Goal: Find contact information: Find contact information

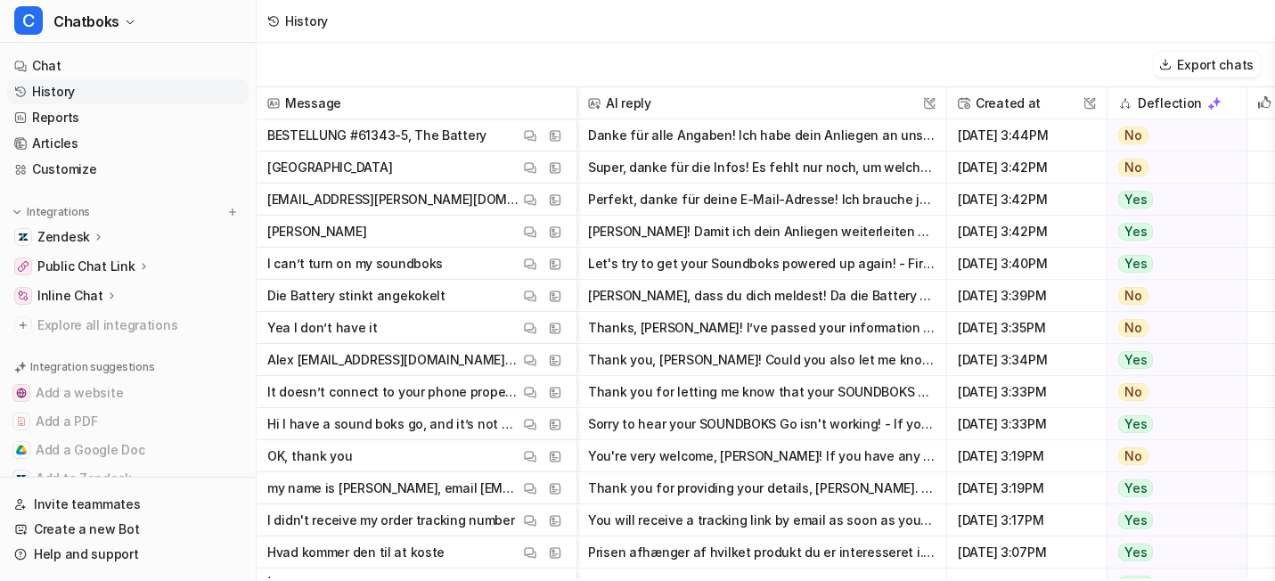
click at [139, 104] on link "History" at bounding box center [127, 91] width 241 height 25
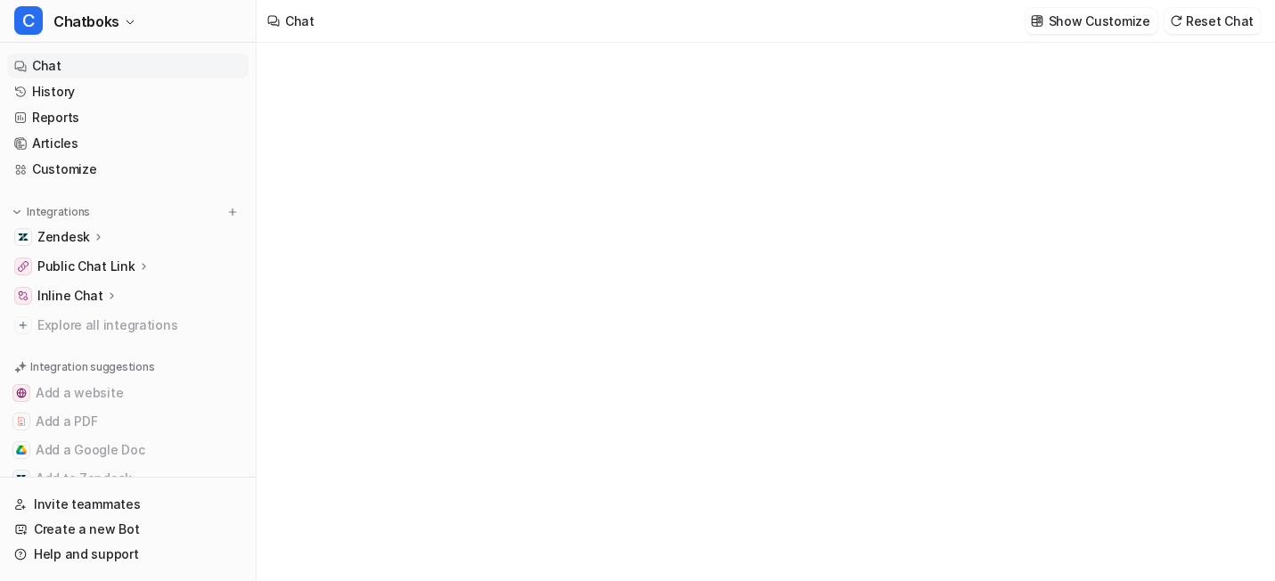
type textarea "**********"
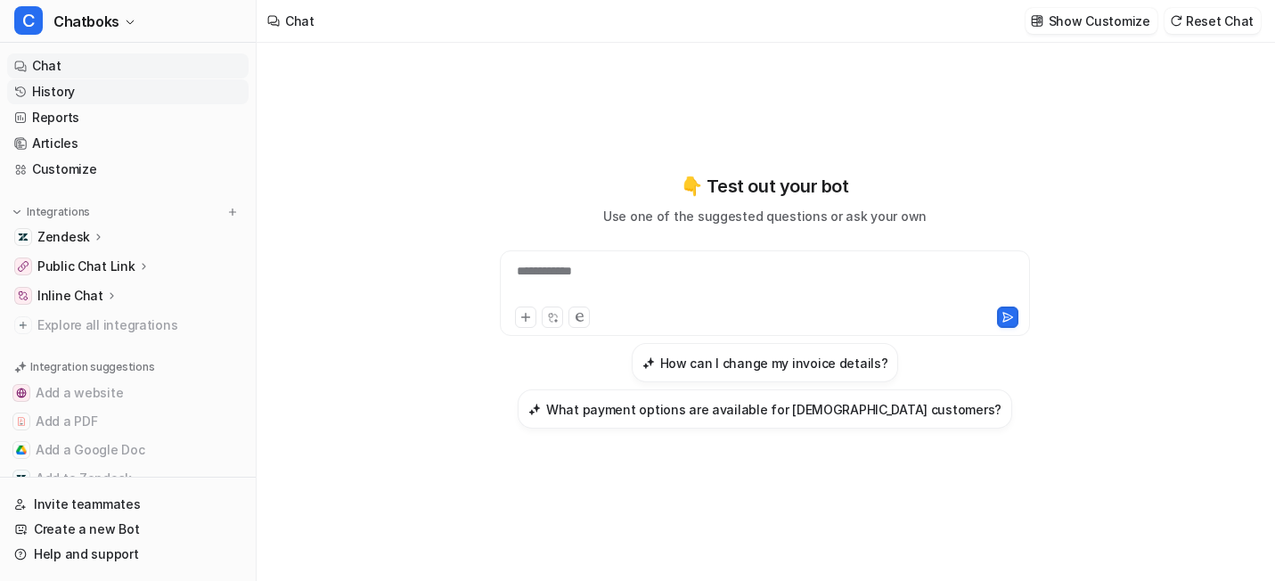
click at [85, 104] on link "History" at bounding box center [127, 91] width 241 height 25
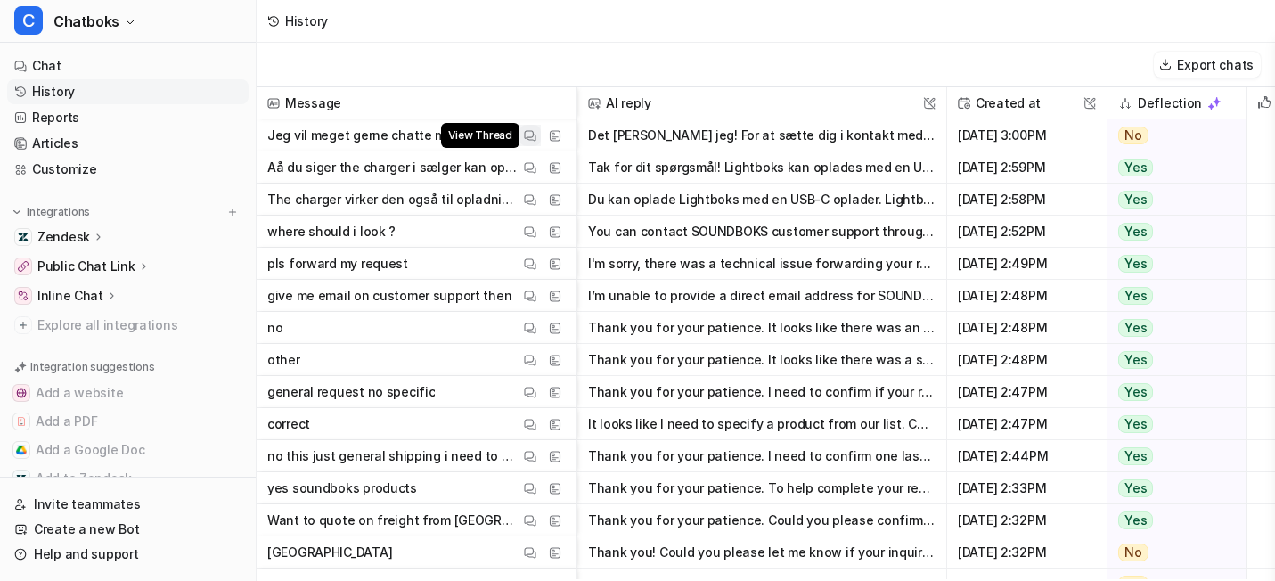
click at [536, 143] on img at bounding box center [530, 135] width 12 height 13
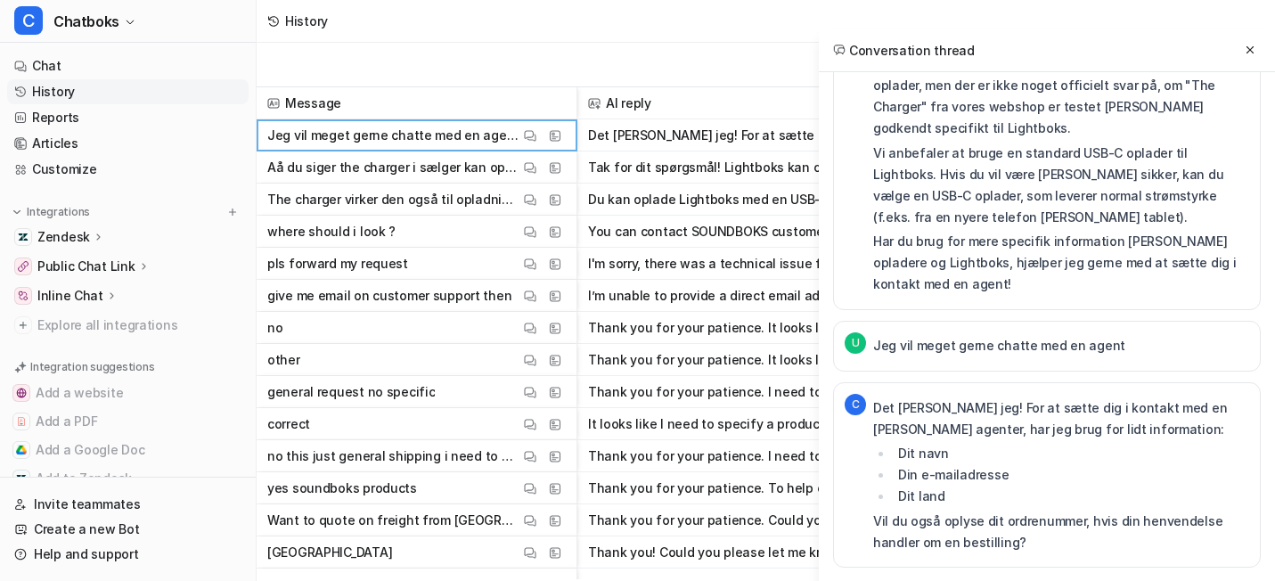
scroll to position [298, 0]
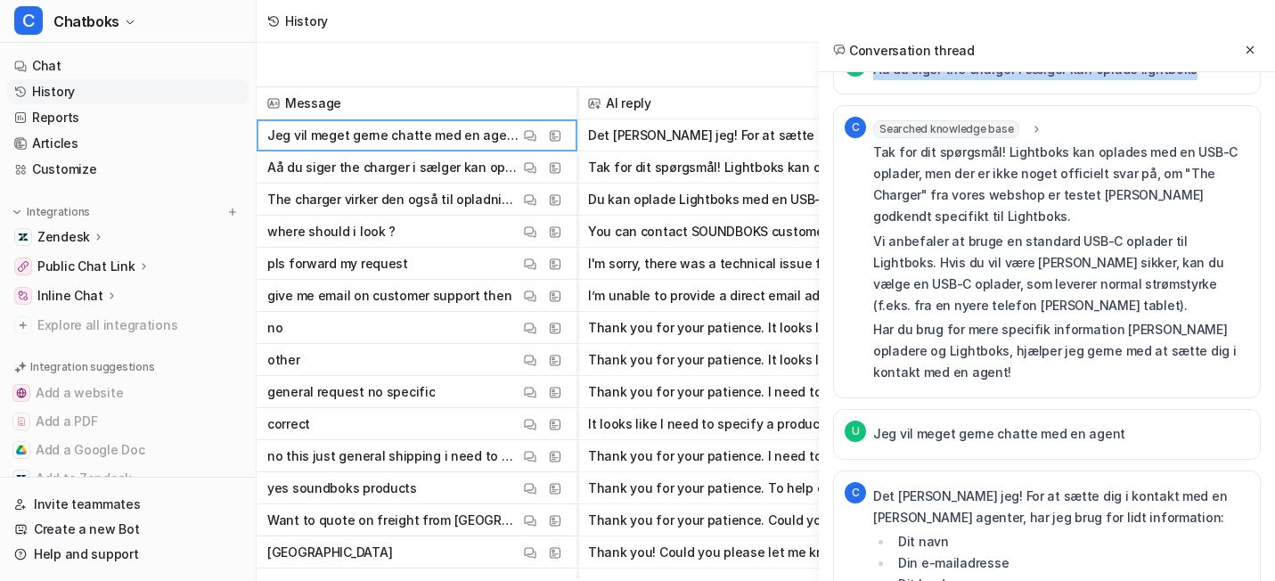
drag, startPoint x: 773, startPoint y: 145, endPoint x: 1198, endPoint y: 143, distance: 425.0
click at [1198, 94] on div "U Aå du siger the charger i sælger kan oplade lightboks" at bounding box center [1047, 69] width 428 height 51
copy p "Aå du siger the charger i sælger kan oplade lightboks"
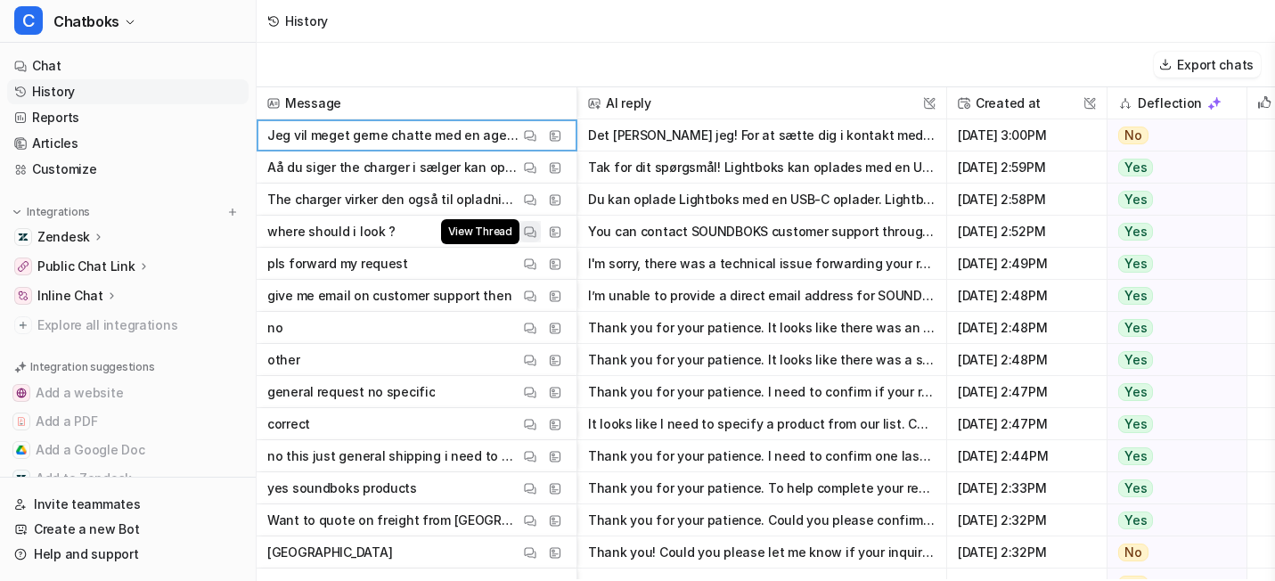
click at [536, 231] on img at bounding box center [530, 231] width 12 height 13
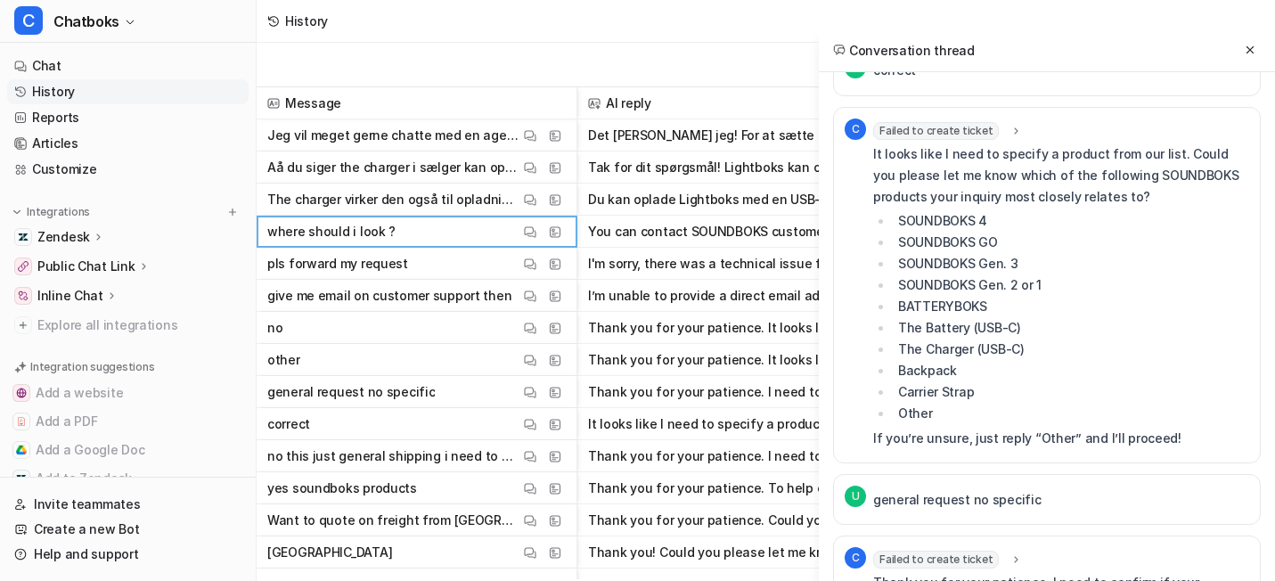
scroll to position [1566, 0]
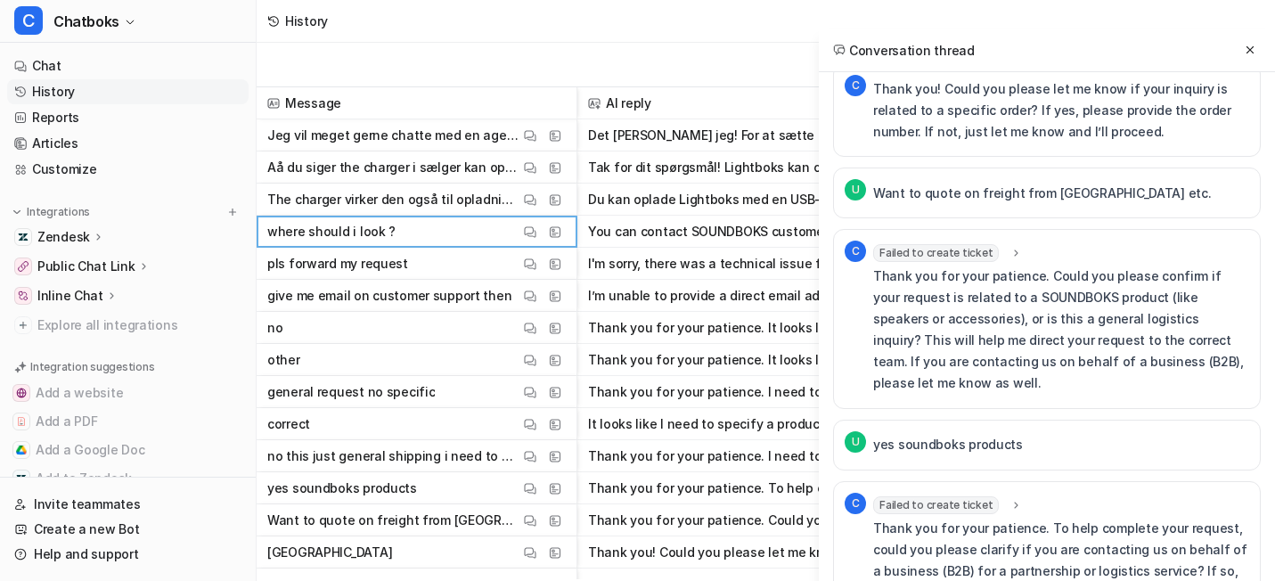
scroll to position [625, 0]
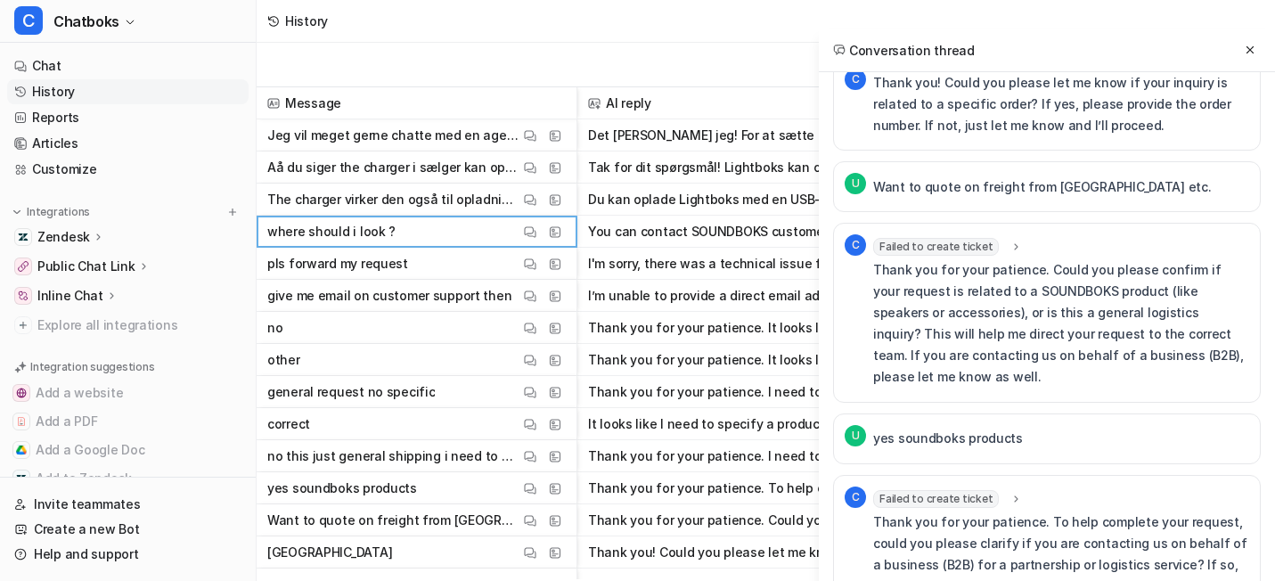
click at [873, 256] on span "Failed to create ticket" at bounding box center [936, 247] width 126 height 18
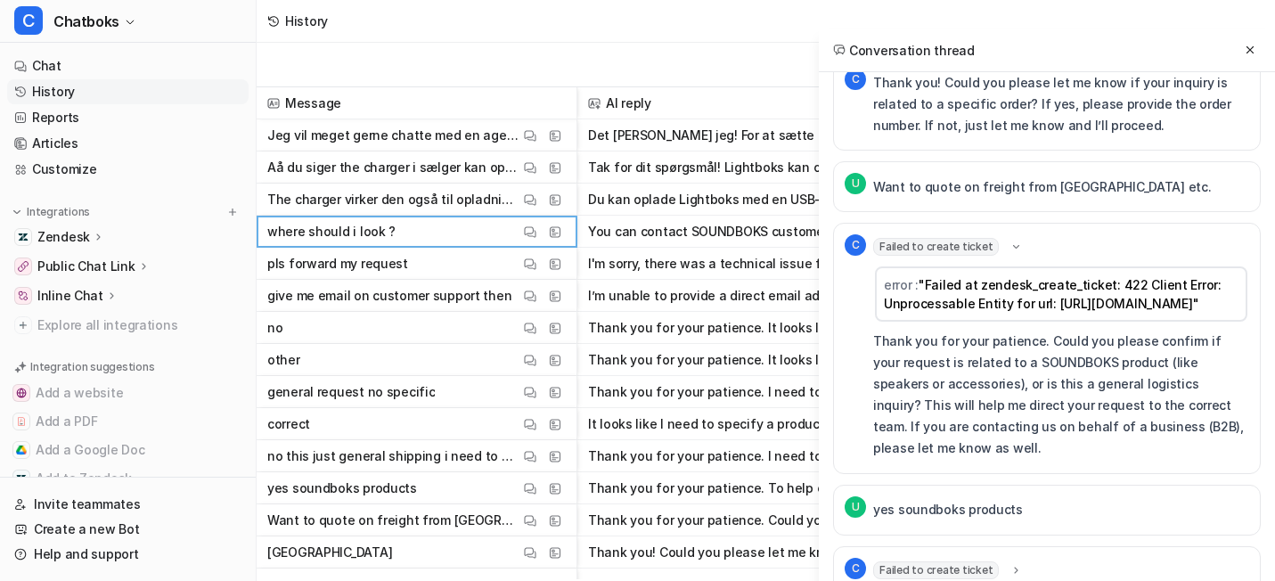
click at [909, 212] on div "U Want to quote on freight from [GEOGRAPHIC_DATA] etc." at bounding box center [1047, 186] width 428 height 51
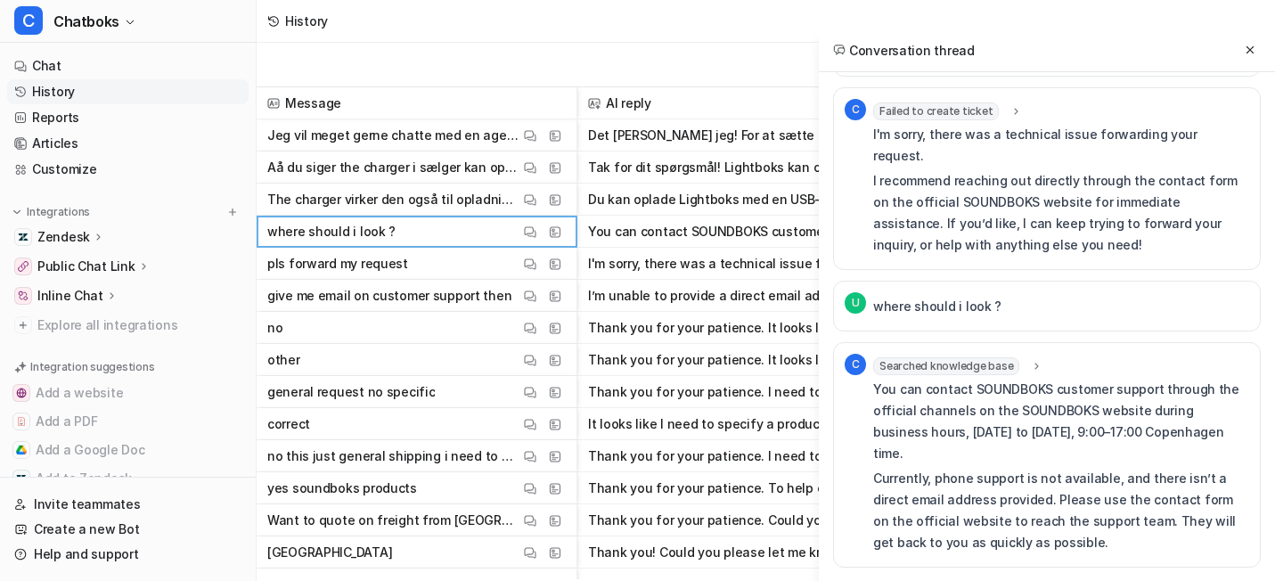
scroll to position [4099, 0]
click at [873, 120] on span "Failed to create ticket" at bounding box center [936, 111] width 126 height 18
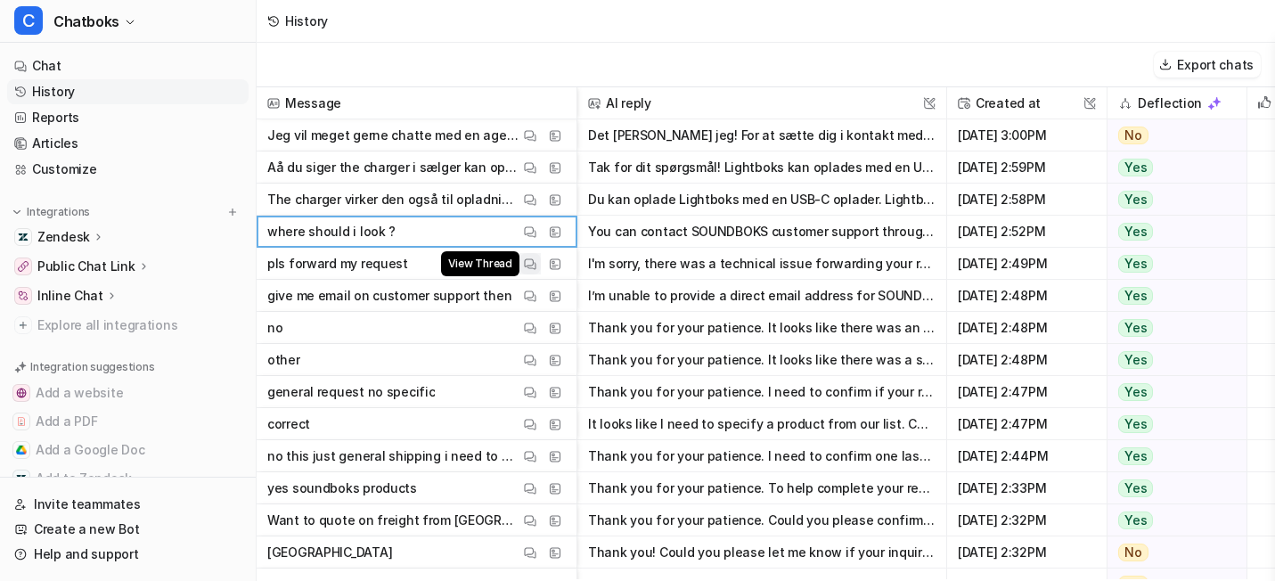
click at [536, 266] on img at bounding box center [530, 263] width 12 height 13
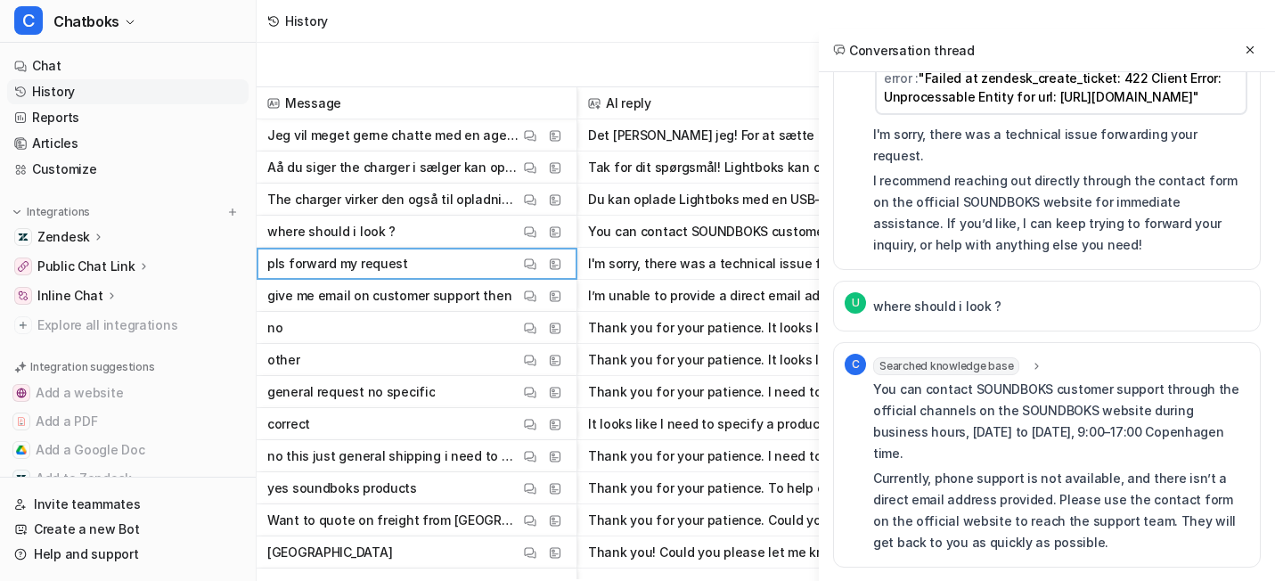
click at [873, 49] on span "Failed to create ticket" at bounding box center [936, 40] width 126 height 18
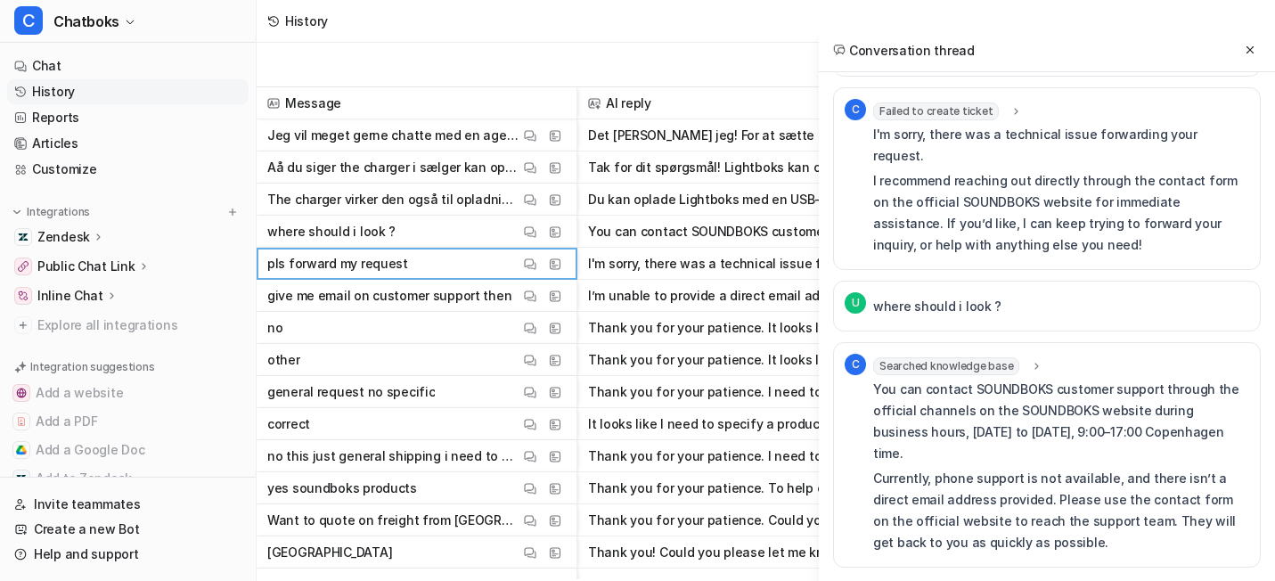
click at [873, 120] on span "Failed to create ticket" at bounding box center [936, 111] width 126 height 18
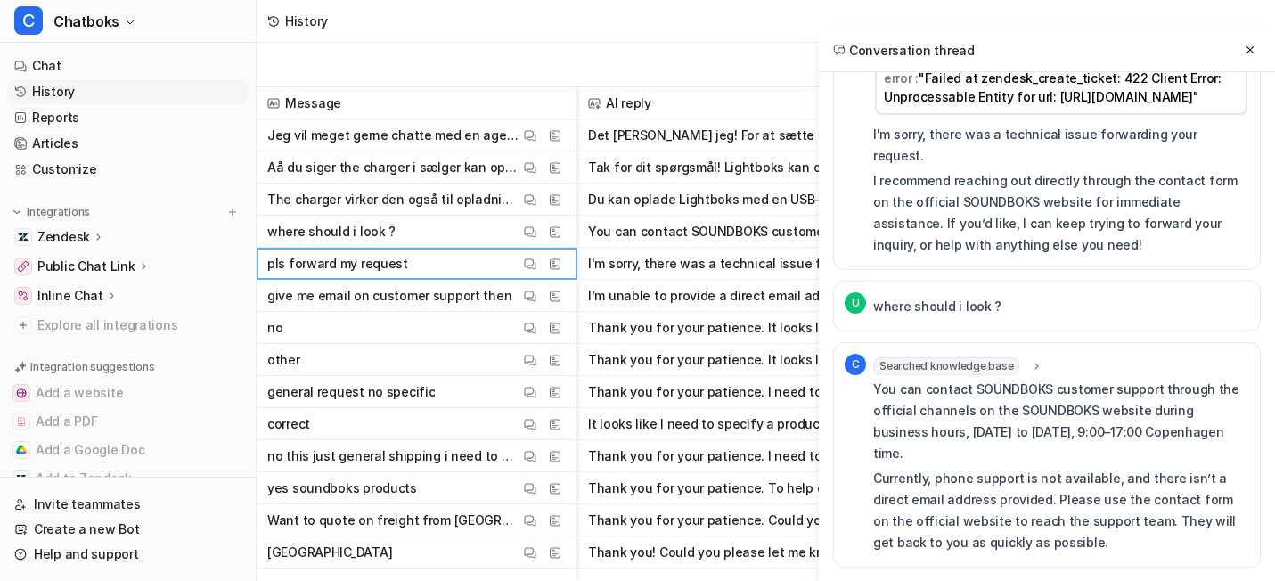
click at [878, 256] on p "I recommend reaching out directly through the contact form on the official SOUN…" at bounding box center [1061, 213] width 376 height 86
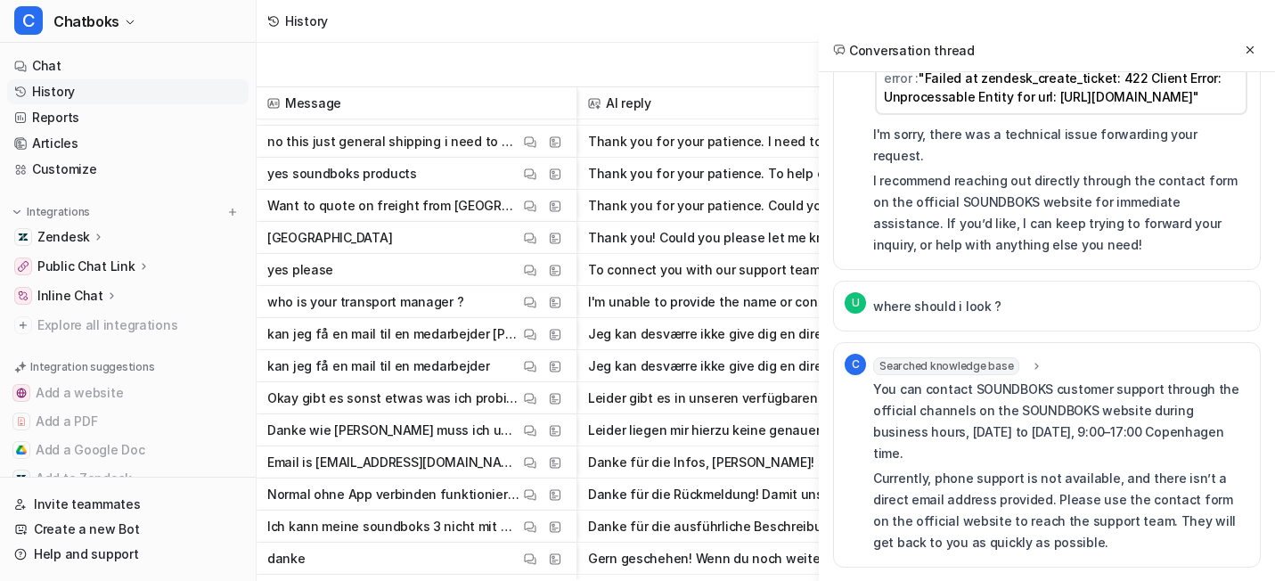
scroll to position [315, 0]
click at [541, 392] on button "View Thread" at bounding box center [529, 397] width 21 height 21
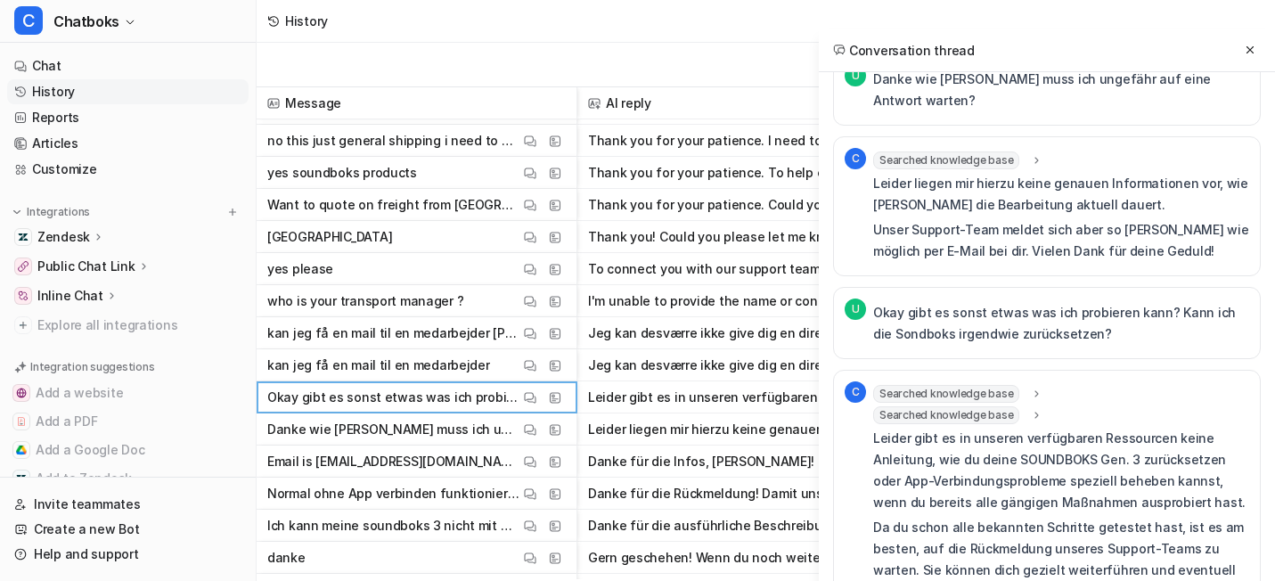
scroll to position [979, 0]
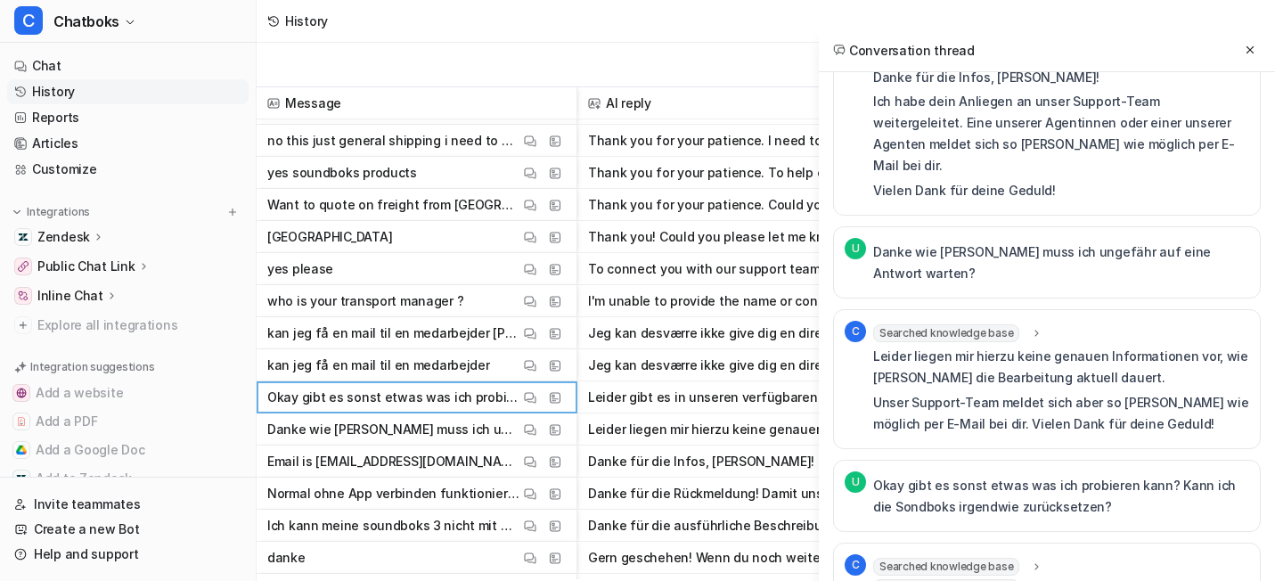
click at [873, 63] on span "Ticket created" at bounding box center [917, 54] width 89 height 18
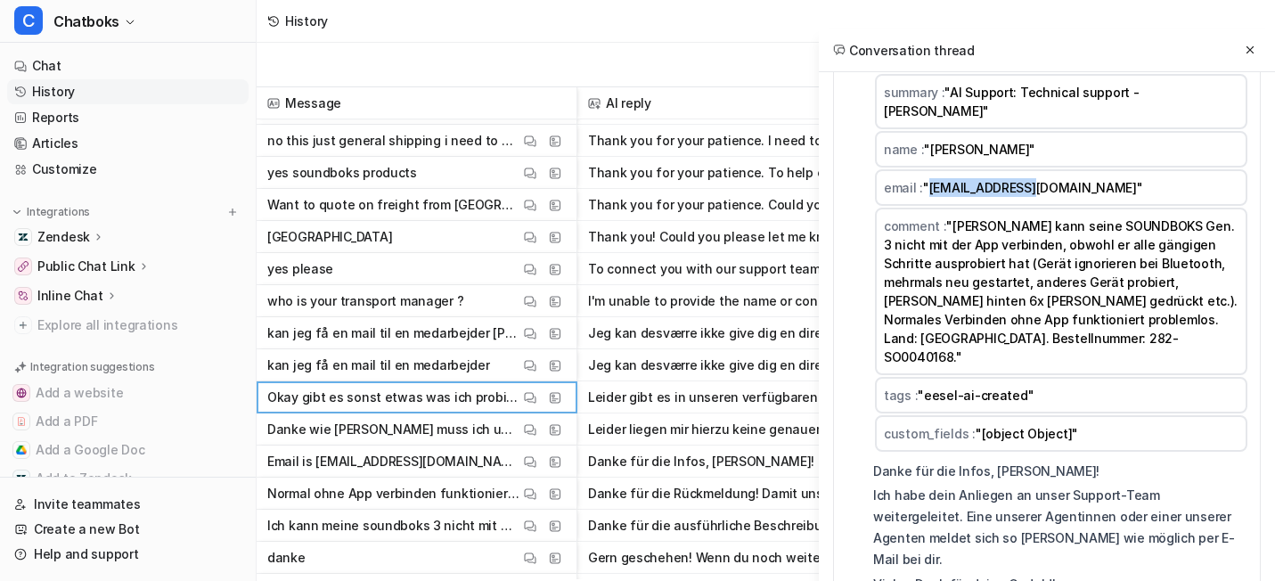
drag, startPoint x: 981, startPoint y: 351, endPoint x: 845, endPoint y: 356, distance: 136.4
click at [923, 195] on span ""[EMAIL_ADDRESS][DOMAIN_NAME]"" at bounding box center [1033, 187] width 220 height 15
copy span "[EMAIL_ADDRESS][DOMAIN_NAME]"
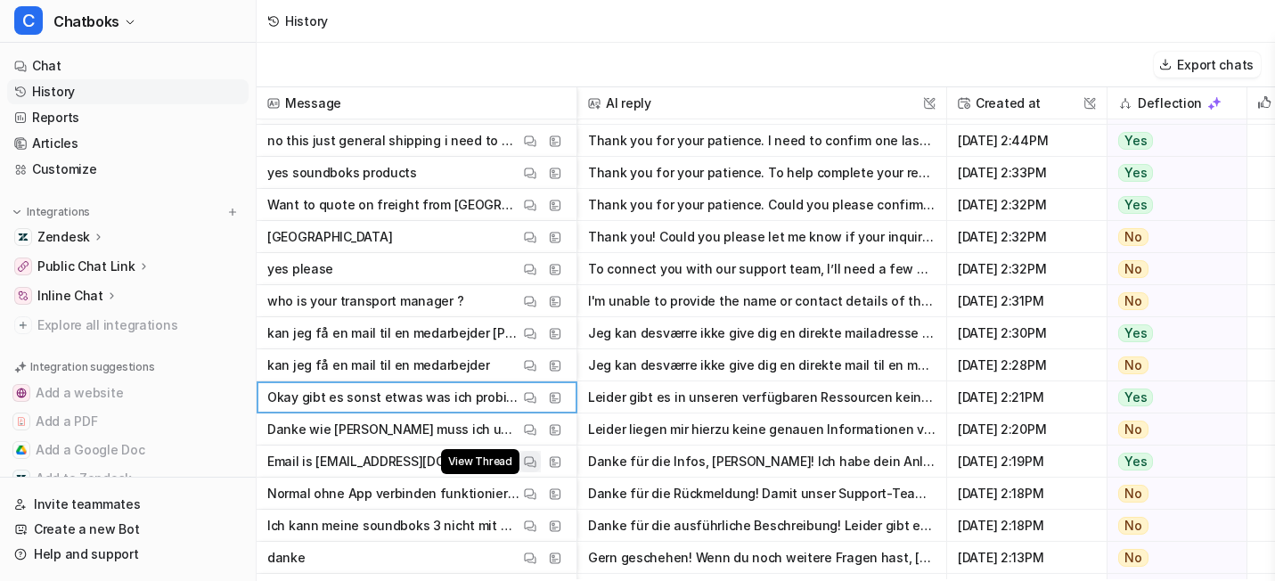
click at [536, 464] on img at bounding box center [530, 461] width 12 height 13
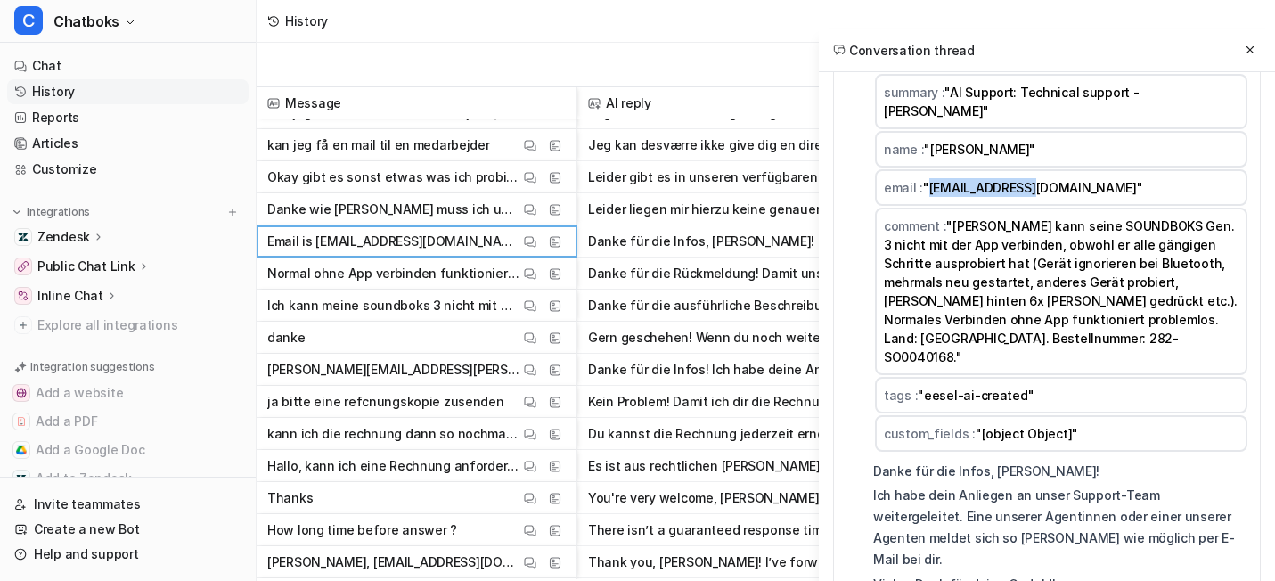
scroll to position [536, 0]
click at [541, 376] on button "View Thread" at bounding box center [529, 368] width 21 height 21
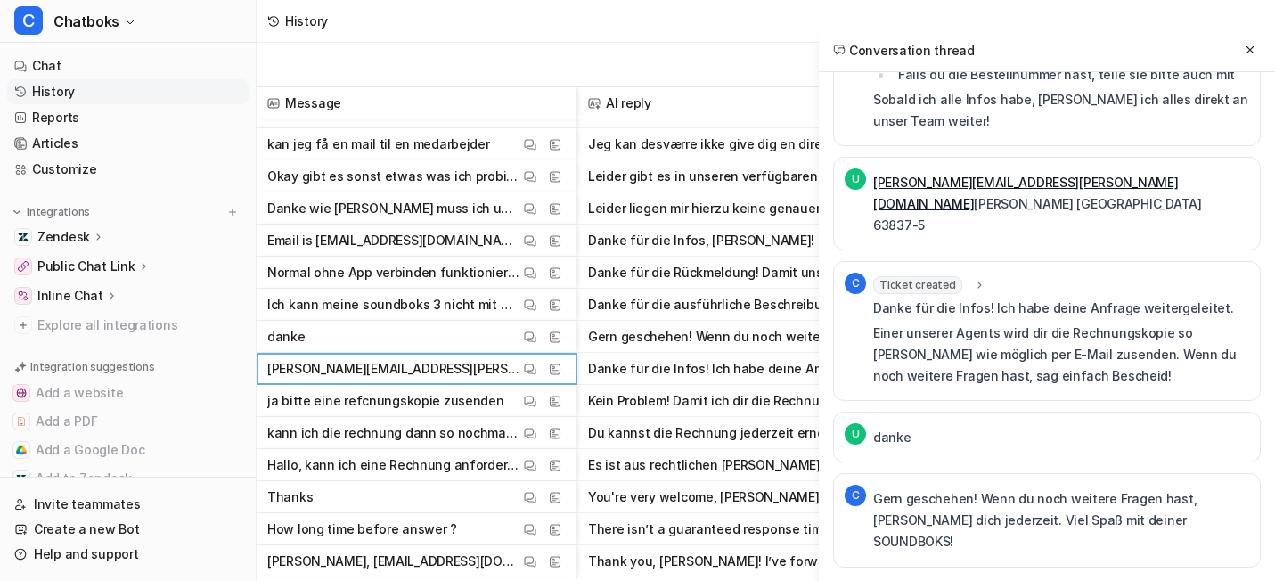
scroll to position [1096, 0]
drag, startPoint x: 958, startPoint y: 123, endPoint x: 773, endPoint y: 119, distance: 184.5
click at [873, 172] on p "[PERSON_NAME][EMAIL_ADDRESS][PERSON_NAME][DOMAIN_NAME] [PERSON_NAME] [GEOGRAPHI…" at bounding box center [1061, 204] width 376 height 64
copy link "[PERSON_NAME][EMAIL_ADDRESS][PERSON_NAME][DOMAIN_NAME]"
click at [166, 78] on link "Chat" at bounding box center [127, 65] width 241 height 25
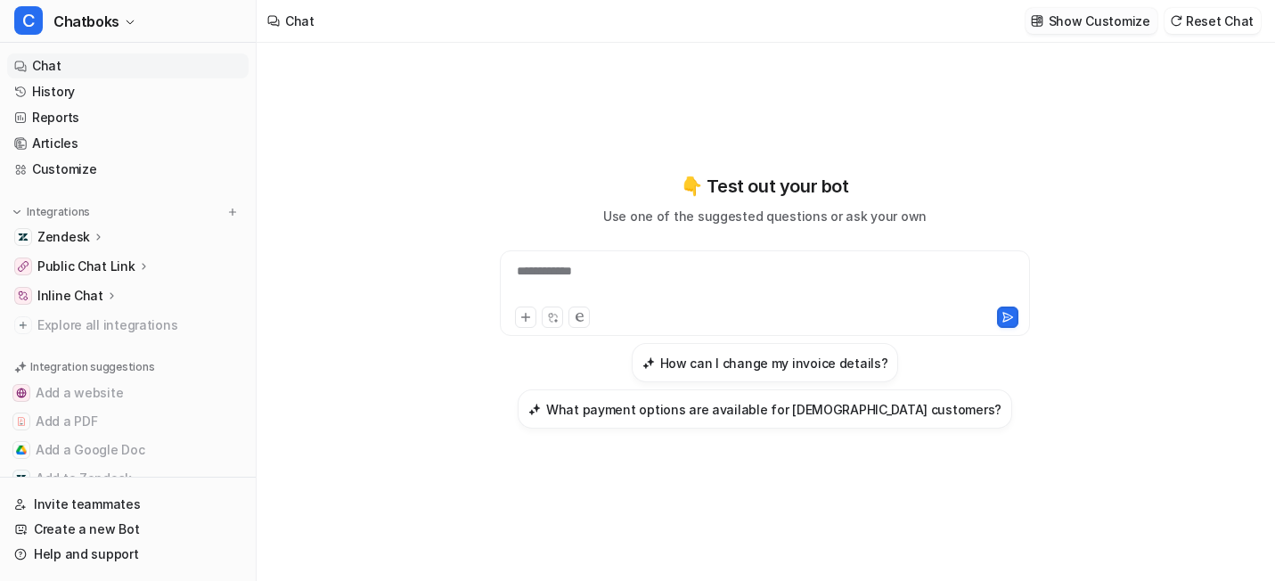
click at [1092, 30] on p "Show Customize" at bounding box center [1100, 21] width 102 height 19
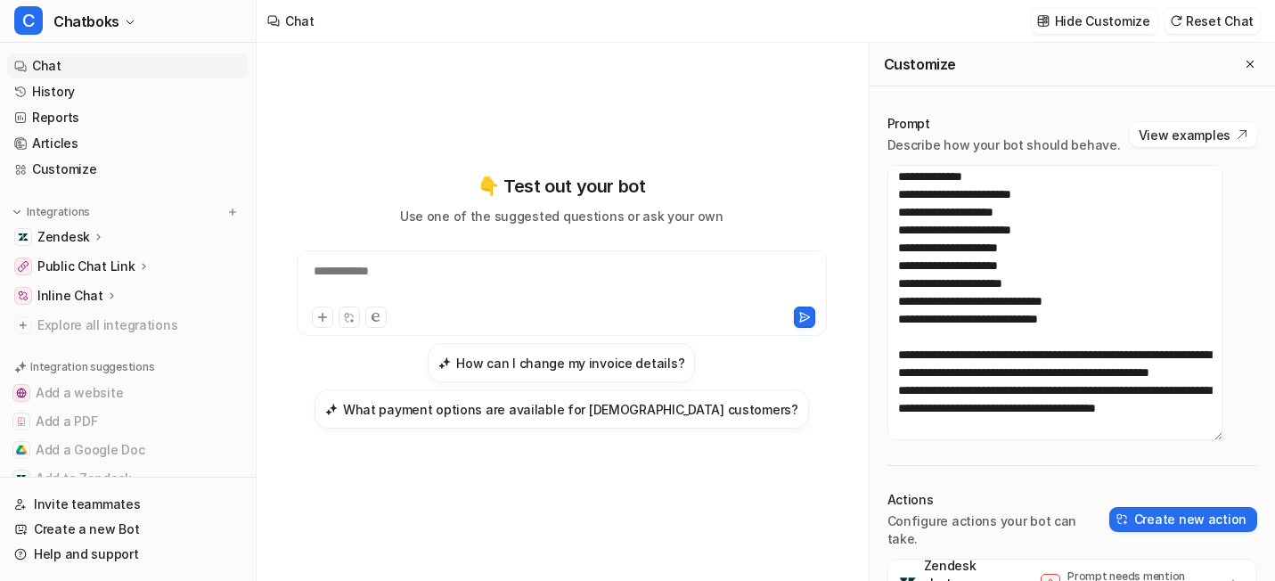
scroll to position [2841, 0]
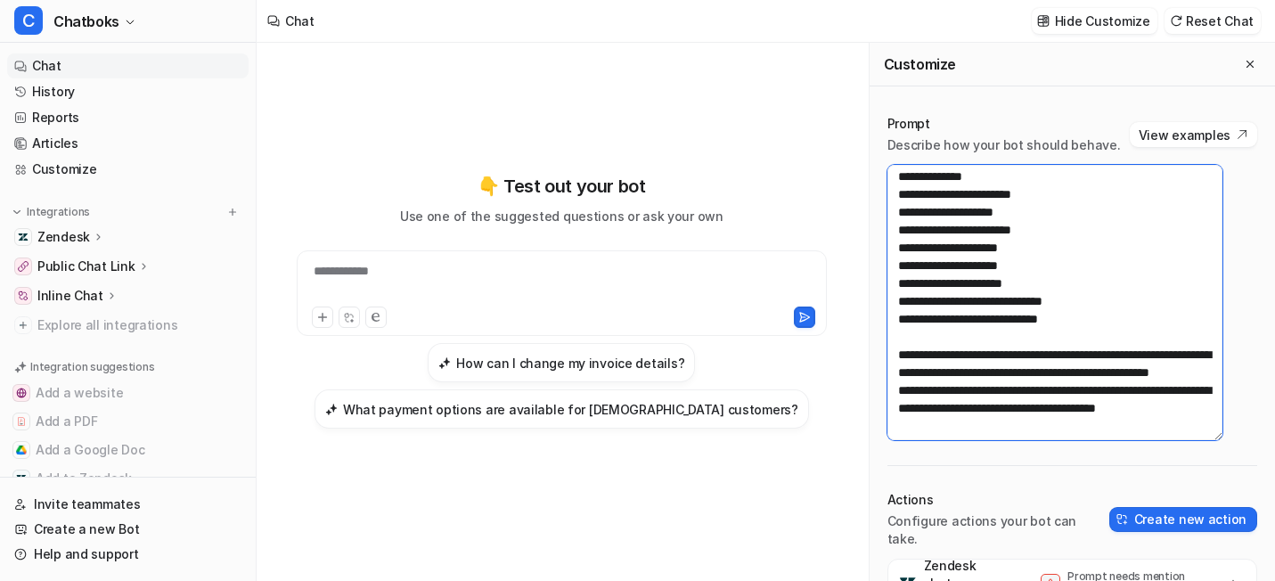
click at [1071, 289] on textarea at bounding box center [1055, 302] width 336 height 275
click at [1042, 309] on textarea at bounding box center [1055, 302] width 336 height 275
click at [1035, 264] on textarea at bounding box center [1055, 302] width 336 height 275
click at [1051, 267] on textarea at bounding box center [1055, 302] width 336 height 275
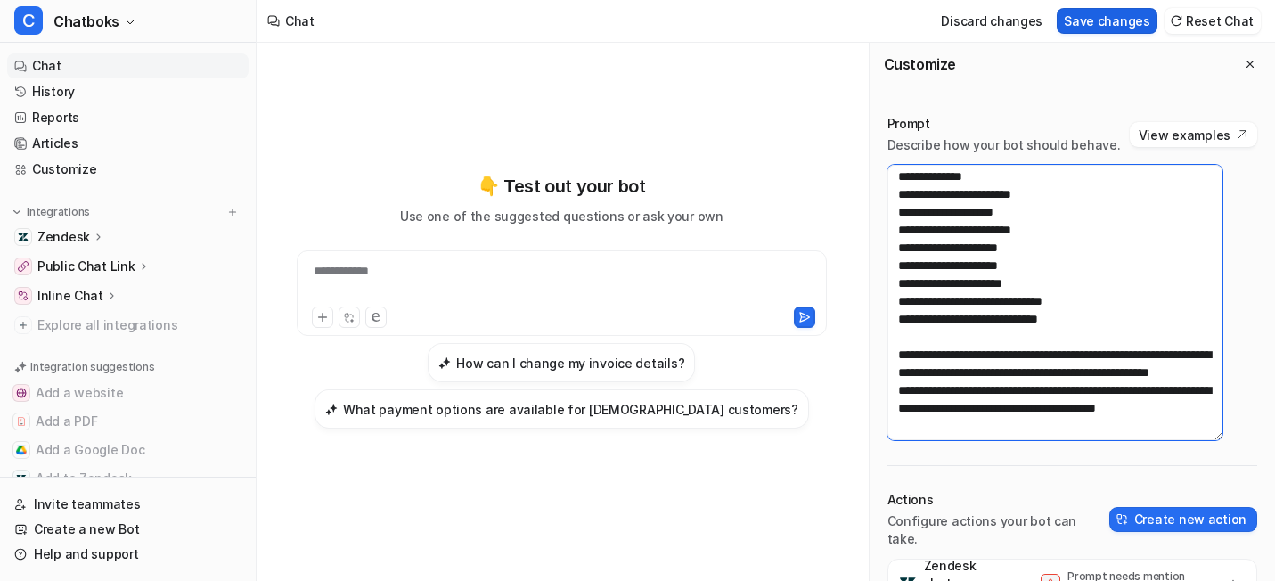
type textarea "**********"
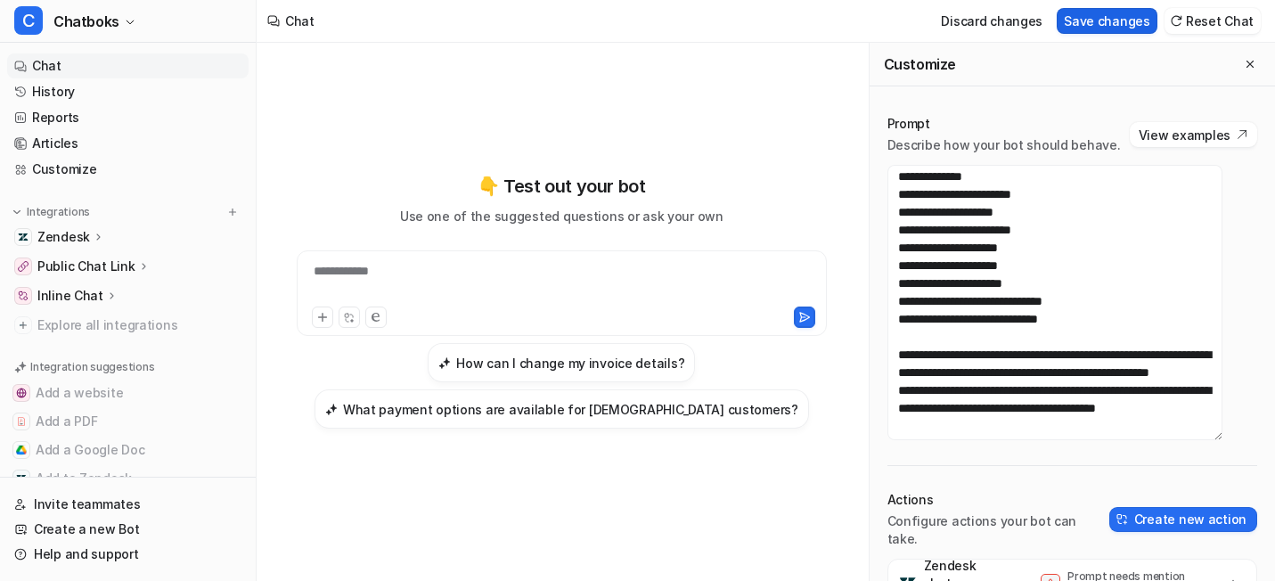
click at [1090, 30] on button "Save changes" at bounding box center [1107, 21] width 101 height 26
click at [159, 104] on link "History" at bounding box center [127, 91] width 241 height 25
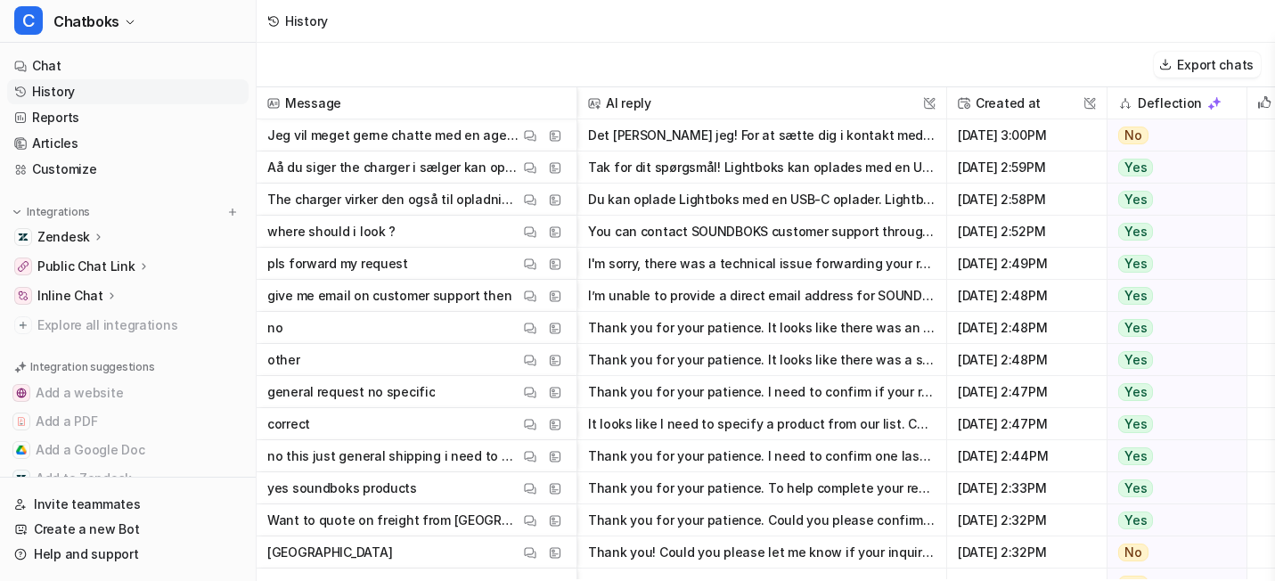
scroll to position [894, 0]
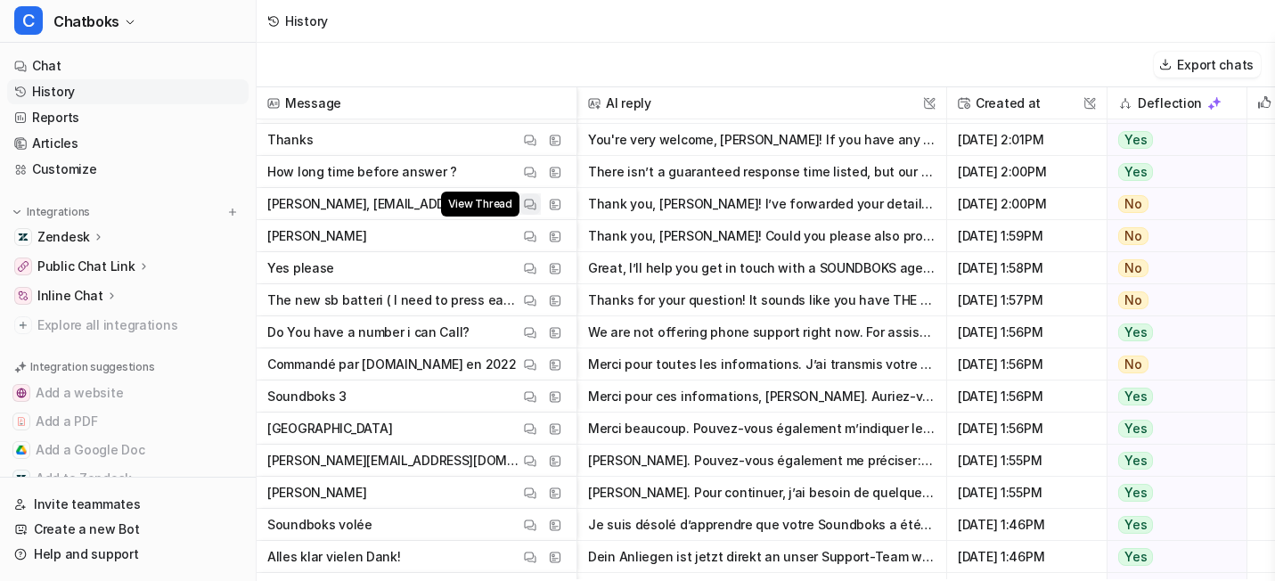
click at [536, 211] on img at bounding box center [530, 204] width 12 height 13
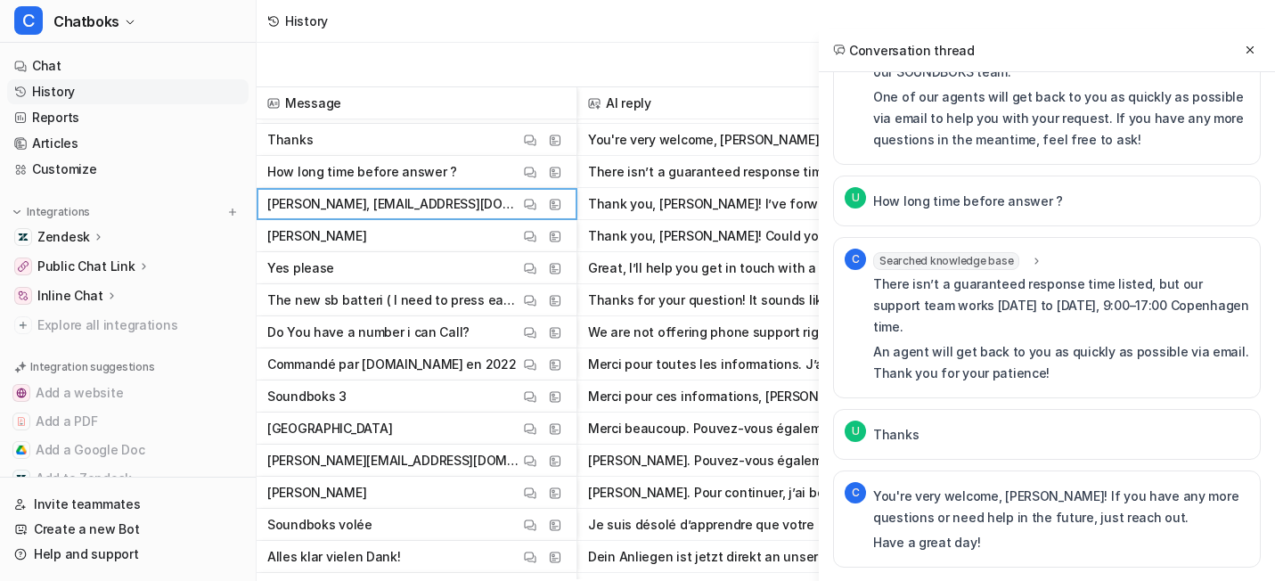
scroll to position [1823, 0]
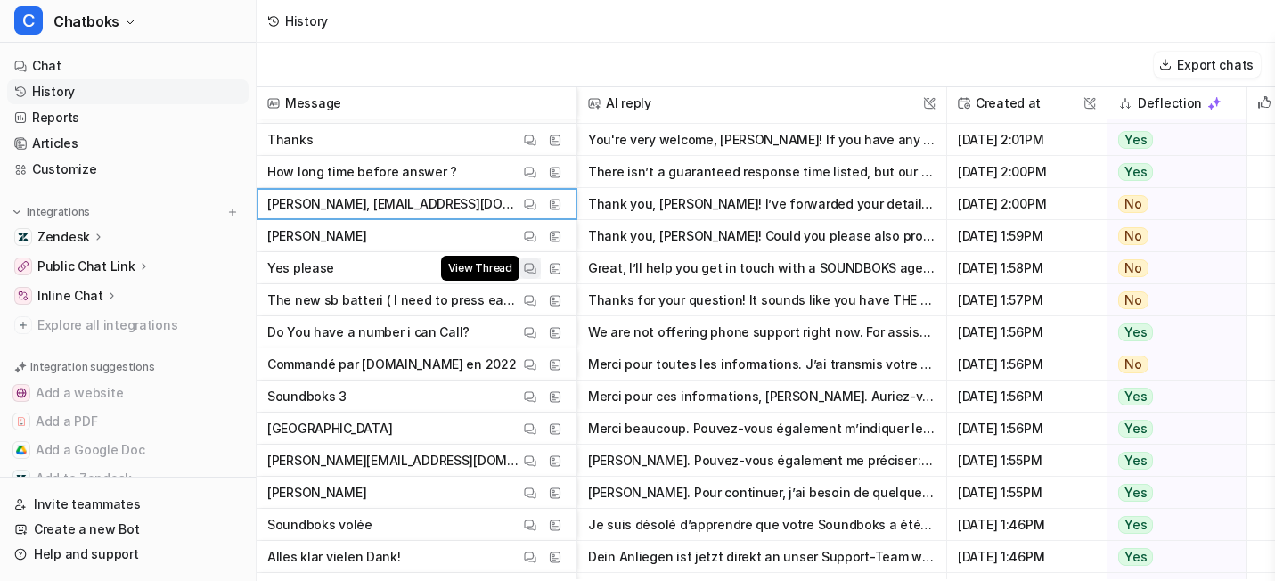
click at [541, 279] on button "View Thread" at bounding box center [529, 267] width 21 height 21
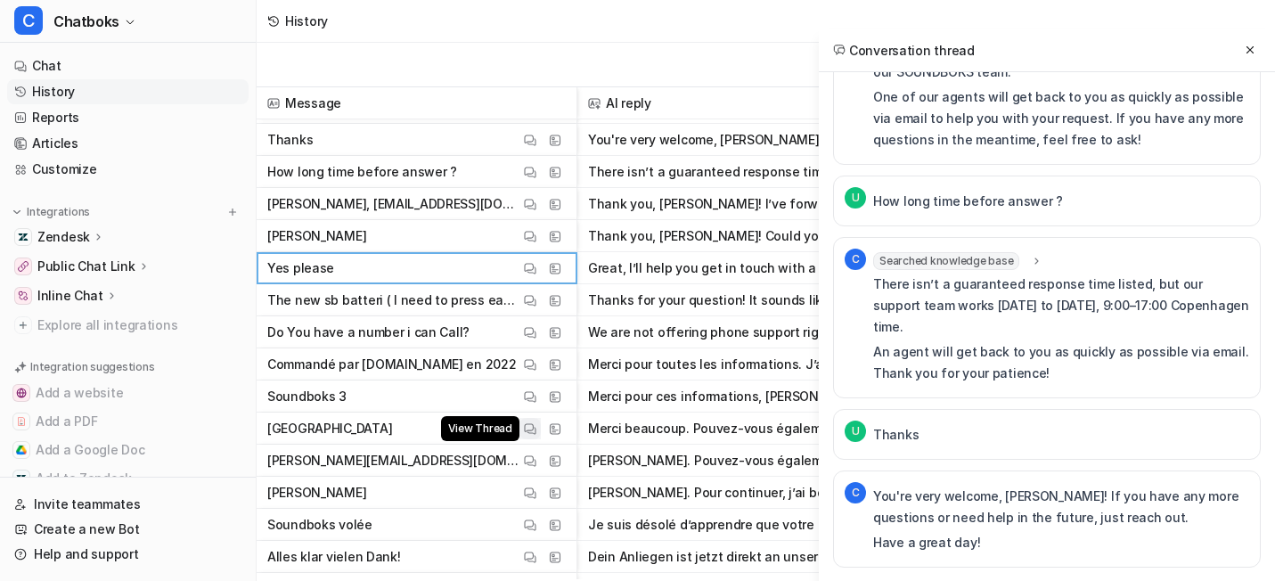
click at [536, 436] on img at bounding box center [530, 428] width 12 height 13
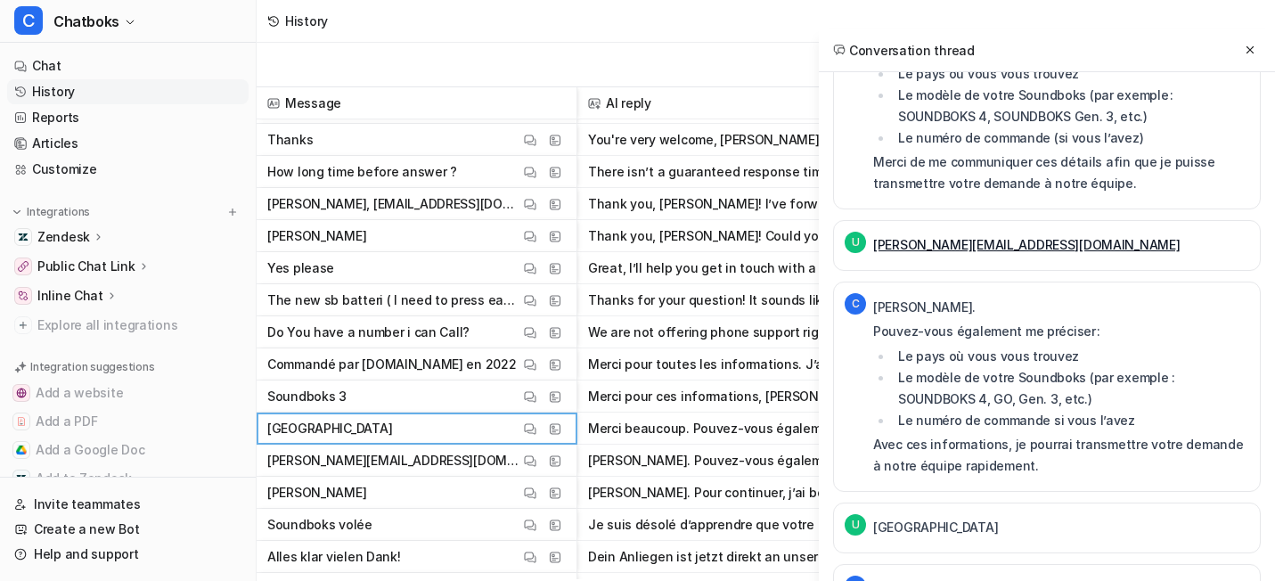
scroll to position [579, 0]
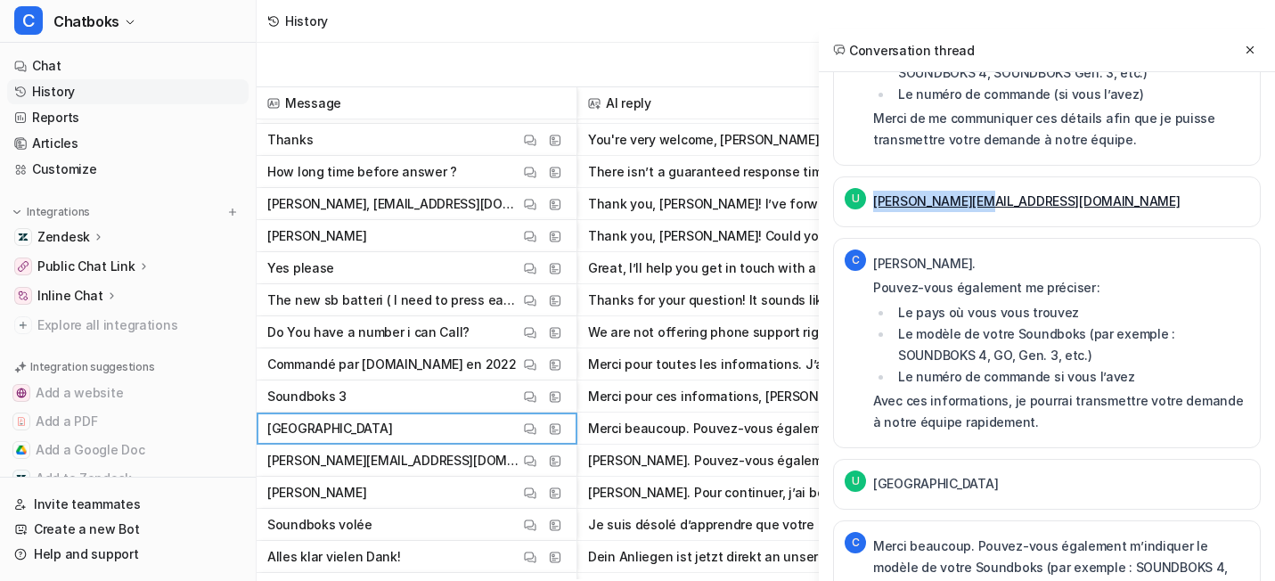
drag, startPoint x: 895, startPoint y: 357, endPoint x: 766, endPoint y: 357, distance: 128.3
click at [833, 227] on div "U [PERSON_NAME][EMAIL_ADDRESS][DOMAIN_NAME]" at bounding box center [1047, 201] width 428 height 51
copy link "[PERSON_NAME][EMAIL_ADDRESS][DOMAIN_NAME]"
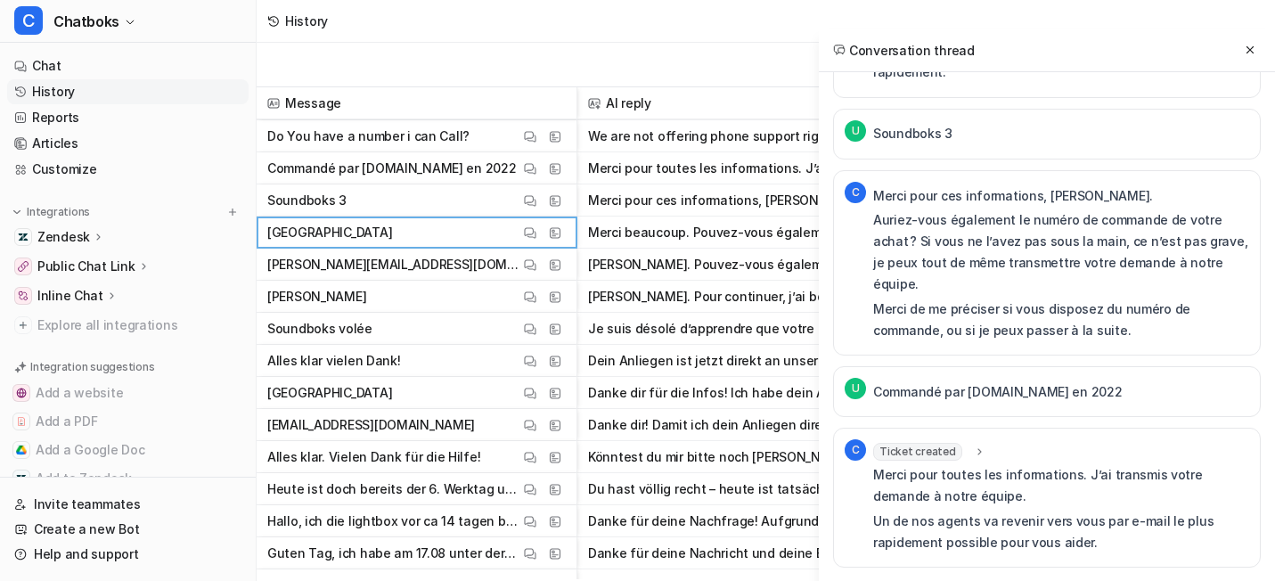
scroll to position [1089, 0]
click at [536, 369] on img at bounding box center [530, 362] width 12 height 13
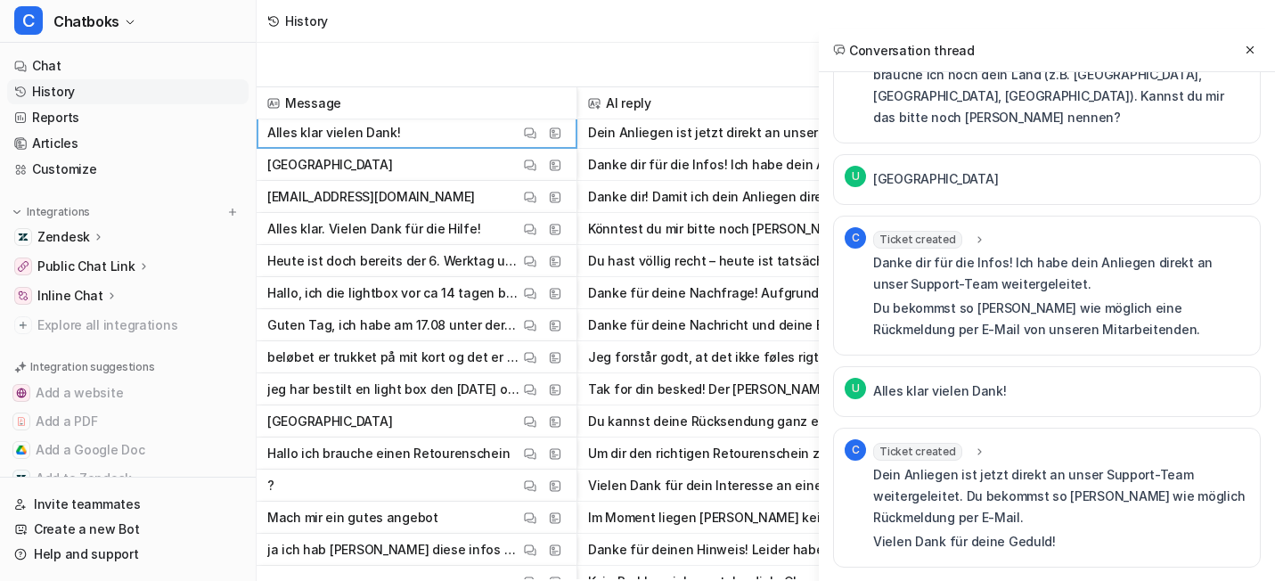
scroll to position [1407, 0]
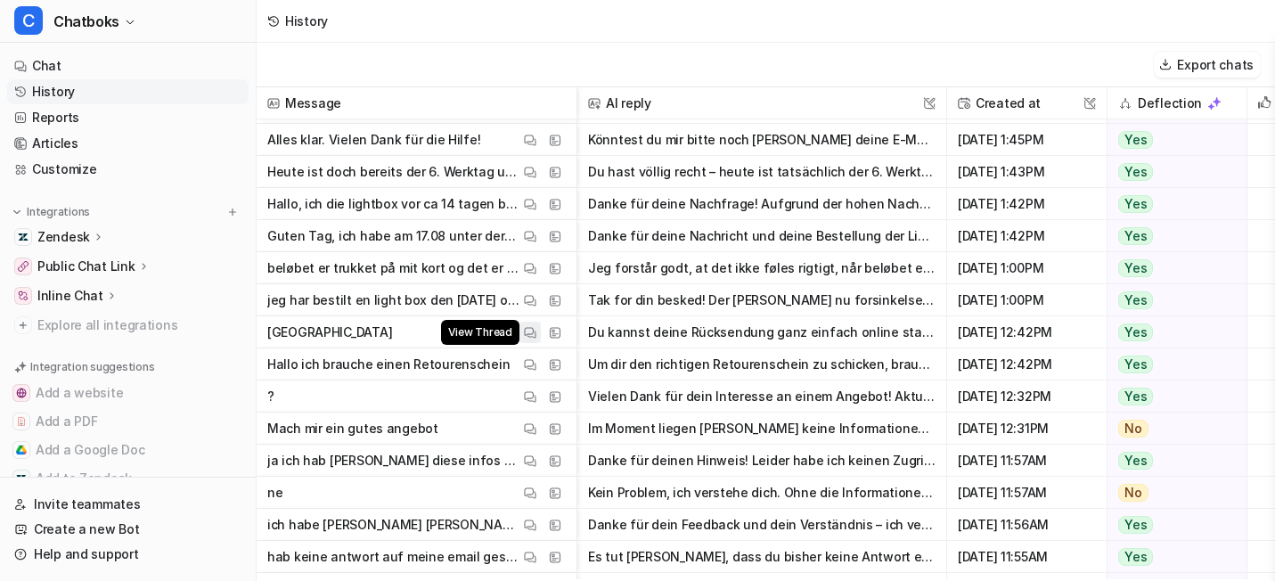
click at [536, 339] on img at bounding box center [530, 332] width 12 height 13
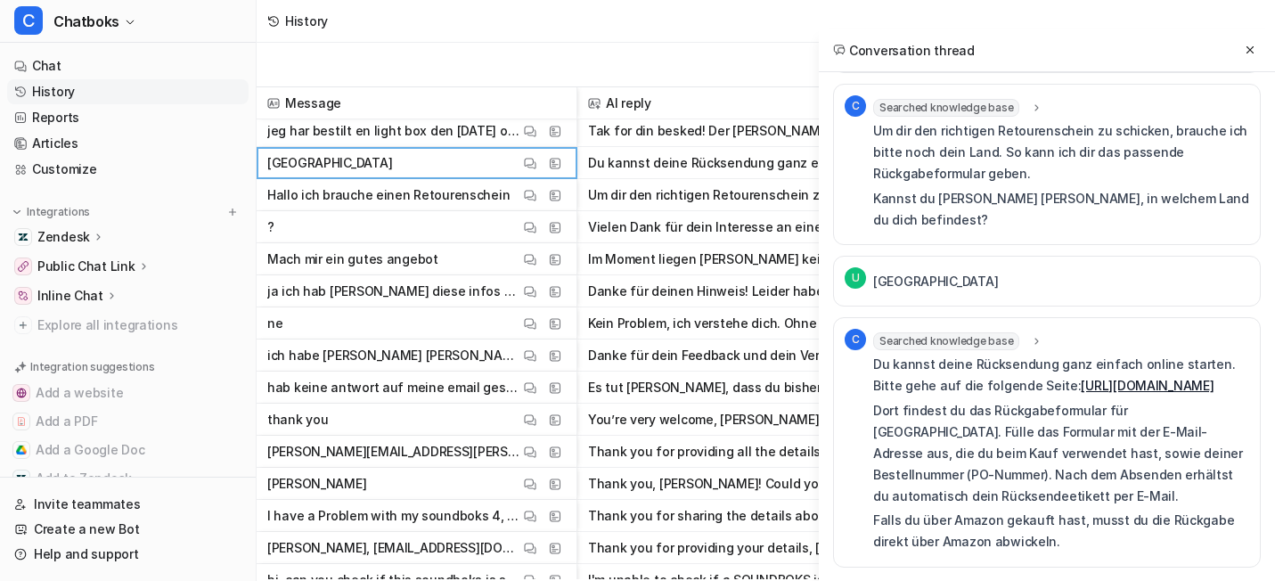
scroll to position [1574, 0]
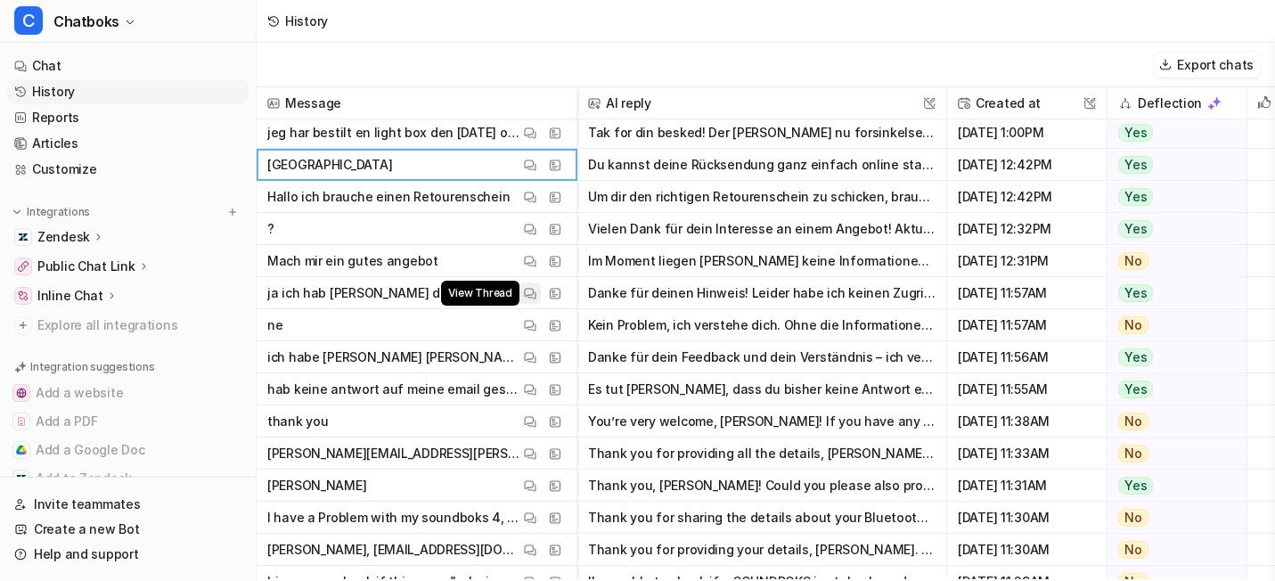
click at [536, 300] on img at bounding box center [530, 293] width 12 height 13
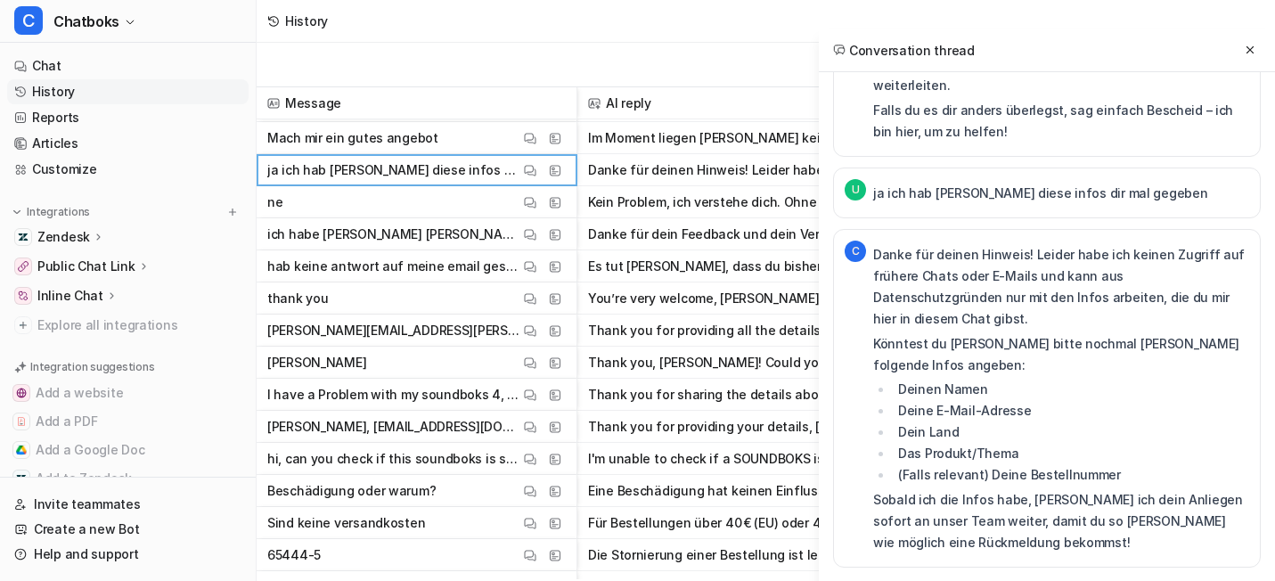
scroll to position [1696, 0]
click at [541, 342] on button "View Thread" at bounding box center [529, 331] width 21 height 21
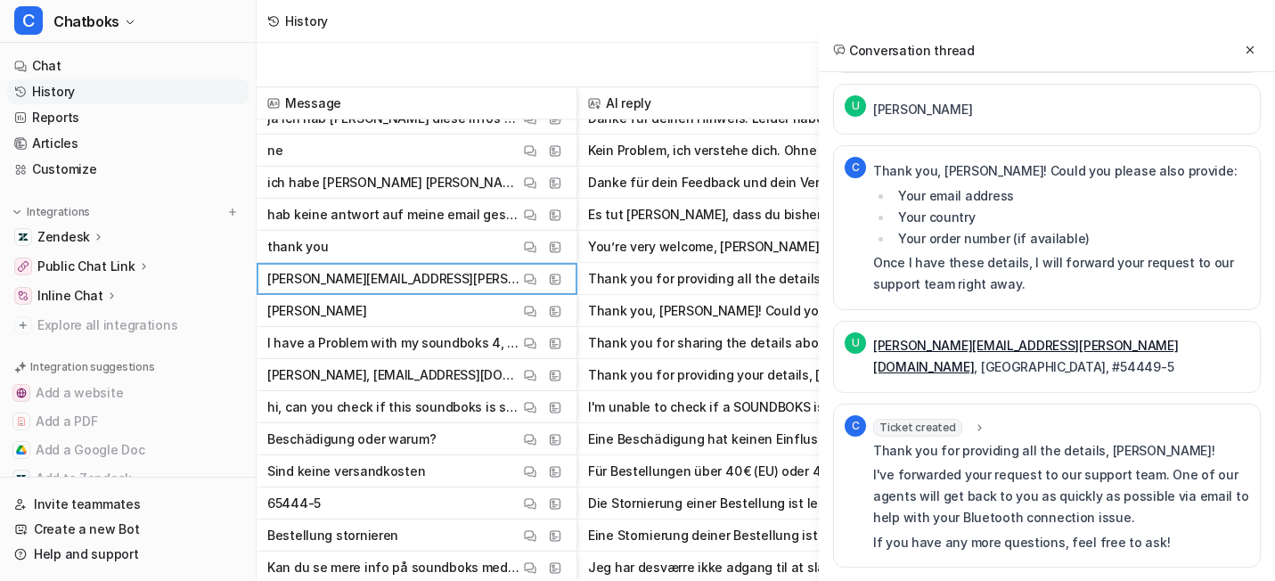
scroll to position [1755, 0]
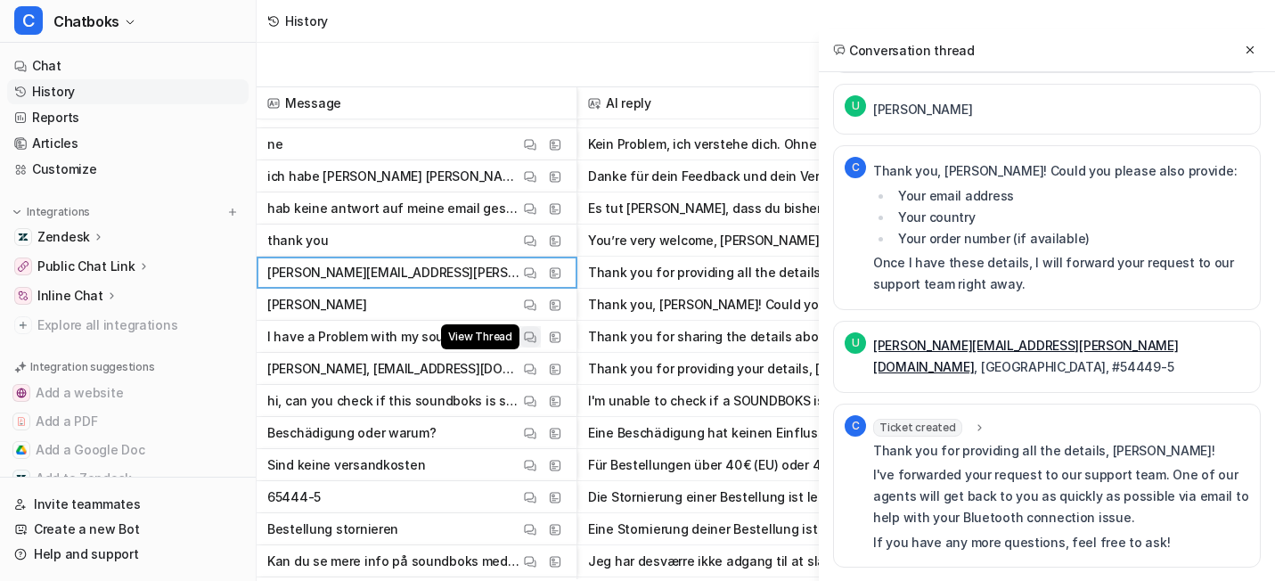
click at [536, 344] on img at bounding box center [530, 337] width 12 height 13
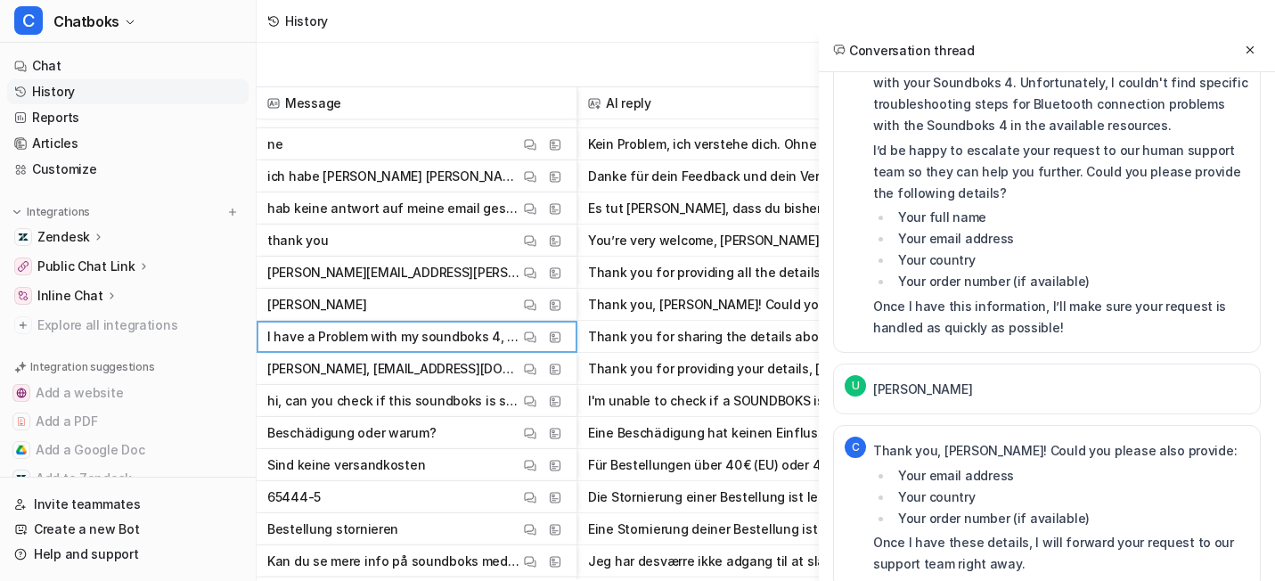
scroll to position [686, 0]
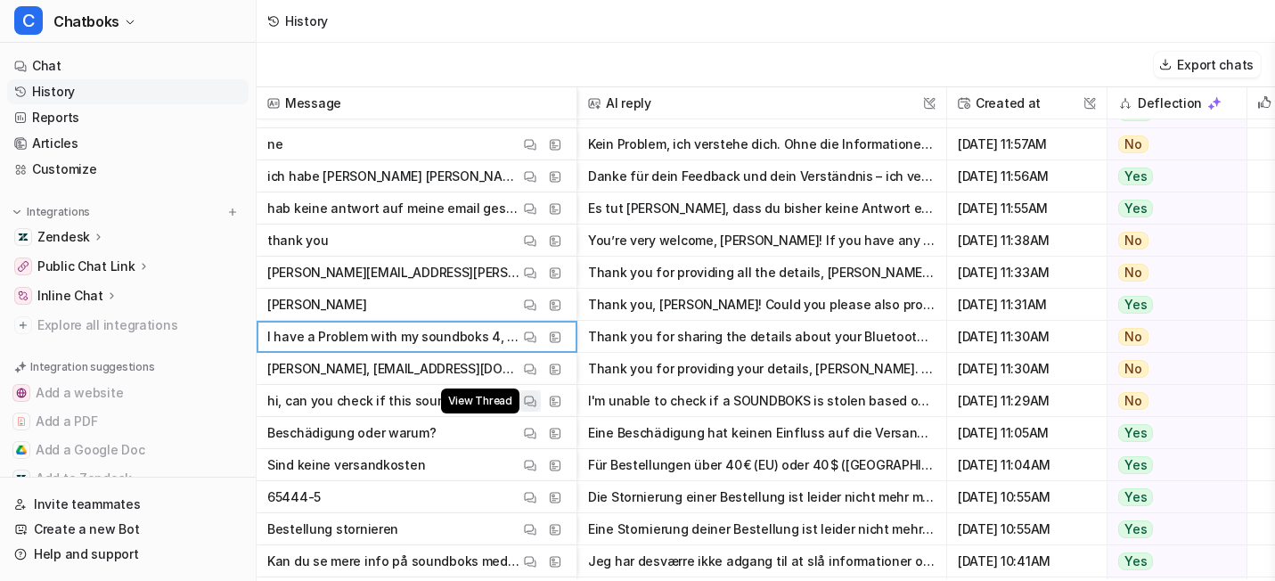
click at [541, 410] on button "View Thread" at bounding box center [529, 400] width 21 height 21
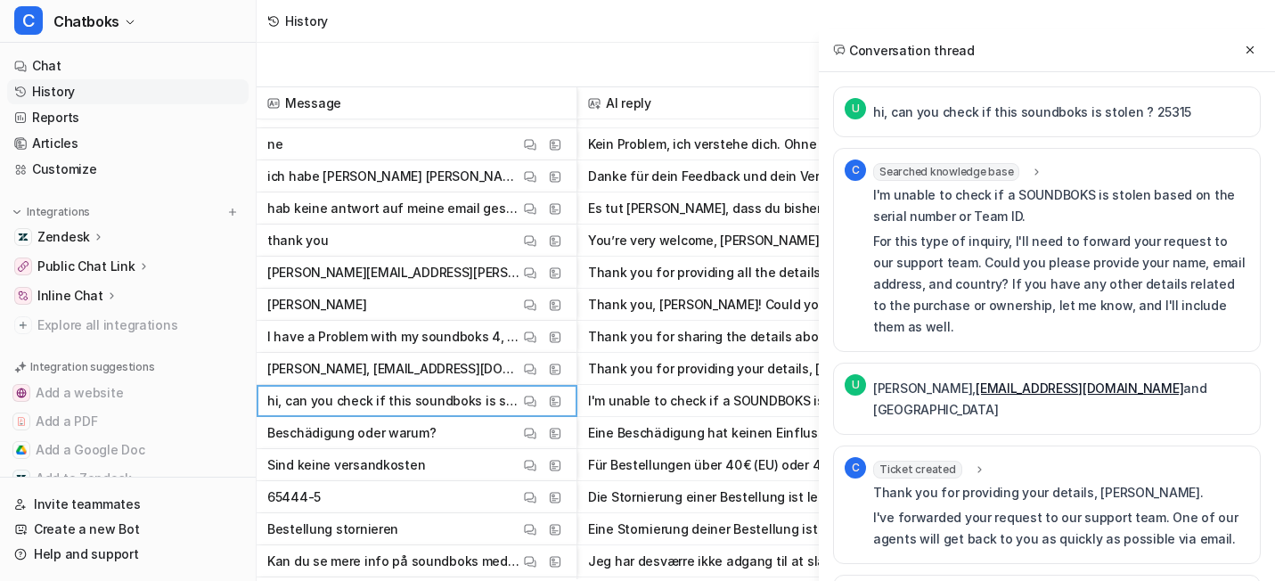
scroll to position [4, 0]
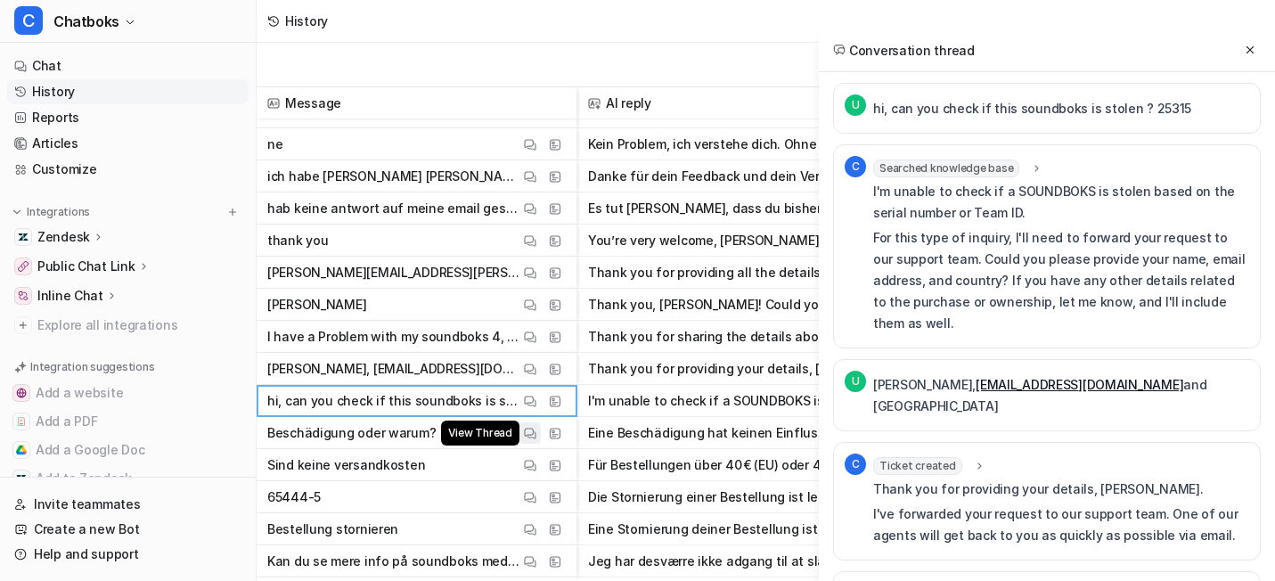
click at [541, 444] on button "View Thread" at bounding box center [529, 432] width 21 height 21
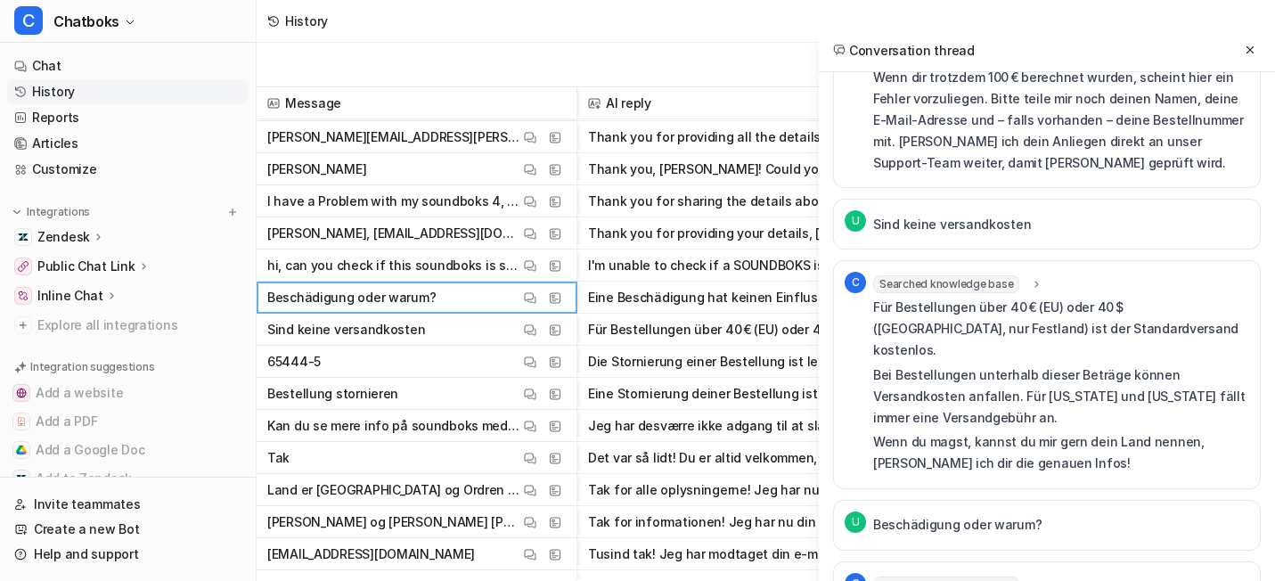
scroll to position [1999, 0]
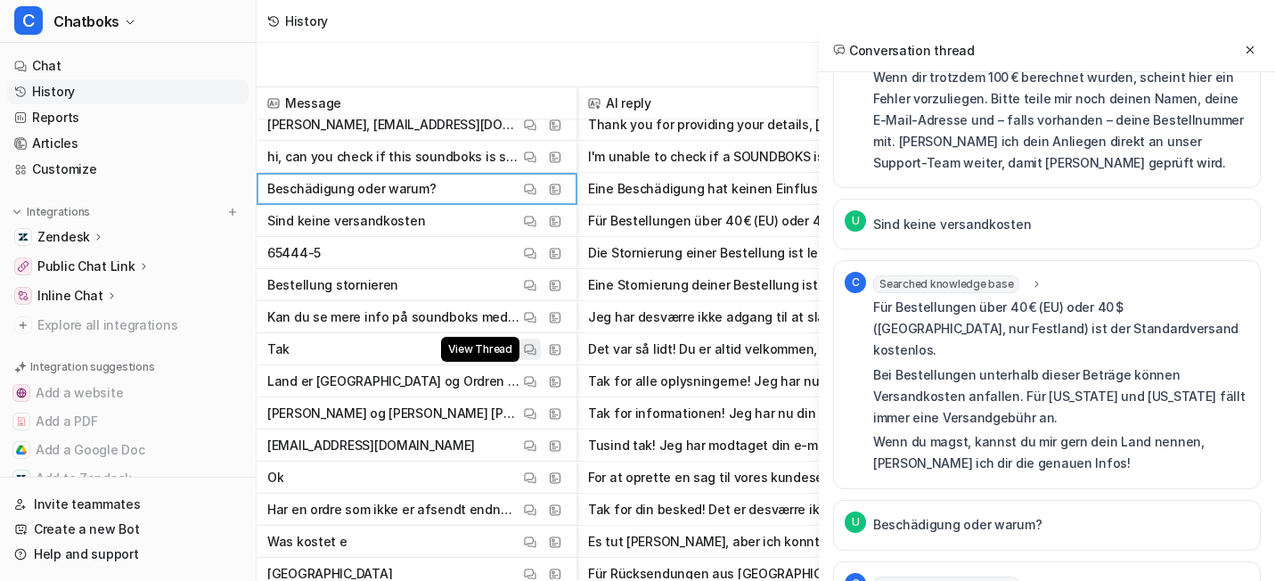
click at [541, 360] on button "View Thread" at bounding box center [529, 349] width 21 height 21
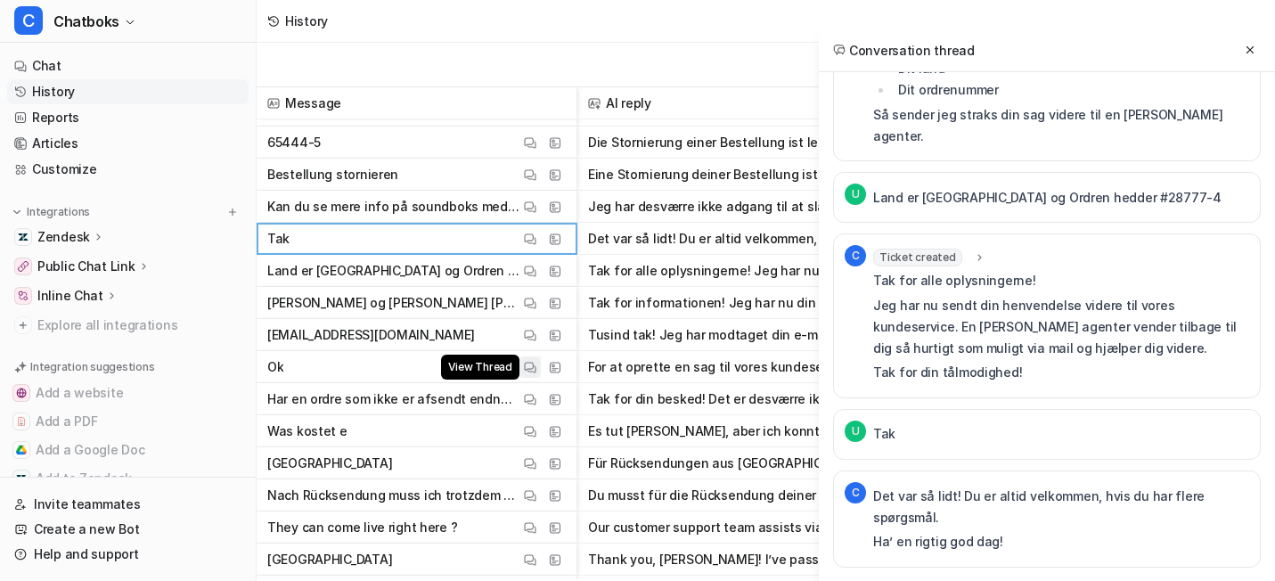
scroll to position [2109, 0]
click at [536, 375] on img at bounding box center [530, 368] width 12 height 13
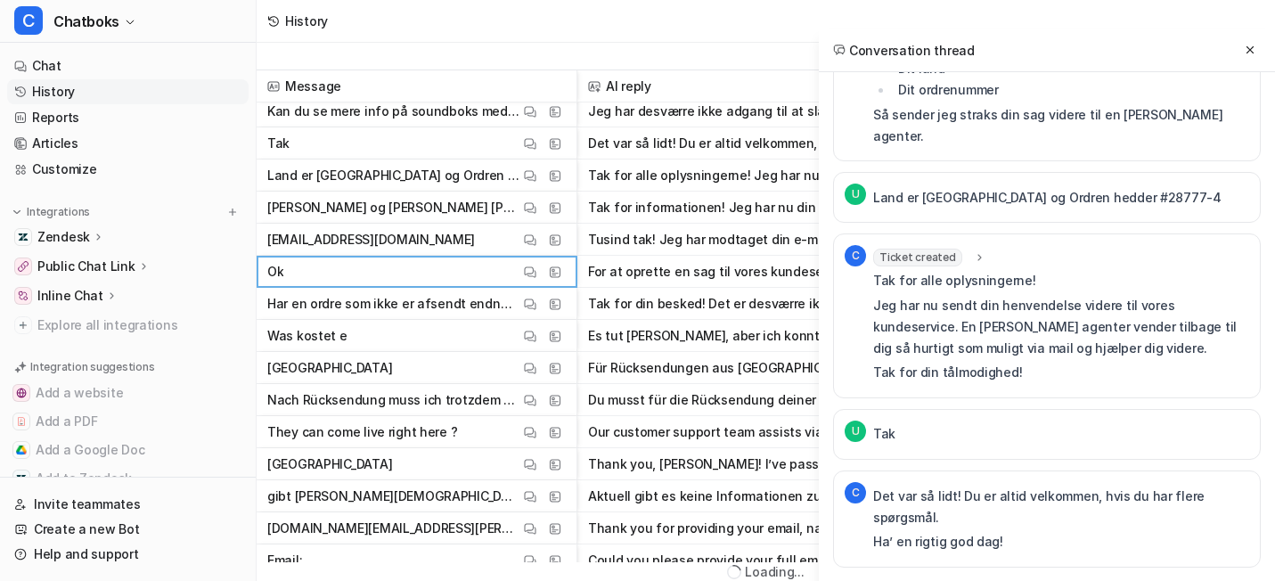
scroll to position [2183, 0]
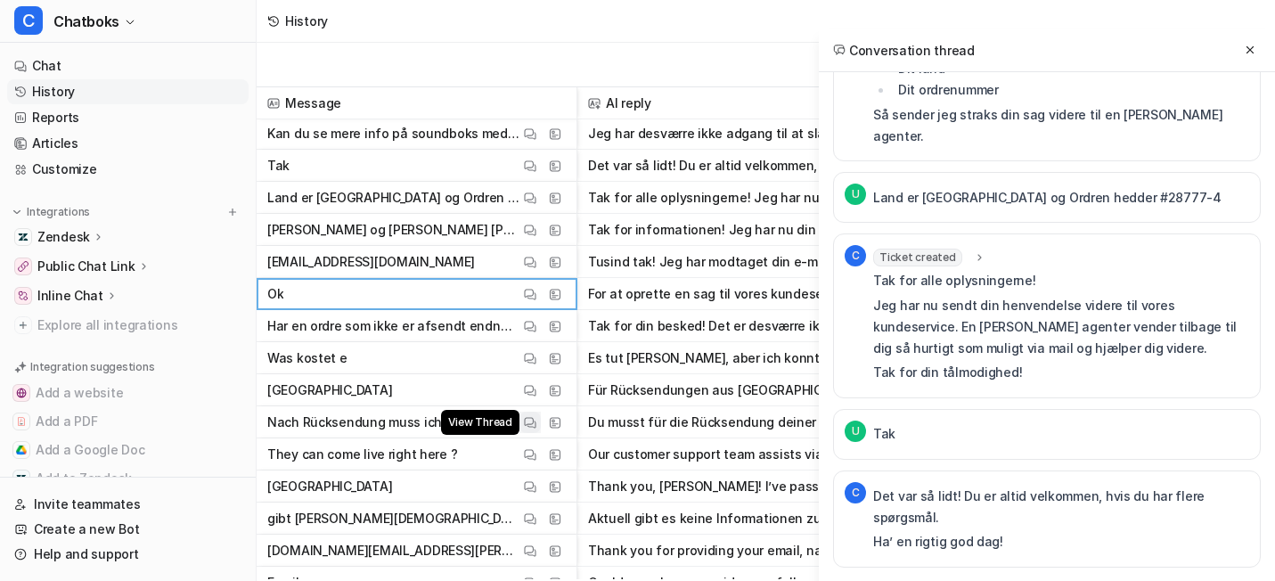
click at [541, 415] on button "View Thread" at bounding box center [529, 422] width 21 height 21
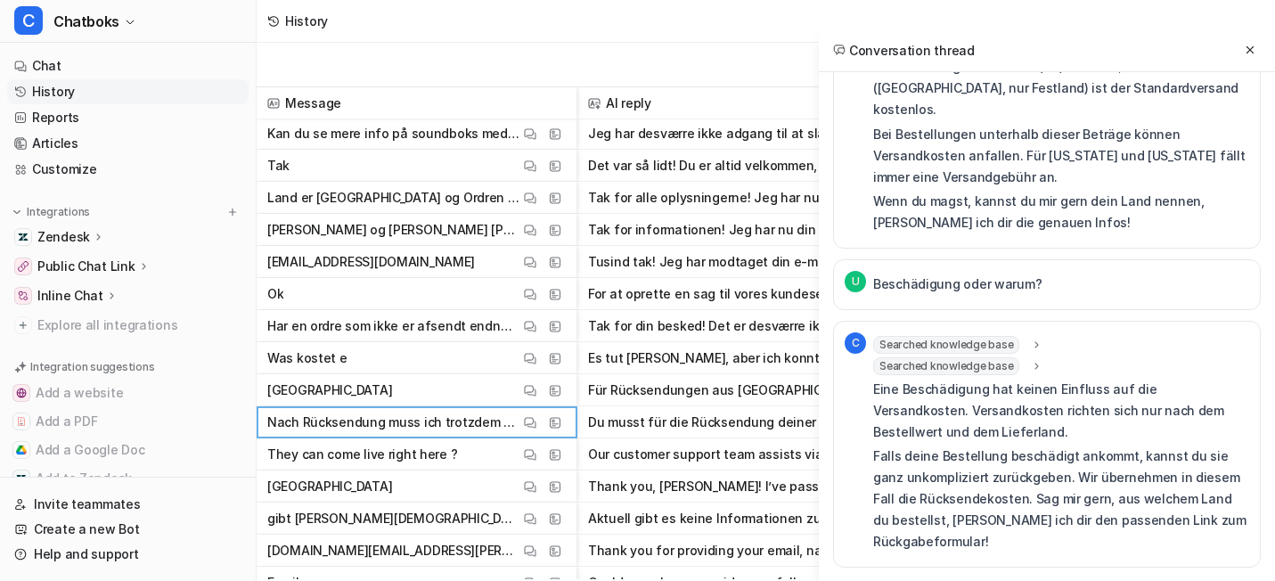
scroll to position [2437, 0]
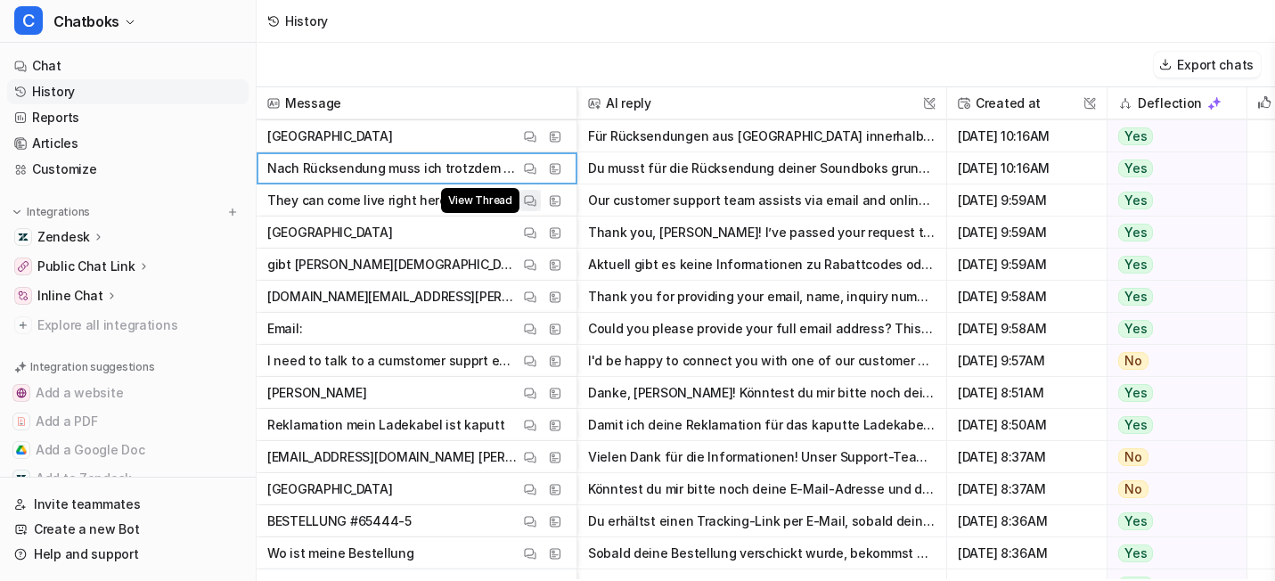
click at [536, 199] on img at bounding box center [530, 200] width 12 height 13
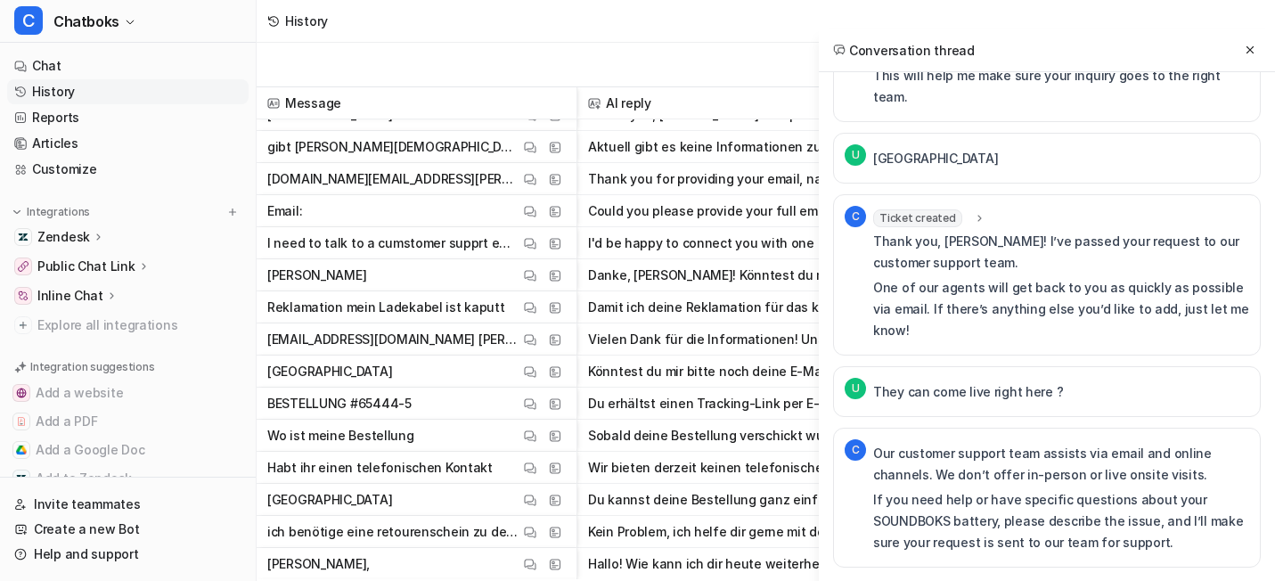
scroll to position [2553, 0]
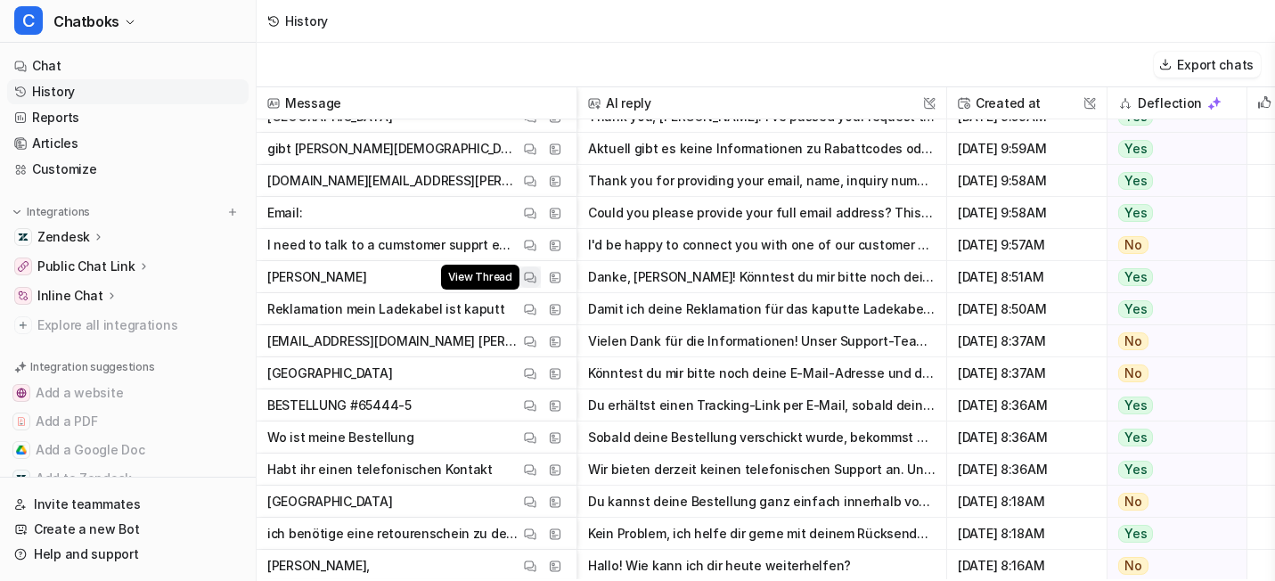
click at [519, 277] on span "View Thread" at bounding box center [480, 277] width 78 height 25
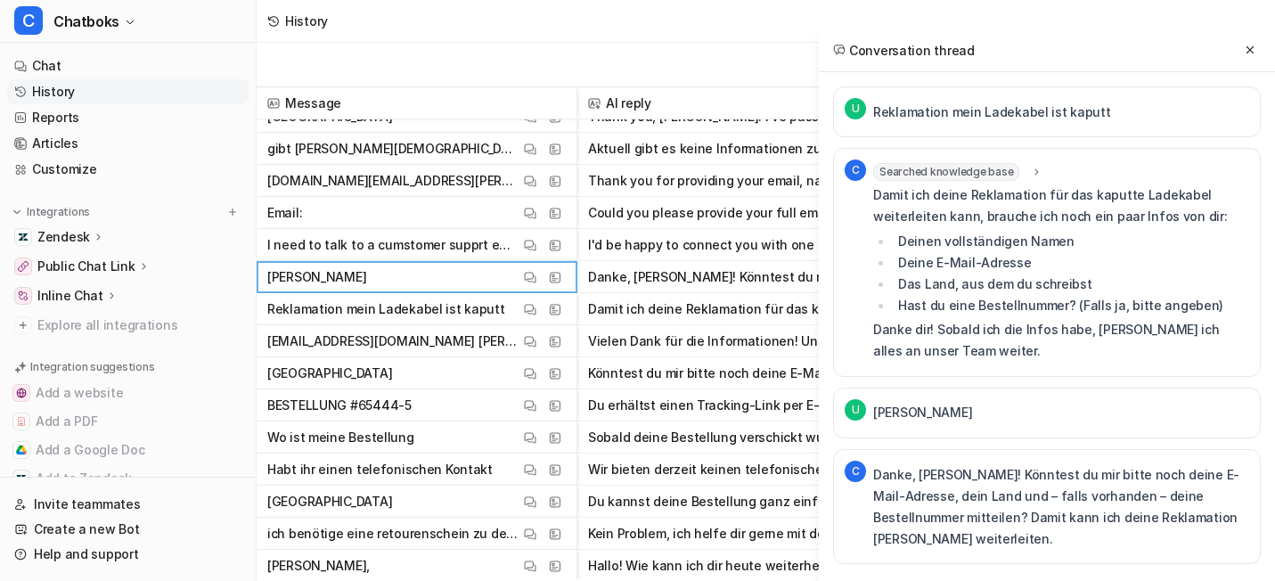
scroll to position [2659, 0]
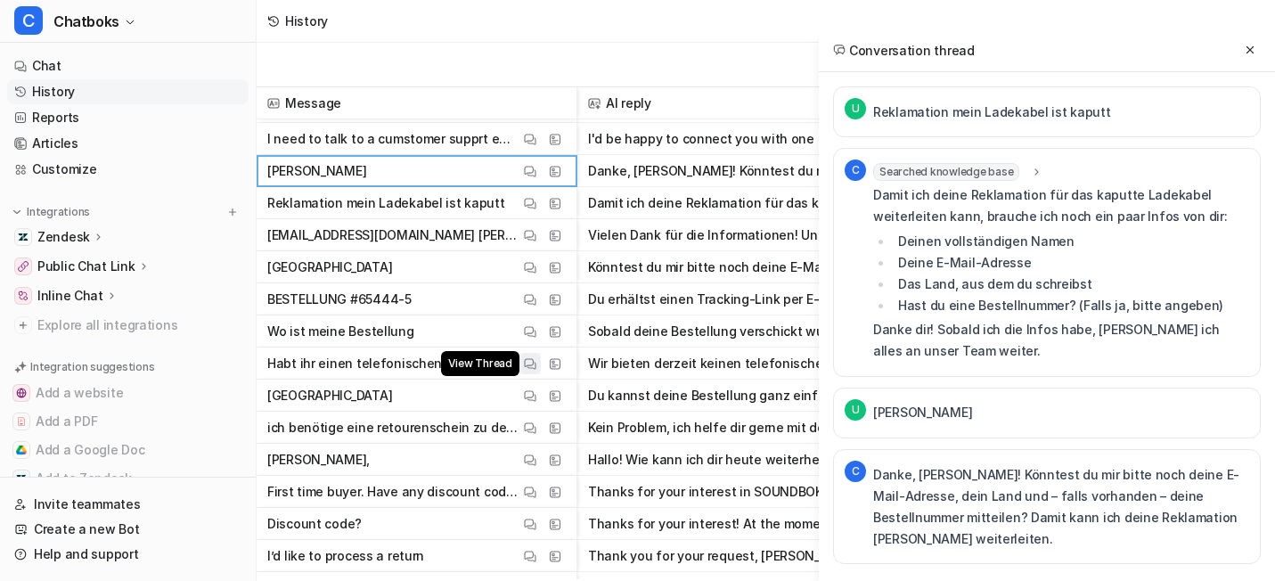
click at [536, 364] on img at bounding box center [530, 363] width 12 height 13
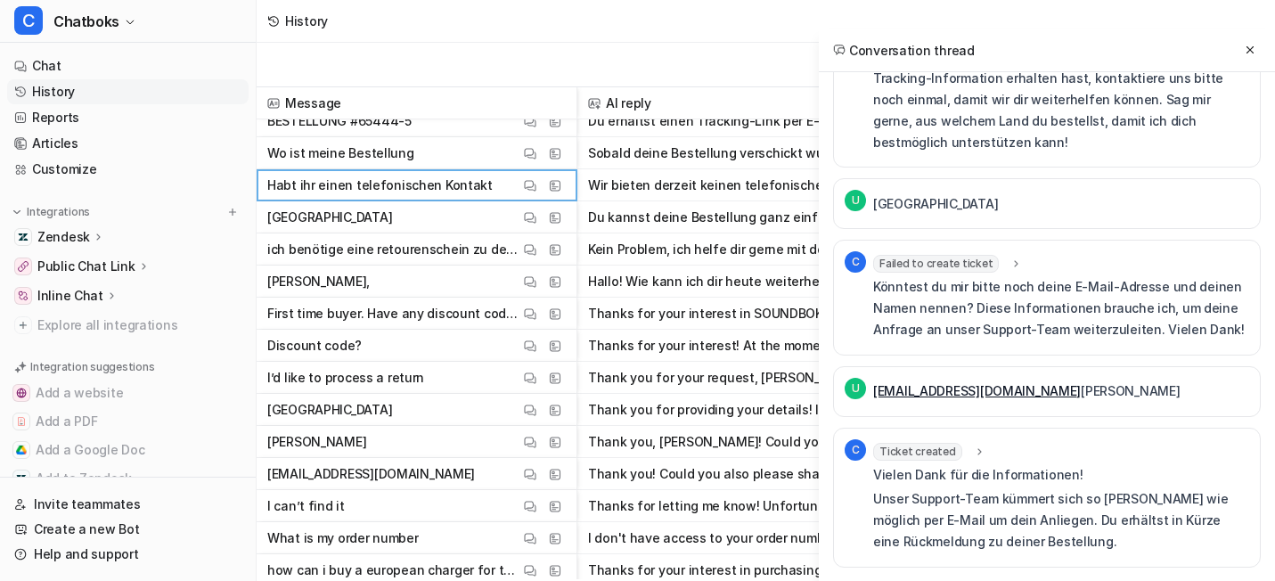
scroll to position [2838, 0]
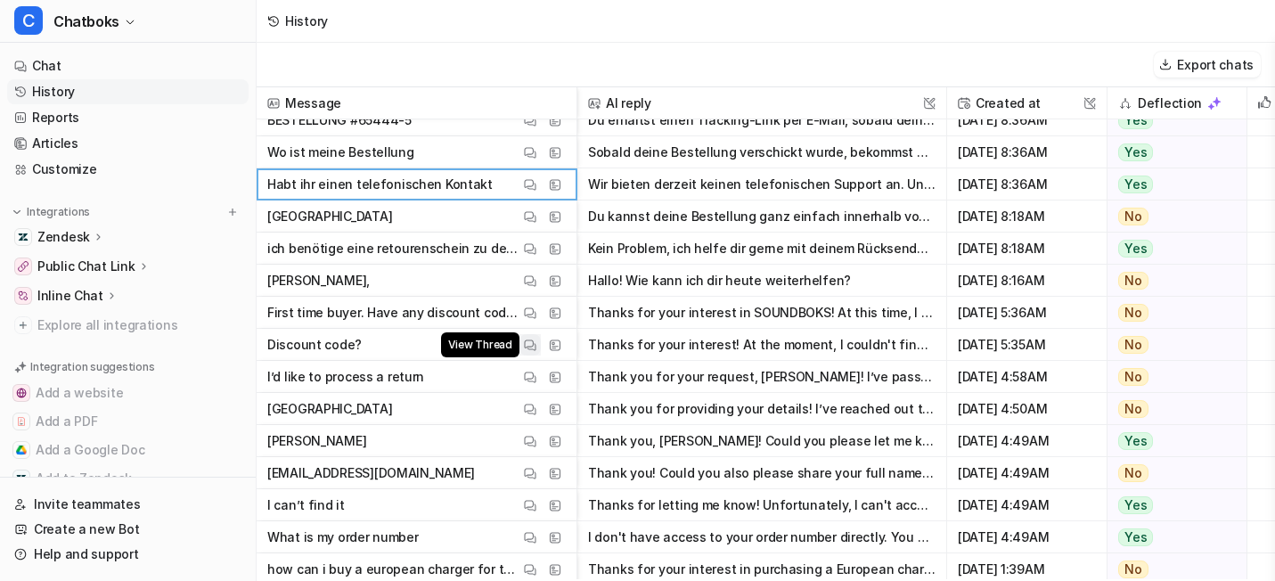
click at [536, 344] on img at bounding box center [530, 345] width 12 height 13
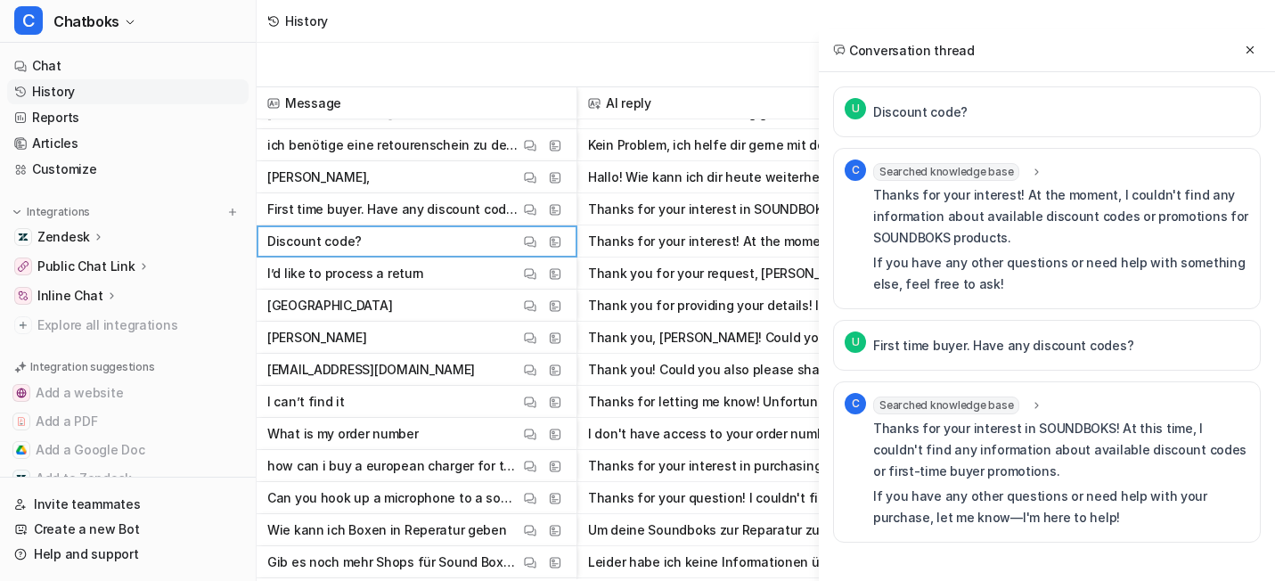
scroll to position [2944, 0]
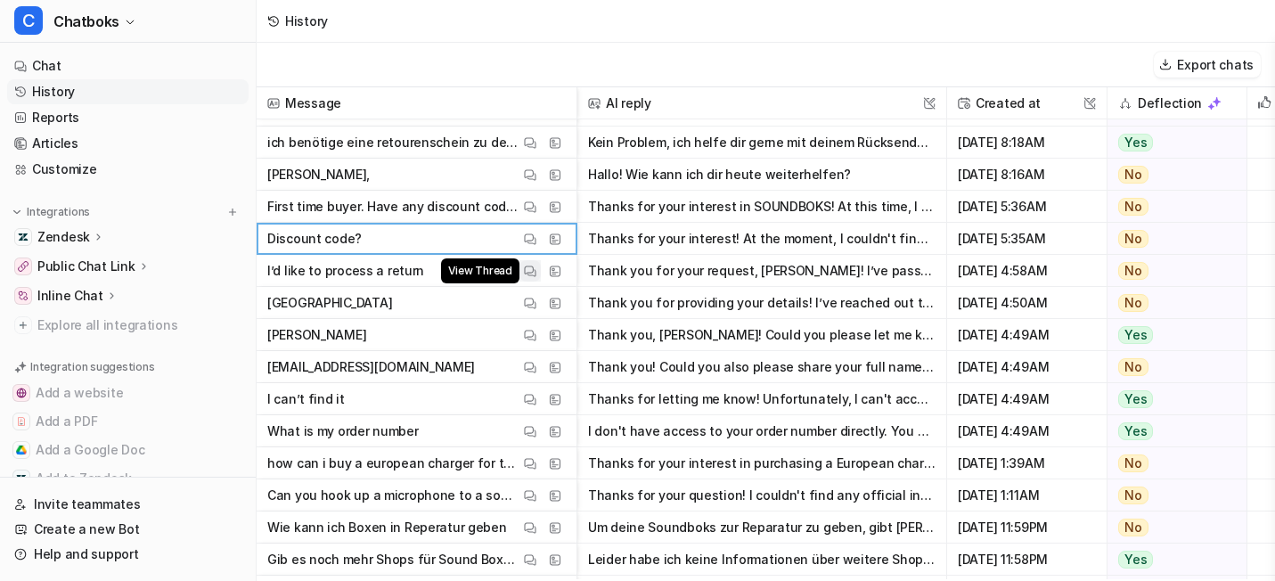
click at [536, 271] on img at bounding box center [530, 271] width 12 height 13
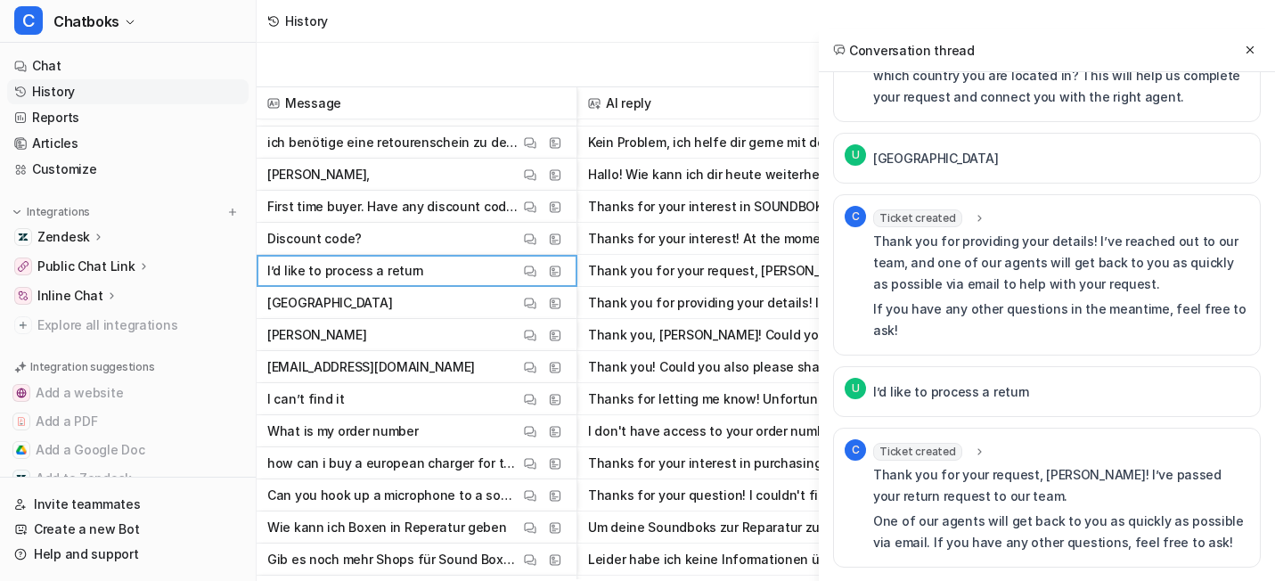
scroll to position [1108, 0]
click at [536, 399] on img at bounding box center [530, 399] width 12 height 13
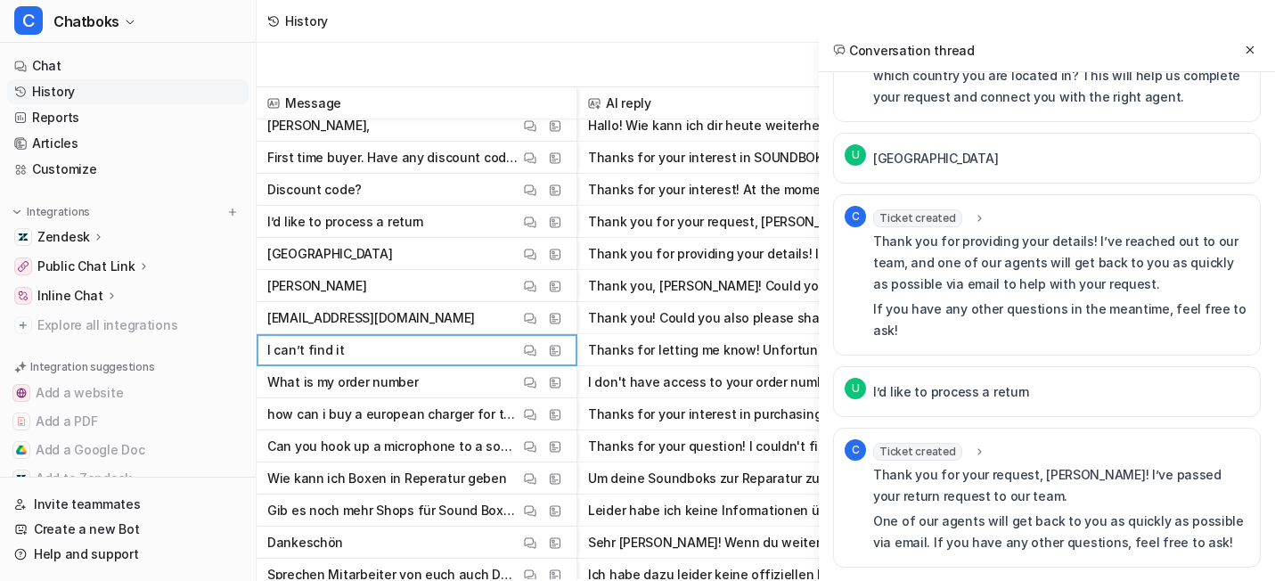
scroll to position [3057, 0]
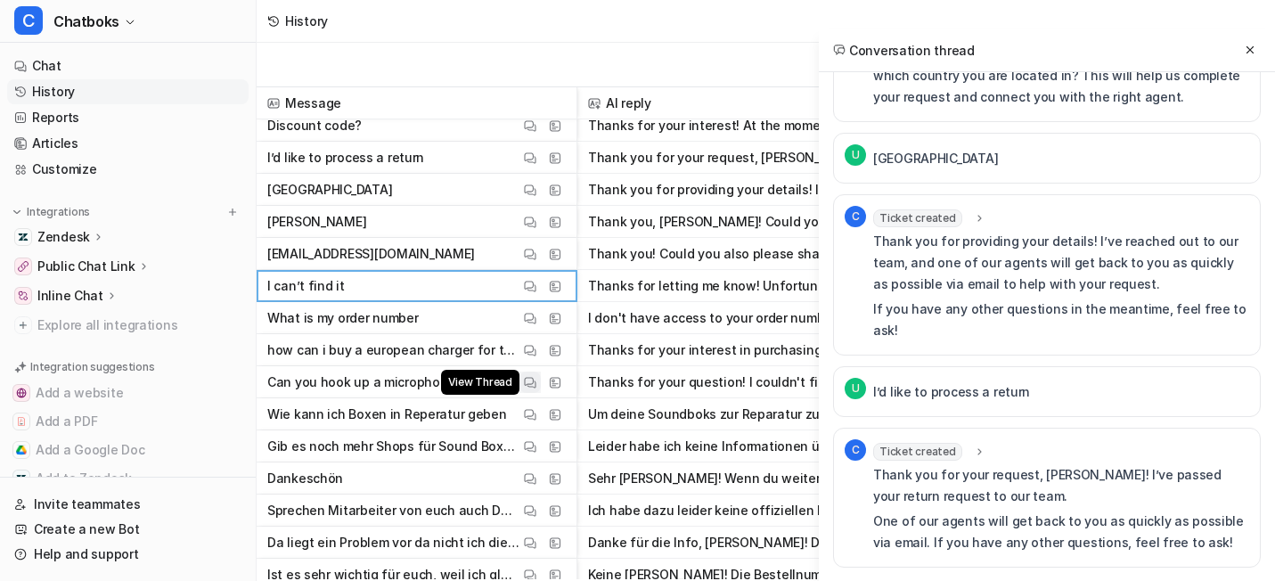
click at [541, 376] on button "View Thread" at bounding box center [529, 382] width 21 height 21
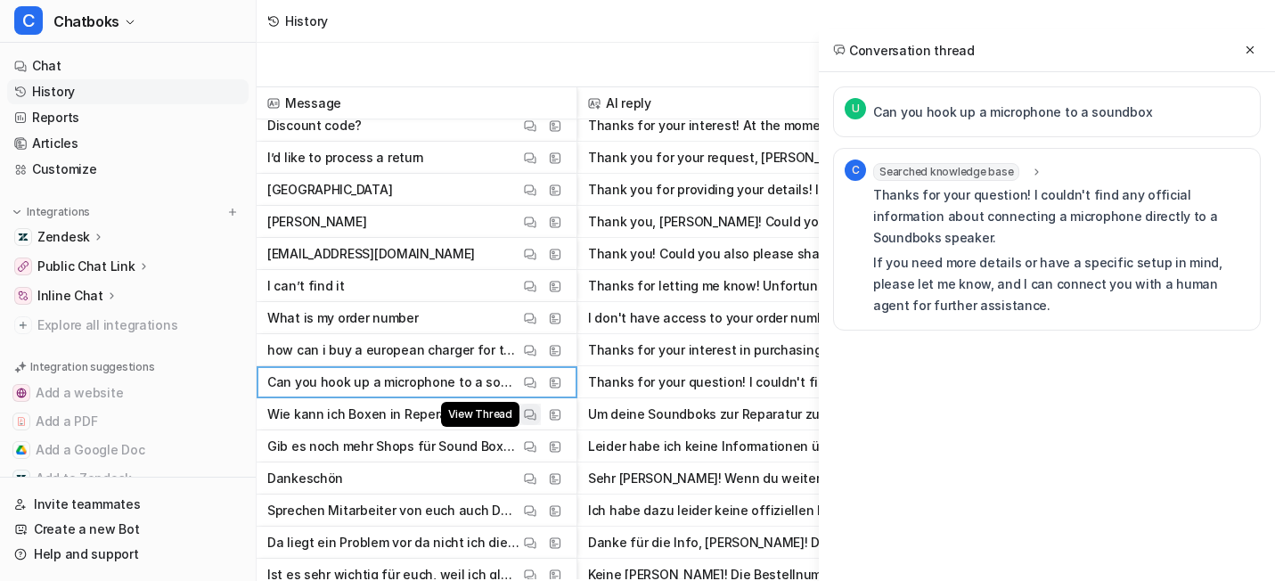
scroll to position [3112, 0]
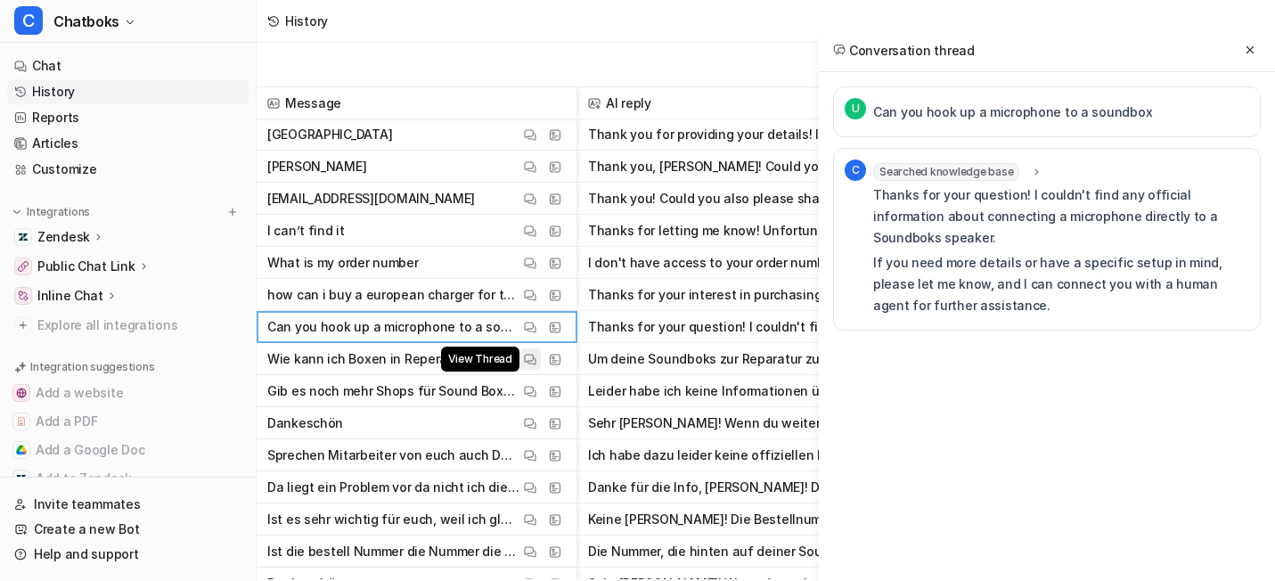
click at [541, 361] on button "View Thread" at bounding box center [529, 358] width 21 height 21
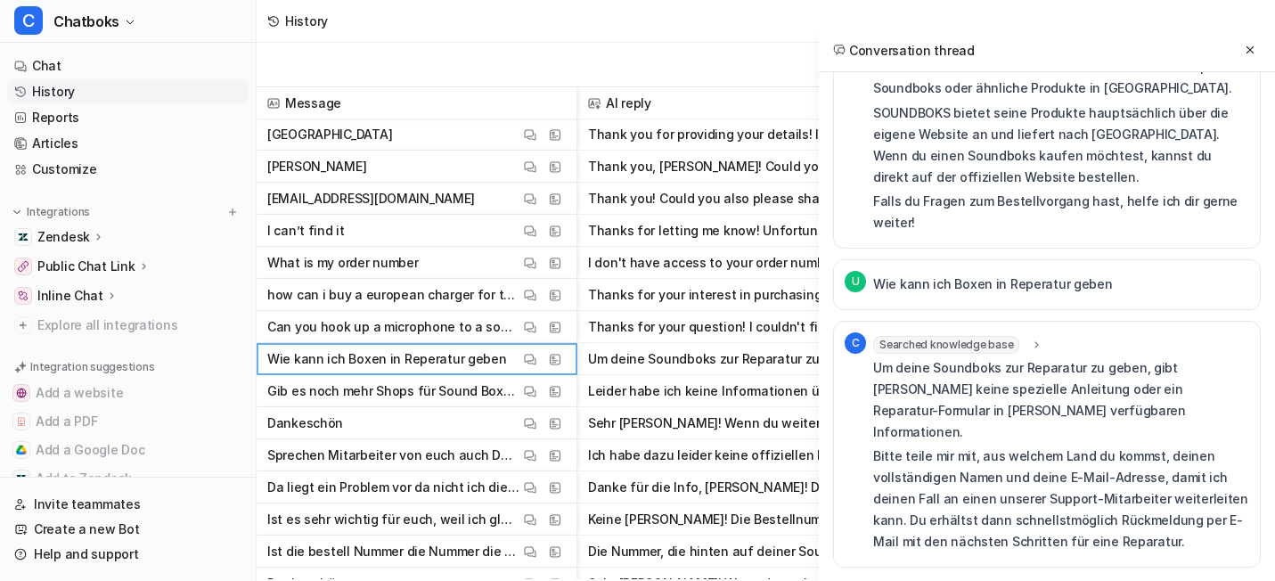
scroll to position [276, 0]
click at [536, 452] on img at bounding box center [530, 455] width 12 height 13
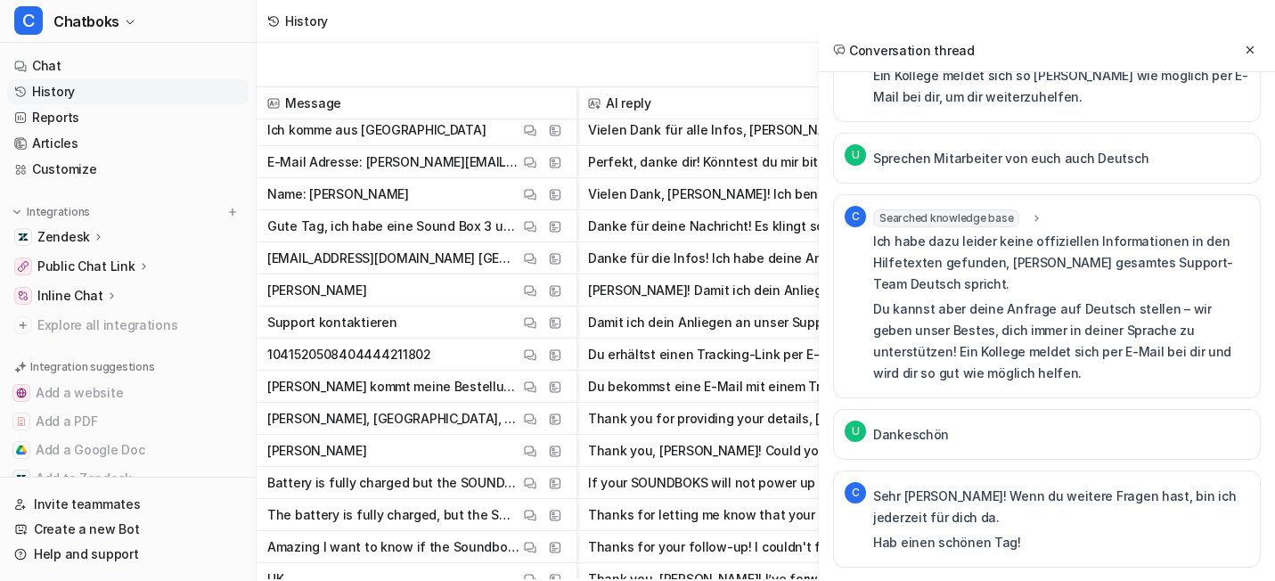
scroll to position [3601, 0]
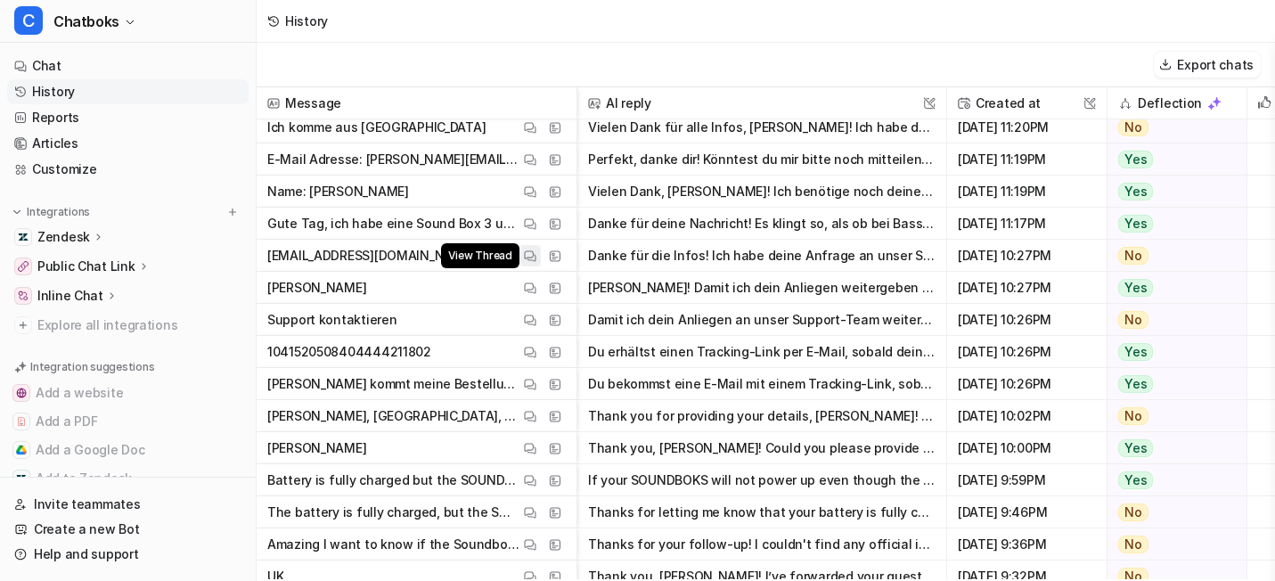
click at [536, 256] on img at bounding box center [530, 255] width 12 height 13
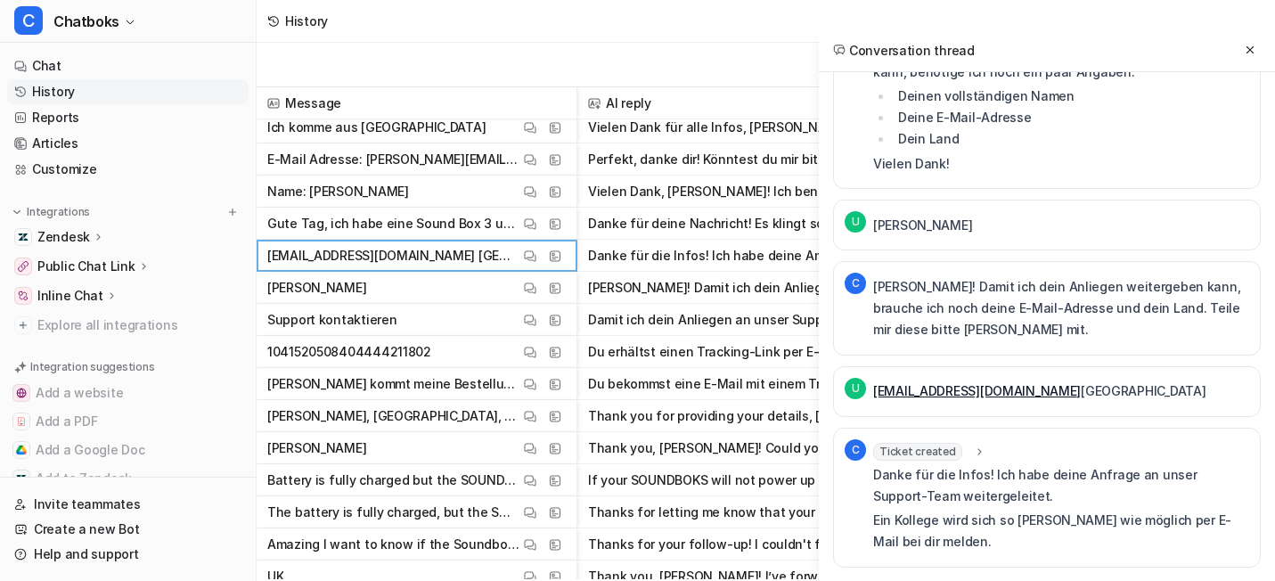
scroll to position [3702, 0]
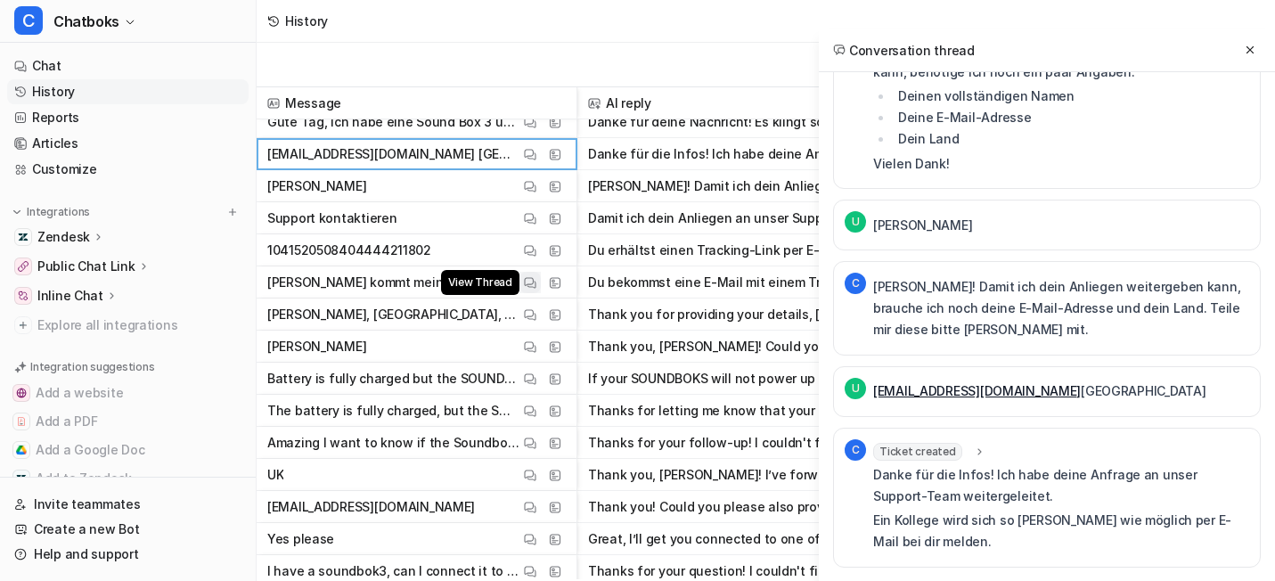
click at [541, 272] on button "View Thread" at bounding box center [529, 282] width 21 height 21
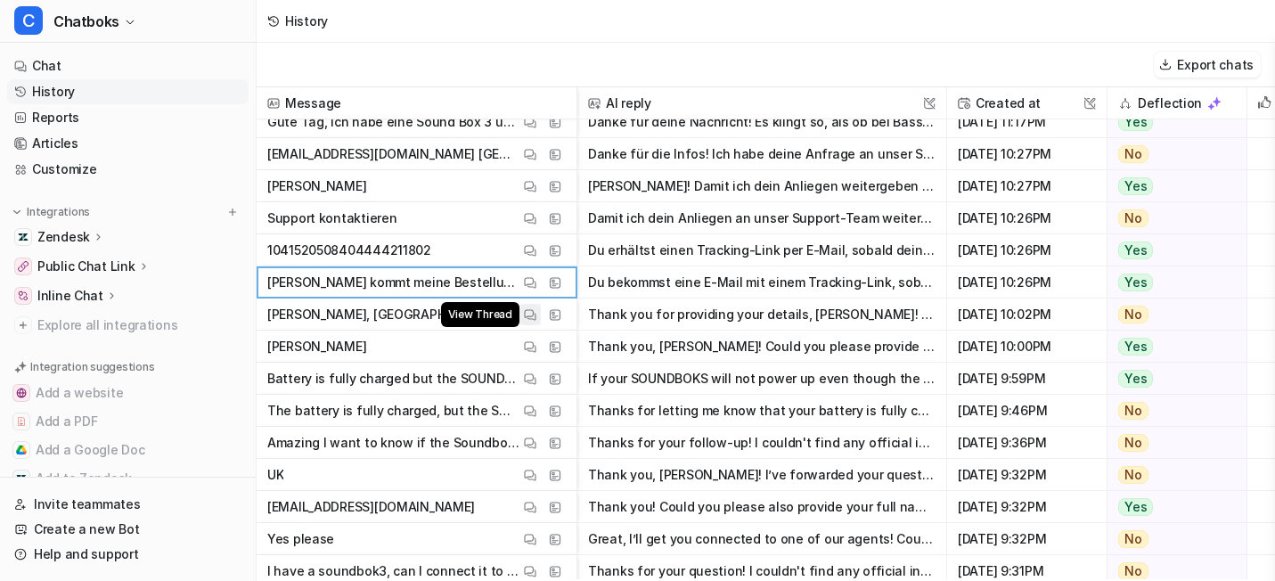
click at [541, 323] on button "View Thread" at bounding box center [529, 314] width 21 height 21
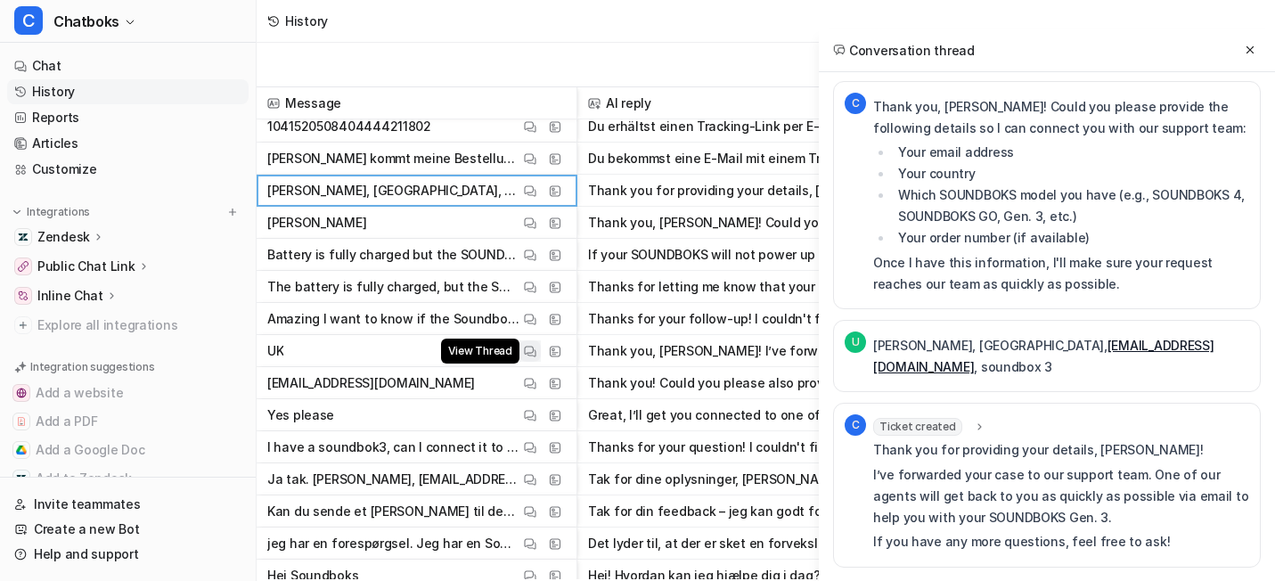
scroll to position [3830, 0]
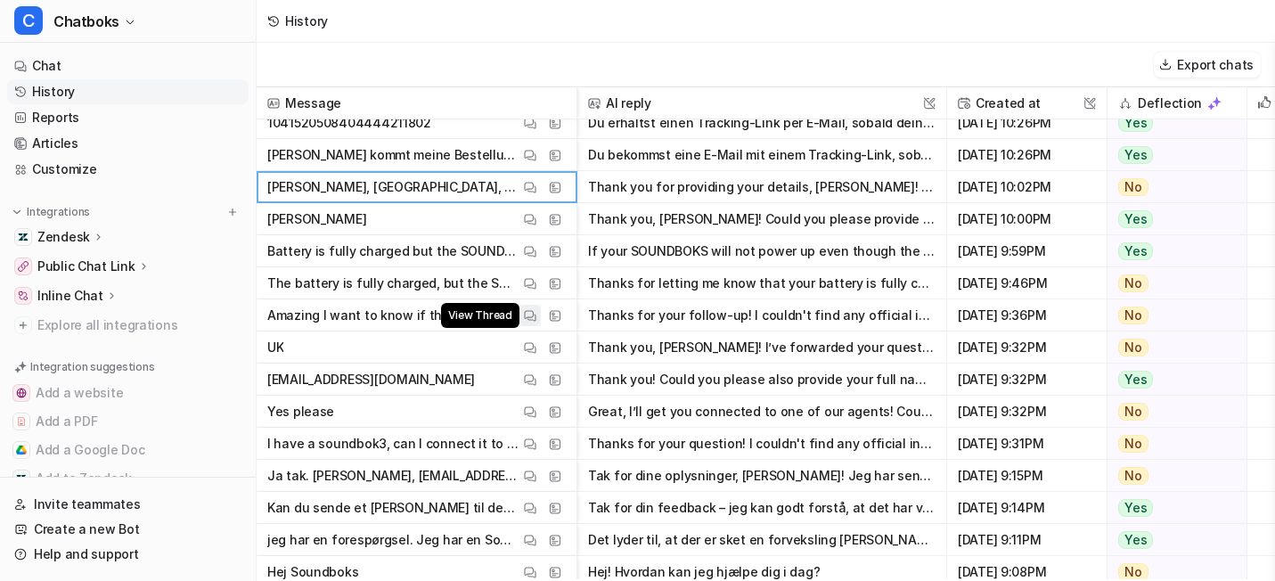
click at [536, 320] on img at bounding box center [530, 315] width 12 height 13
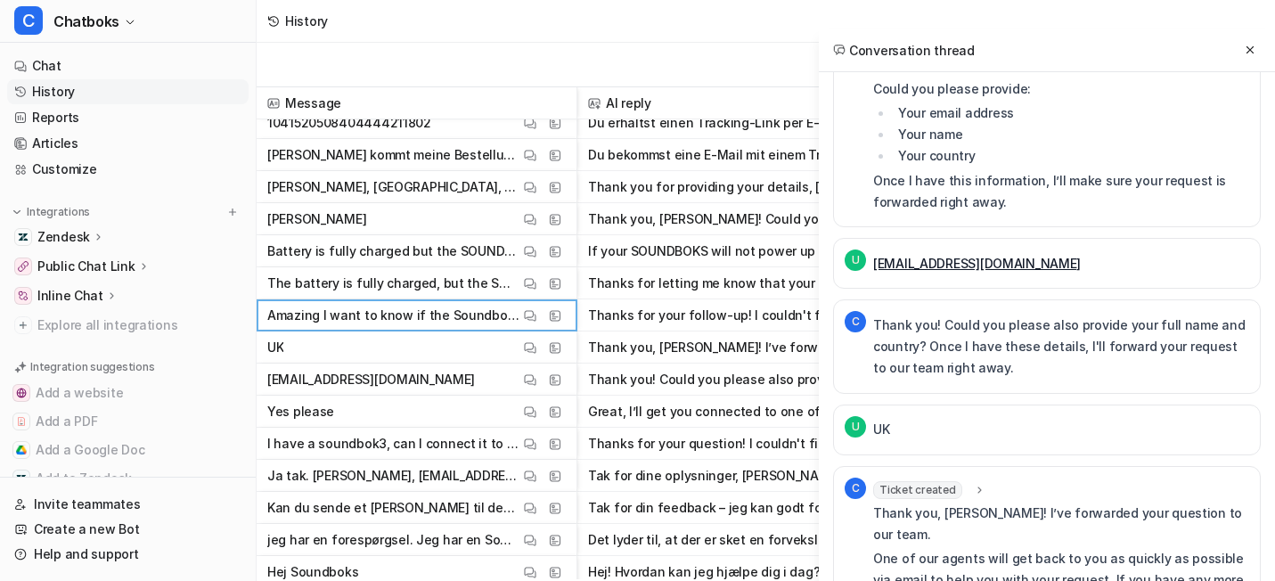
scroll to position [445, 0]
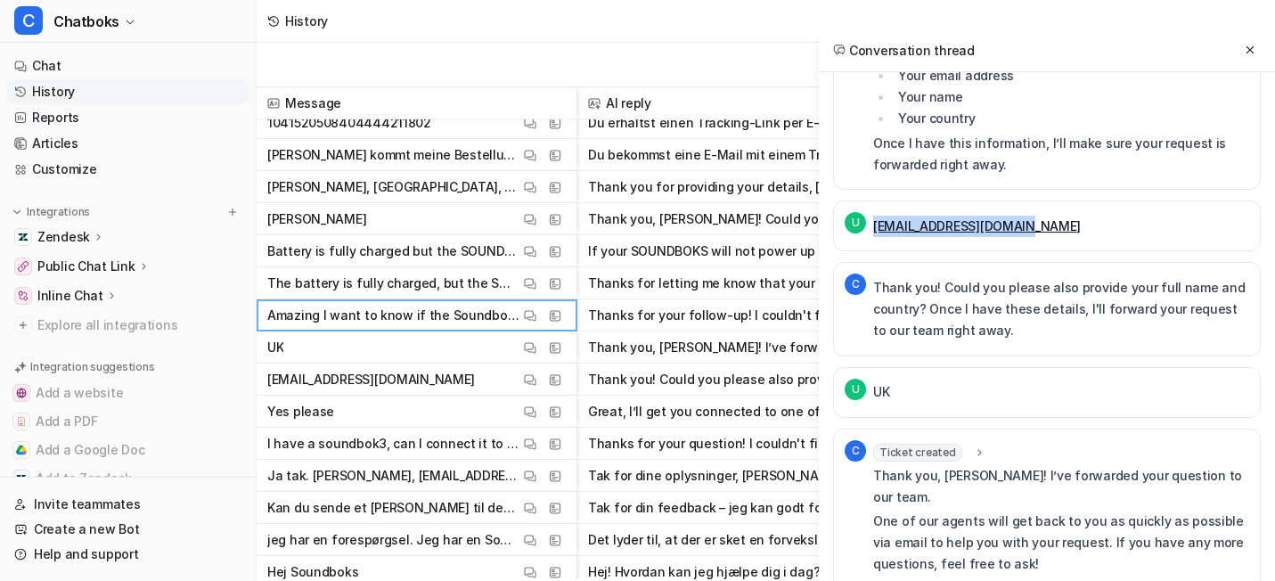
drag, startPoint x: 964, startPoint y: 380, endPoint x: 770, endPoint y: 380, distance: 194.2
click at [833, 251] on div "U [EMAIL_ADDRESS][DOMAIN_NAME]" at bounding box center [1047, 225] width 428 height 51
copy link "[EMAIL_ADDRESS][DOMAIN_NAME]"
drag, startPoint x: 702, startPoint y: 319, endPoint x: 649, endPoint y: 319, distance: 53.5
click at [702, 319] on button "Thanks for your follow-up! I couldn't find any official information confirming …" at bounding box center [761, 315] width 347 height 32
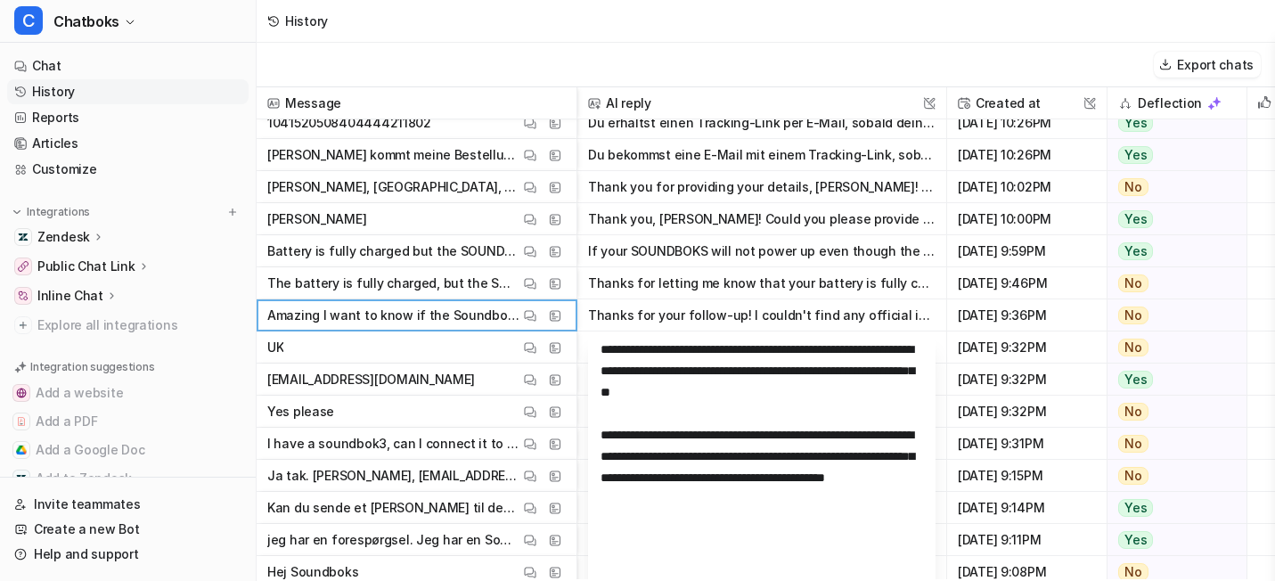
scroll to position [3942, 0]
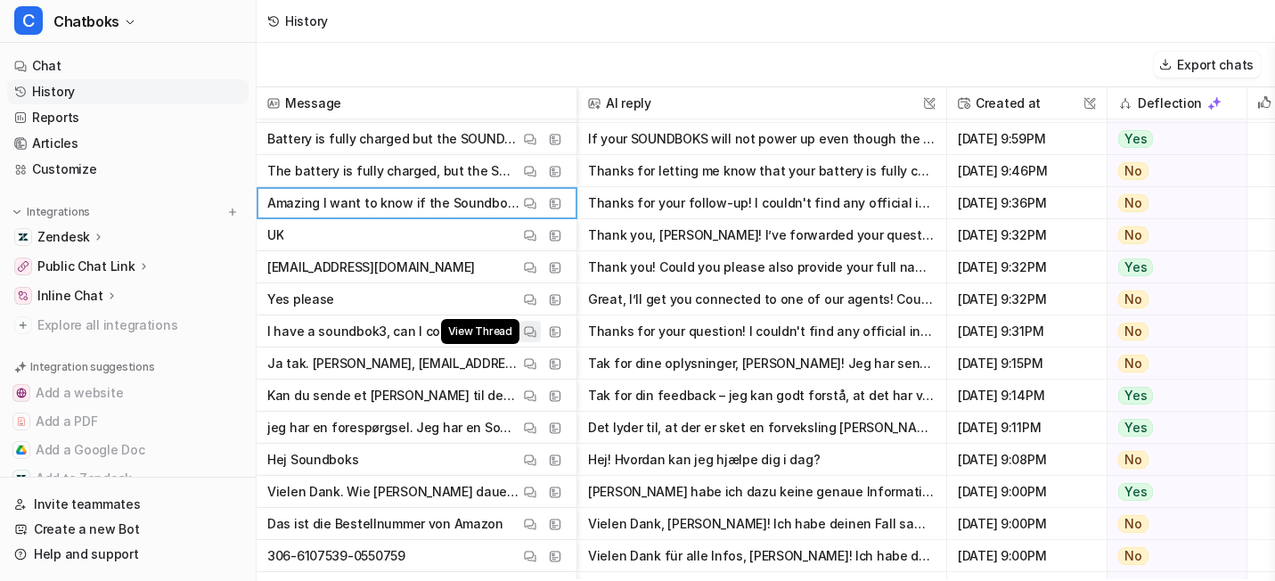
click at [536, 329] on img at bounding box center [530, 331] width 12 height 13
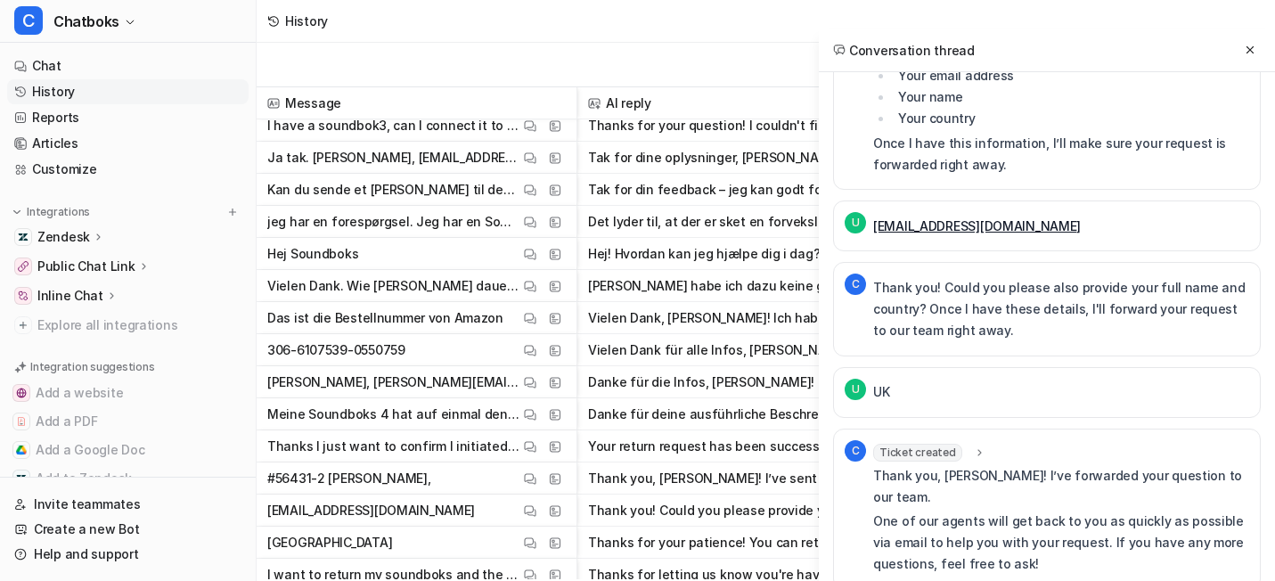
scroll to position [4214, 0]
click at [536, 350] on img at bounding box center [530, 348] width 12 height 13
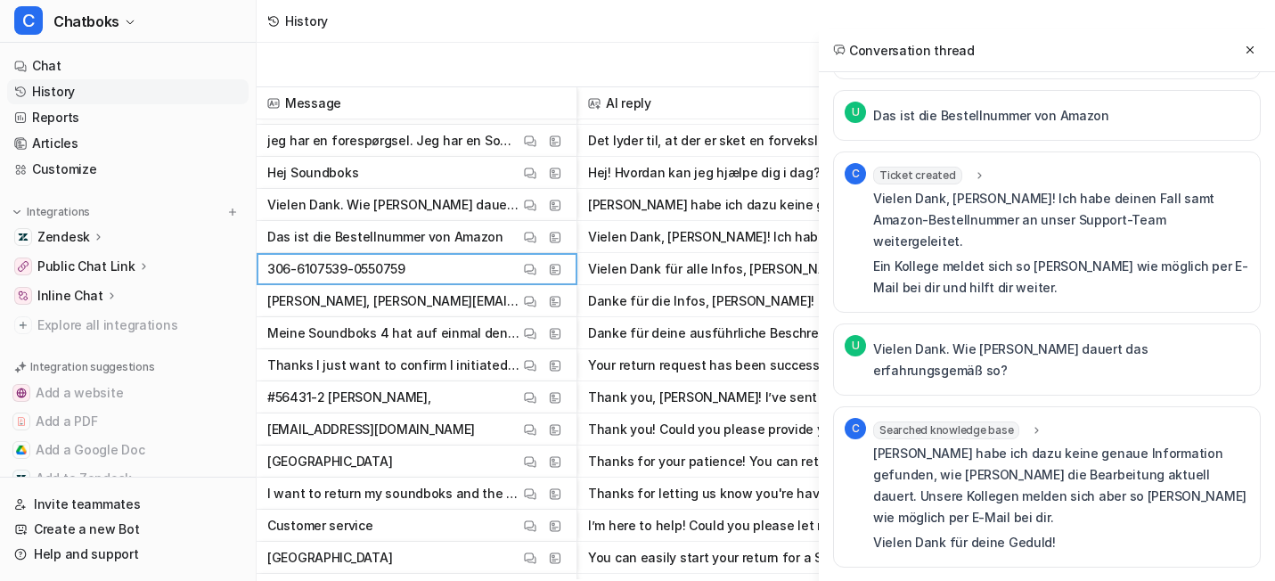
scroll to position [1321, 0]
click at [569, 448] on span "USA View Thread View Sources" at bounding box center [417, 462] width 306 height 32
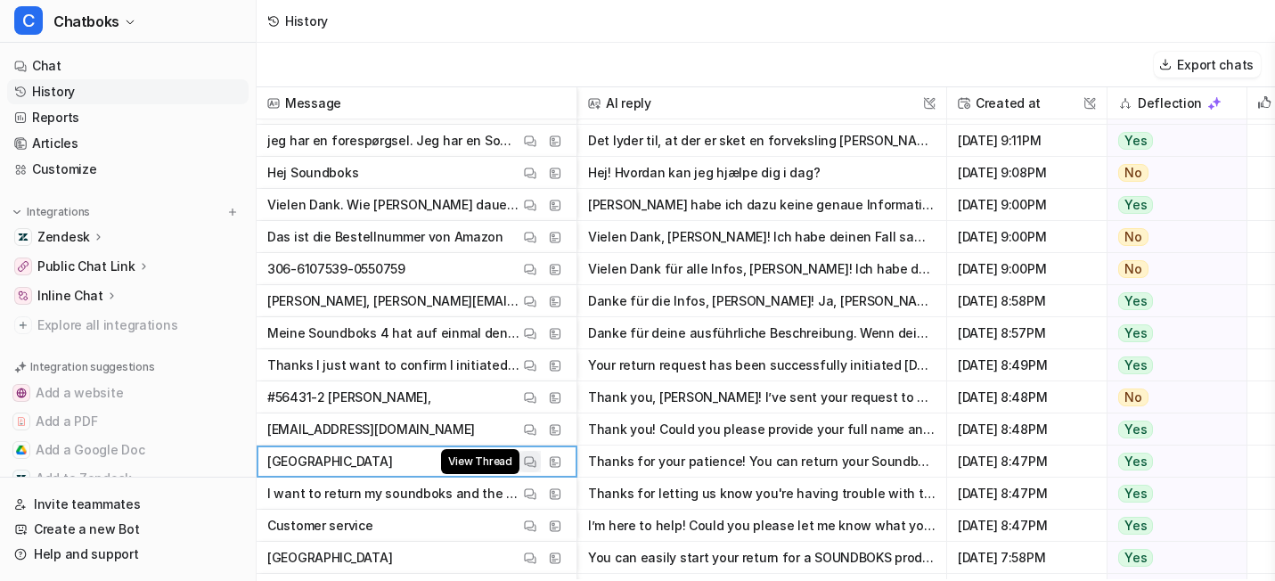
click at [541, 452] on button "View Thread" at bounding box center [529, 461] width 21 height 21
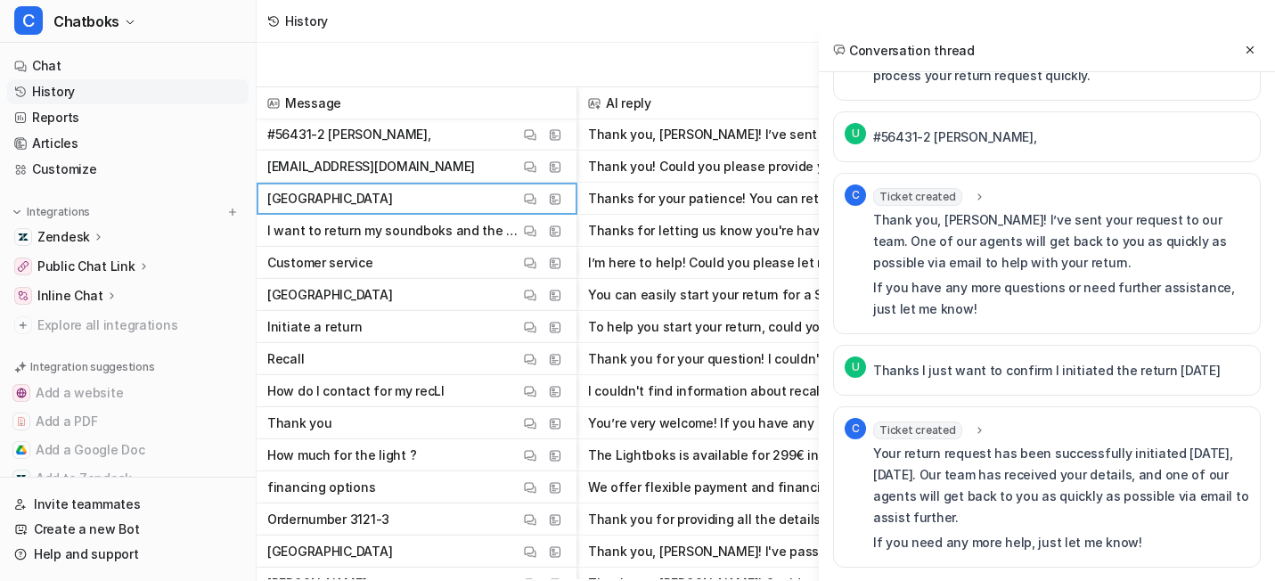
scroll to position [4572, 0]
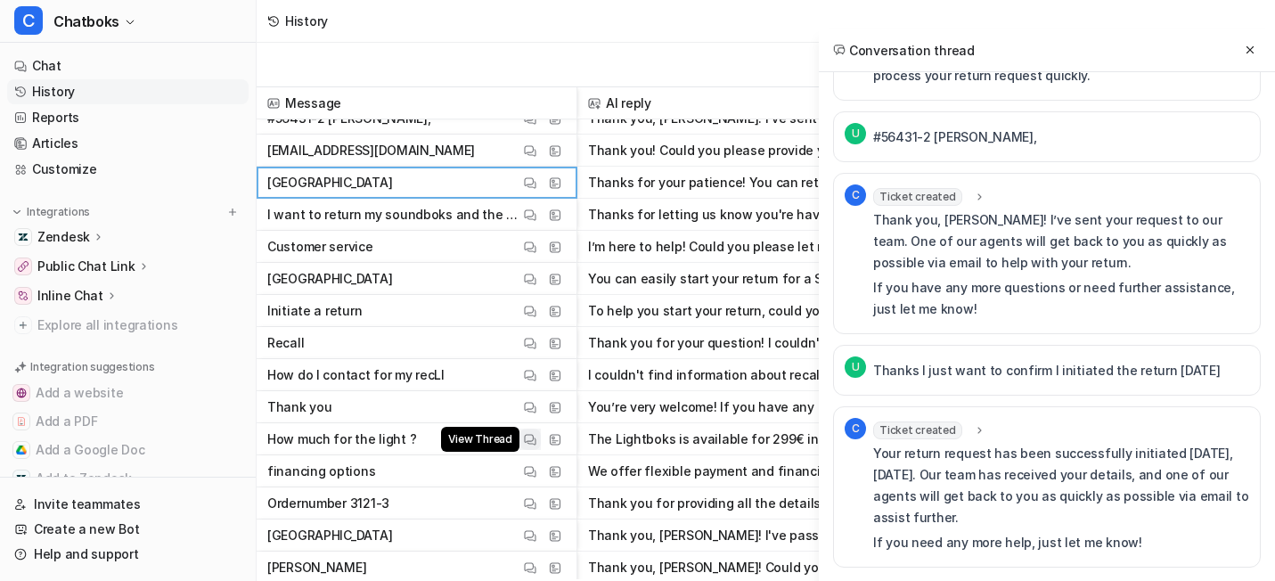
click at [541, 436] on button "View Thread" at bounding box center [529, 439] width 21 height 21
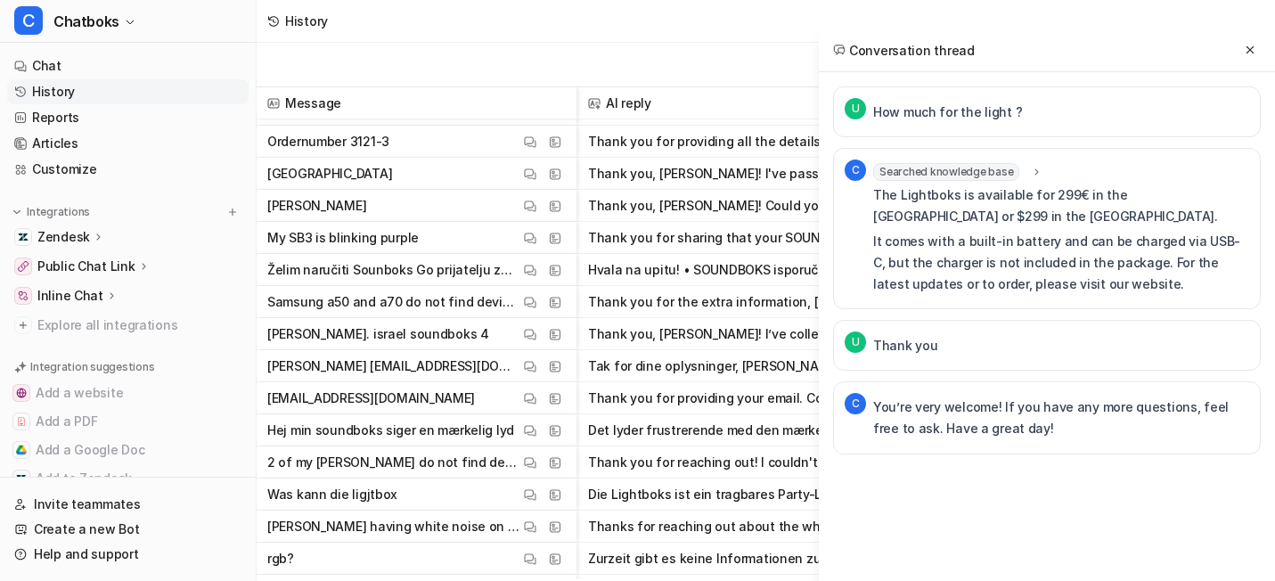
scroll to position [4936, 0]
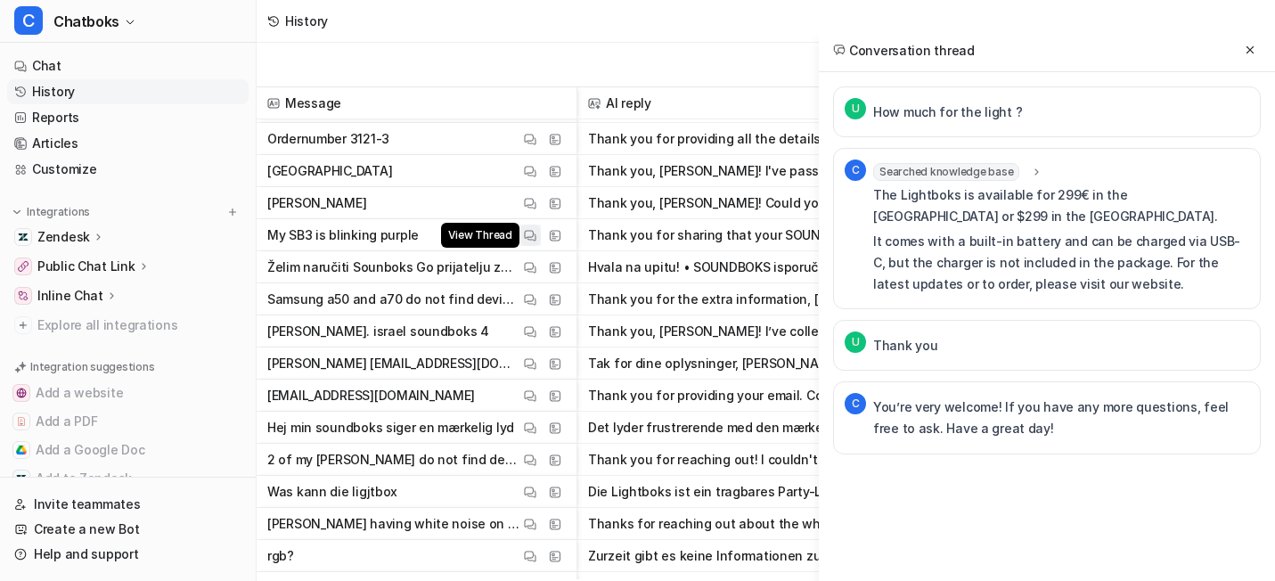
click at [541, 233] on button "View Thread" at bounding box center [529, 235] width 21 height 21
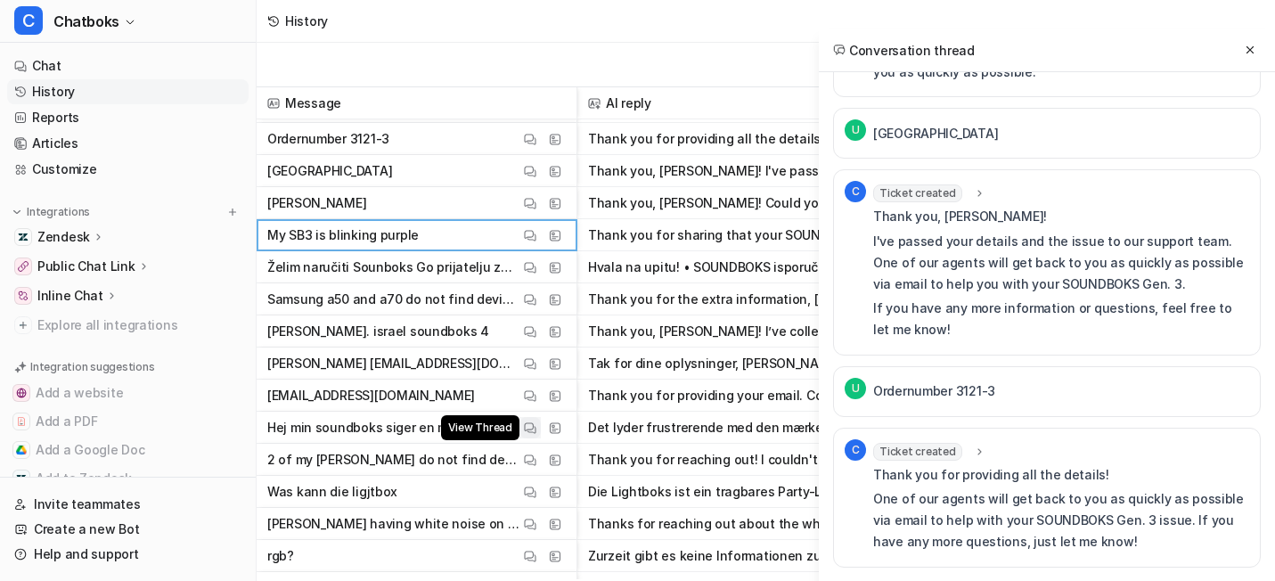
scroll to position [5114, 0]
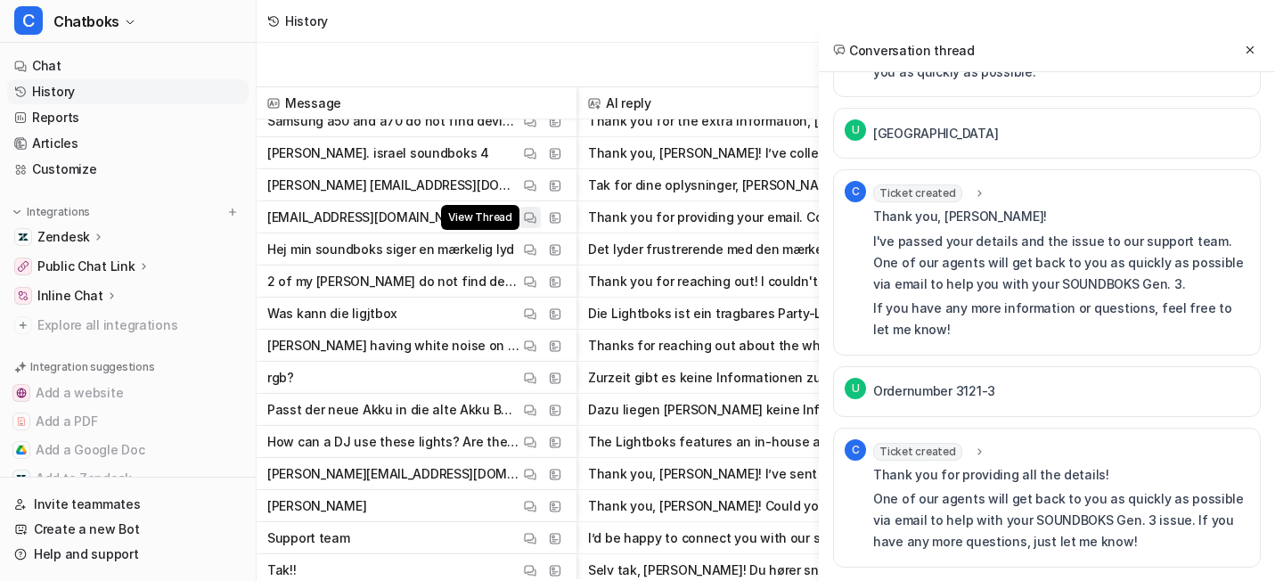
click at [541, 211] on button "View Thread" at bounding box center [529, 217] width 21 height 21
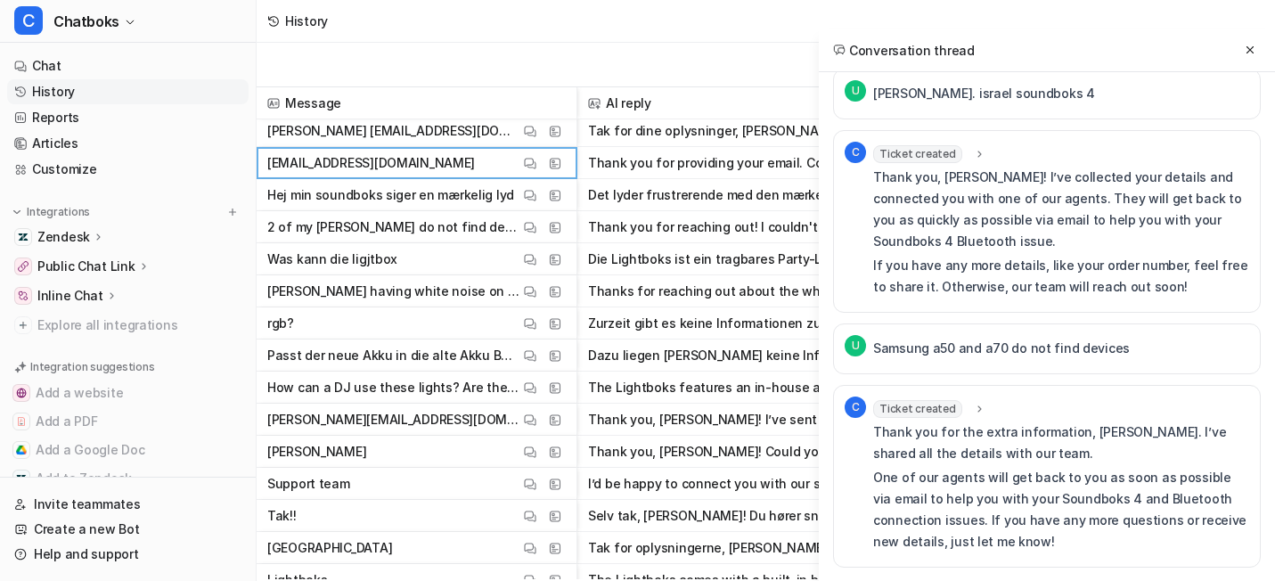
scroll to position [5168, 0]
click at [541, 327] on button "View Thread" at bounding box center [529, 324] width 21 height 21
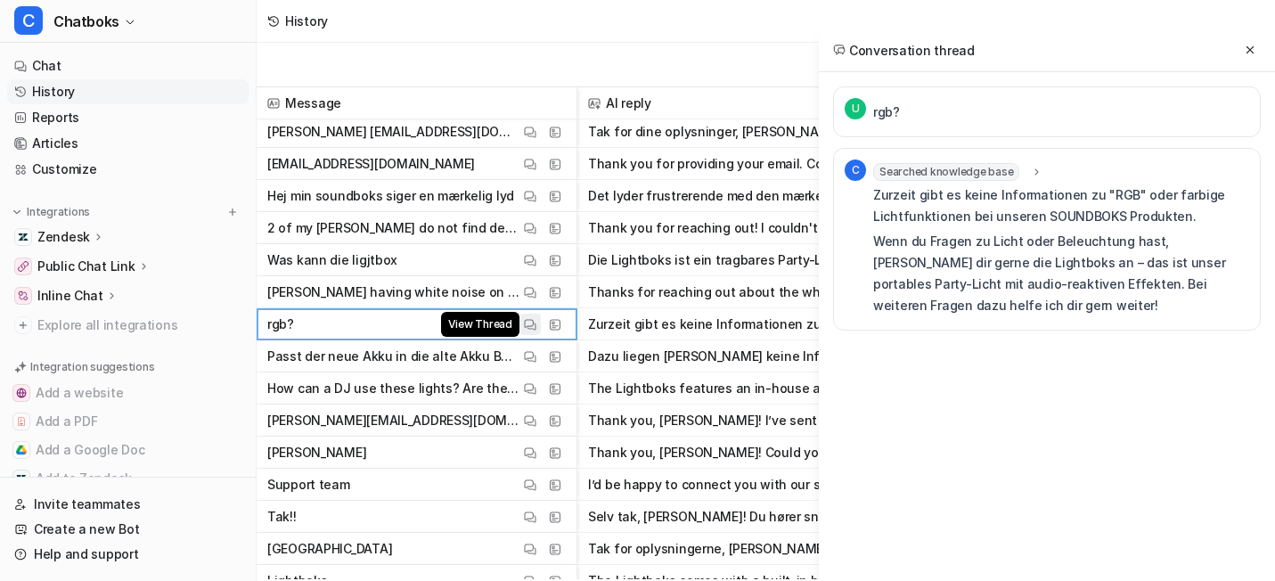
scroll to position [0, 0]
click at [536, 360] on img at bounding box center [530, 356] width 12 height 13
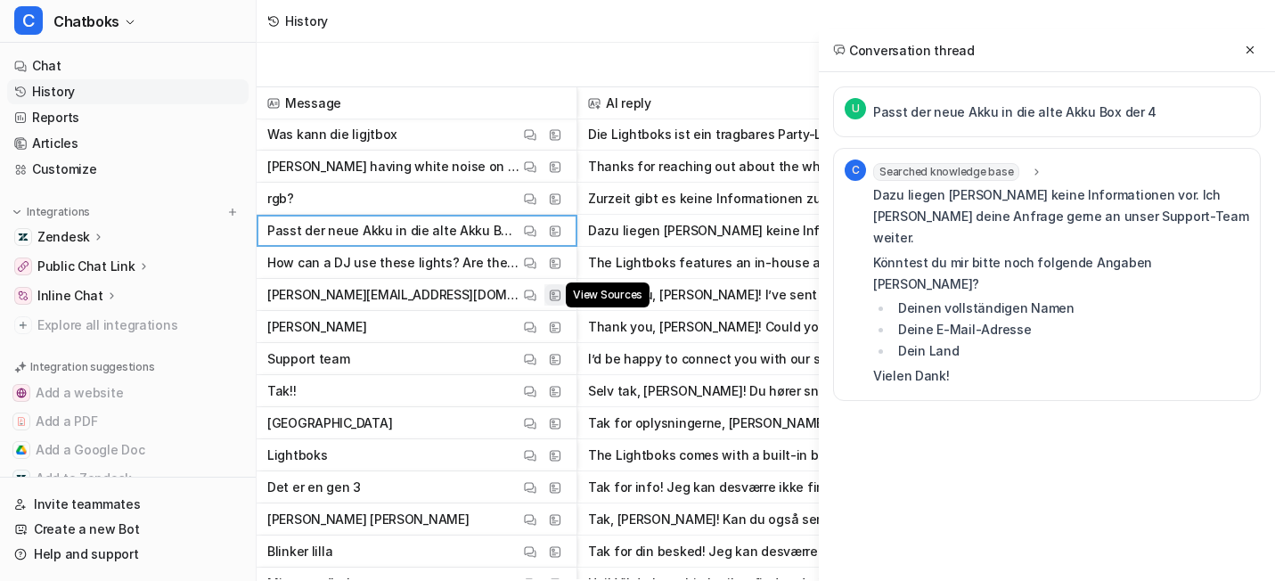
scroll to position [5303, 0]
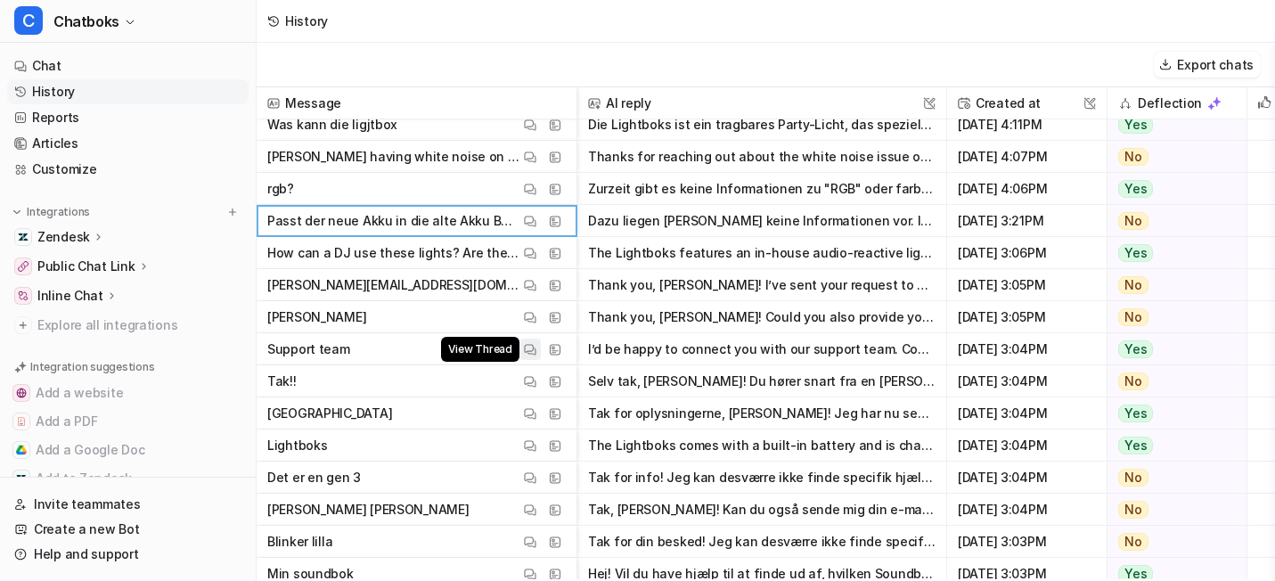
click at [541, 348] on button "View Thread" at bounding box center [529, 349] width 21 height 21
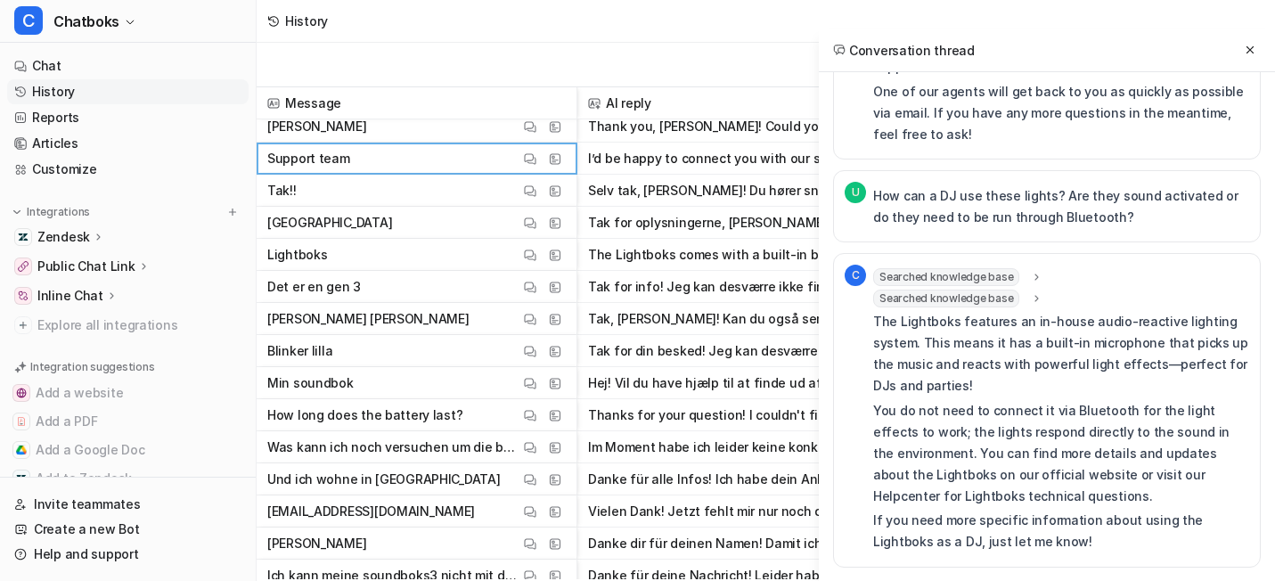
scroll to position [5496, 0]
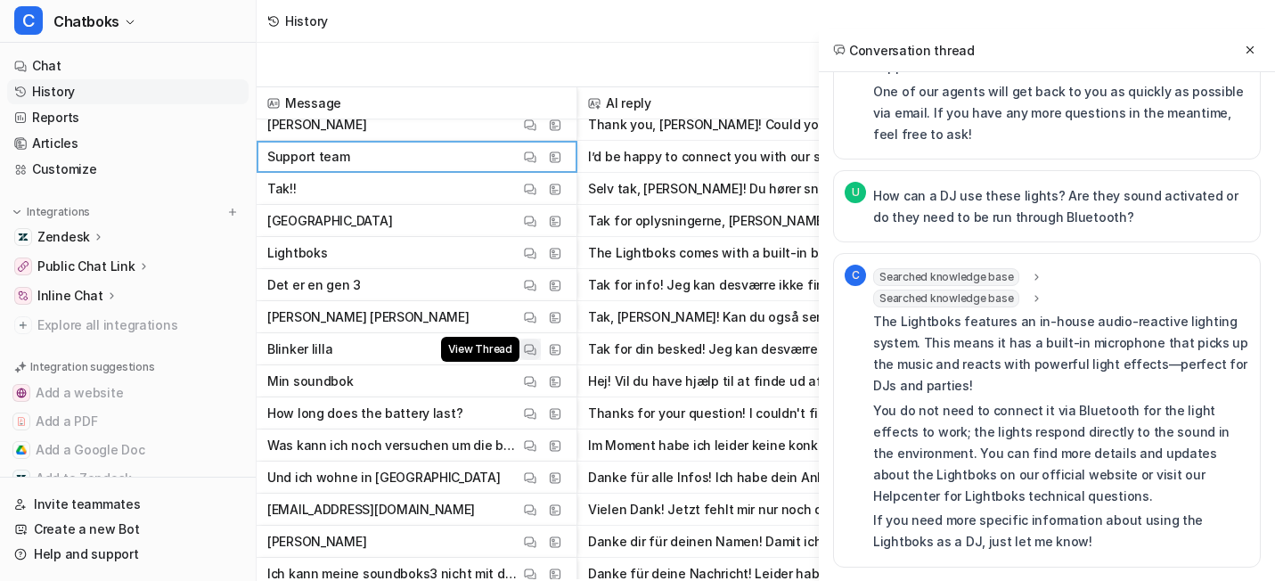
click at [536, 354] on img at bounding box center [530, 349] width 12 height 13
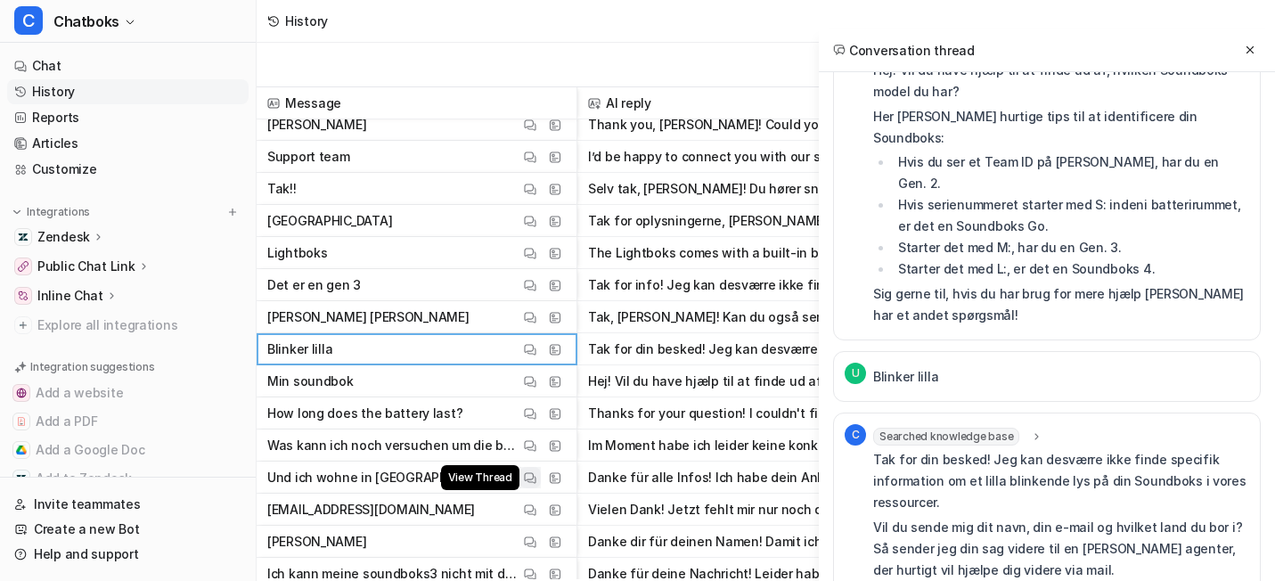
scroll to position [5545, 0]
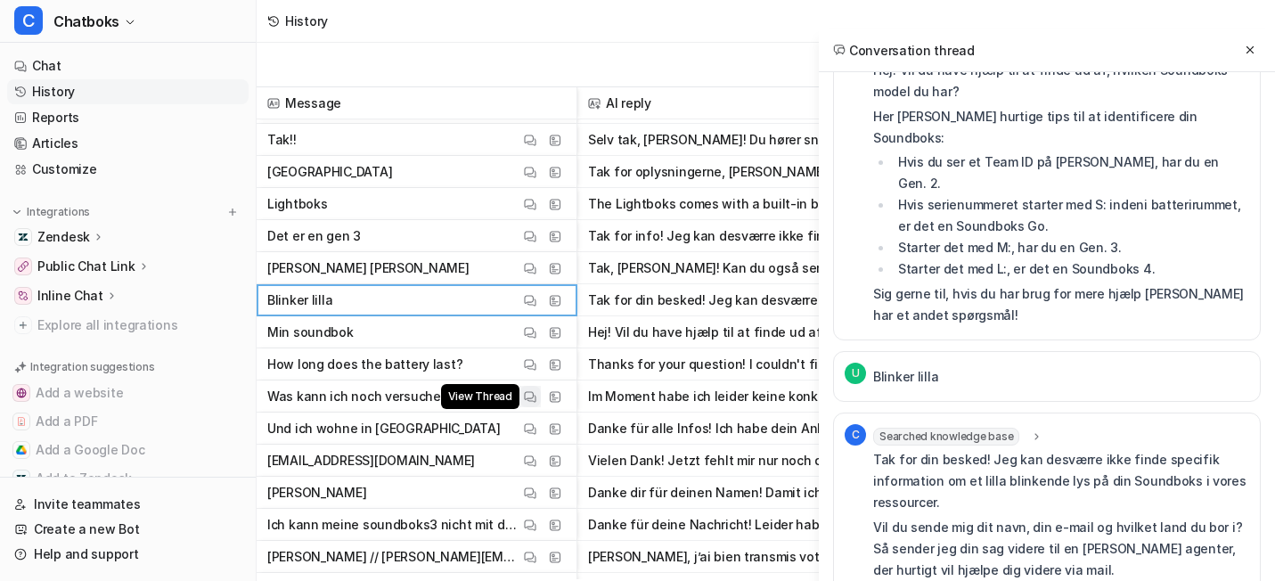
click at [541, 405] on button "View Thread" at bounding box center [529, 396] width 21 height 21
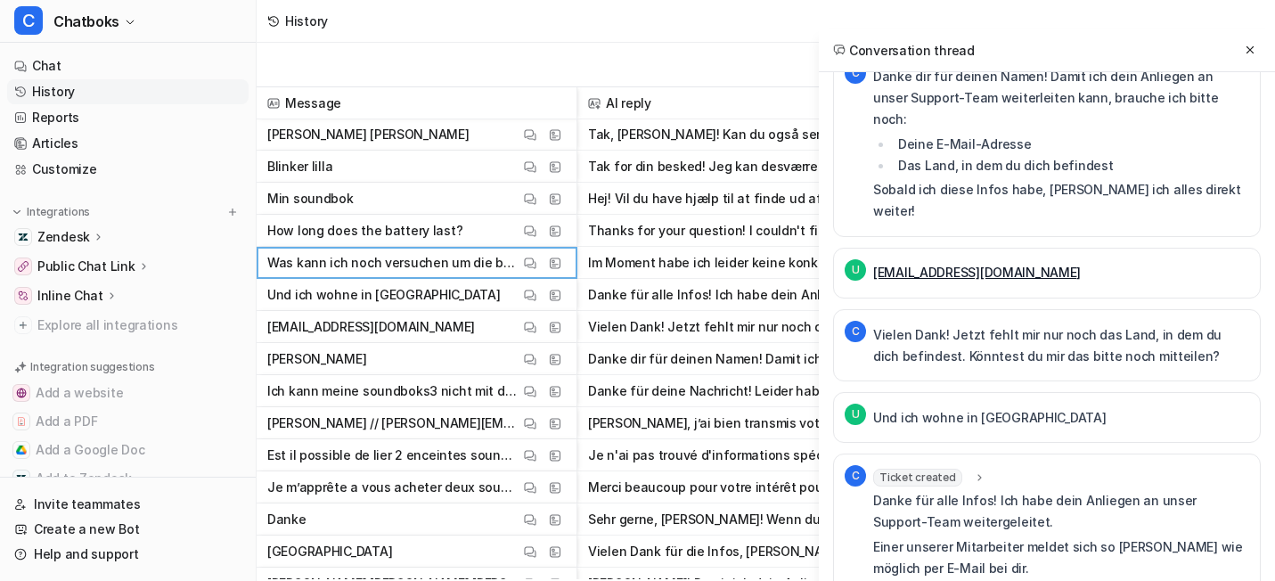
scroll to position [684, 0]
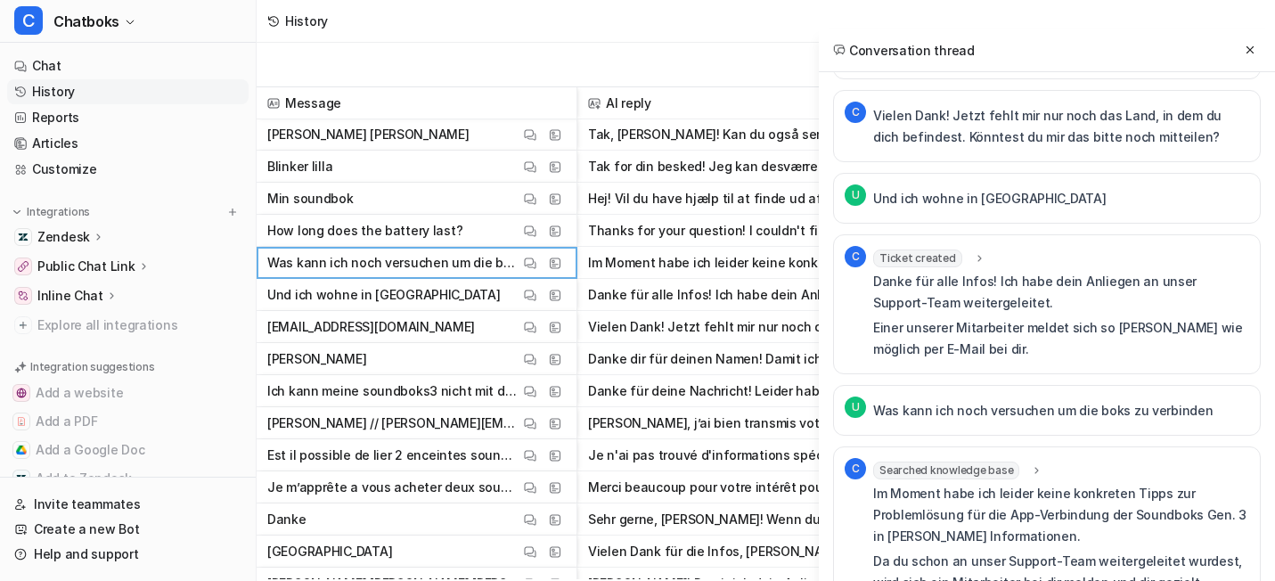
drag, startPoint x: 928, startPoint y: 148, endPoint x: 756, endPoint y: 147, distance: 172.9
click at [833, 79] on div "U [EMAIL_ADDRESS][DOMAIN_NAME]" at bounding box center [1047, 54] width 428 height 51
copy link "[EMAIL_ADDRESS][DOMAIN_NAME]"
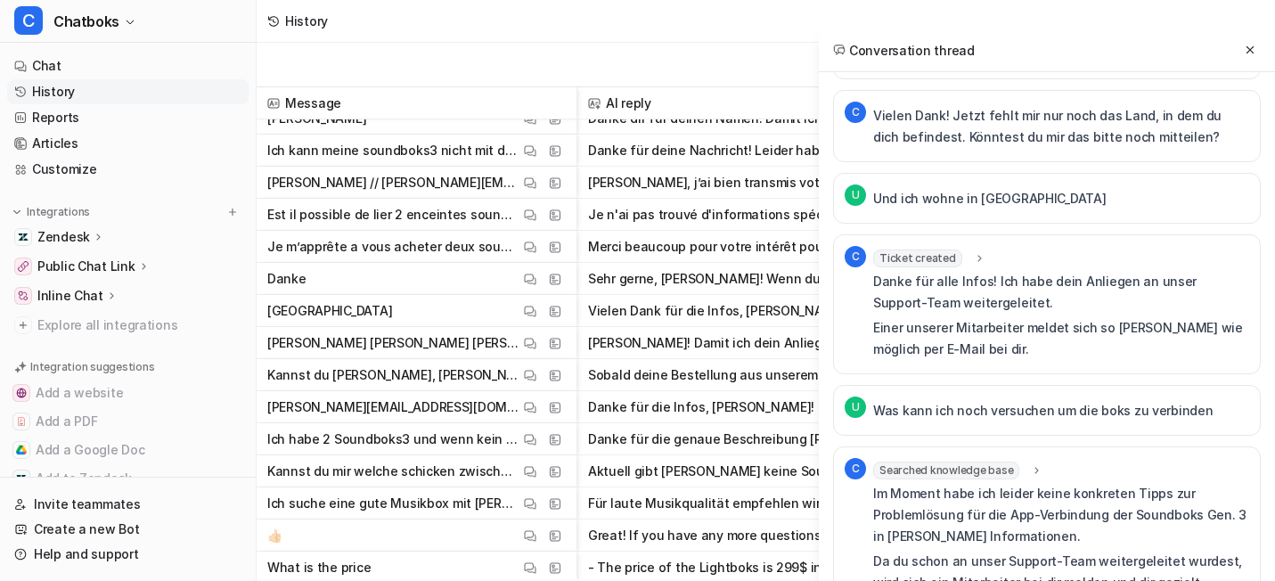
scroll to position [5953, 0]
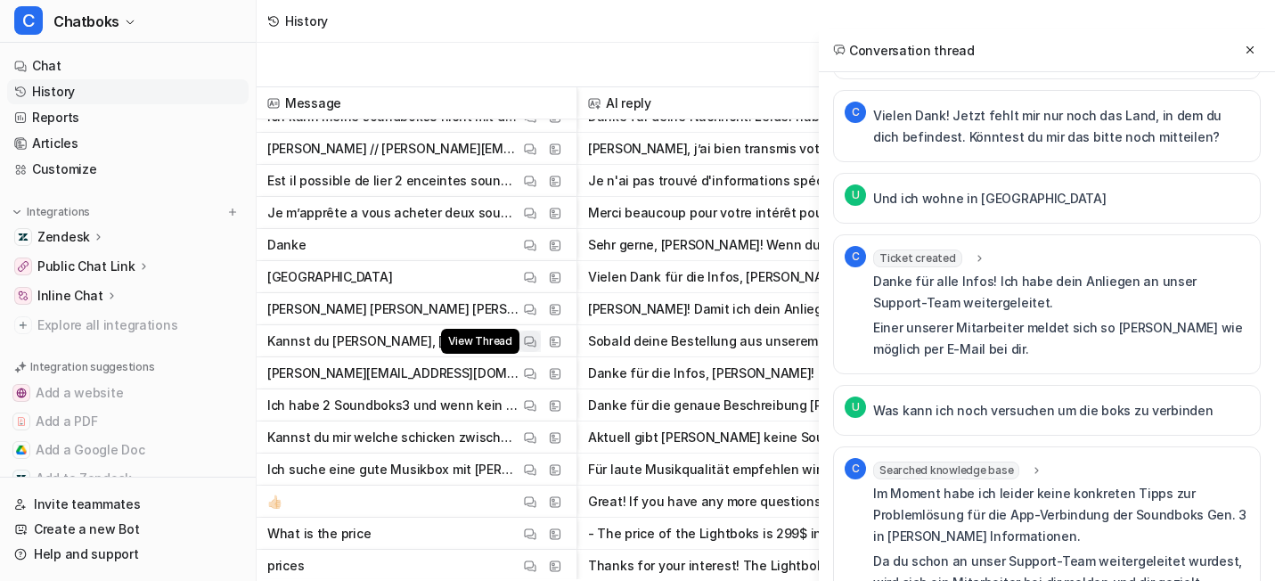
click at [536, 344] on img at bounding box center [530, 341] width 12 height 13
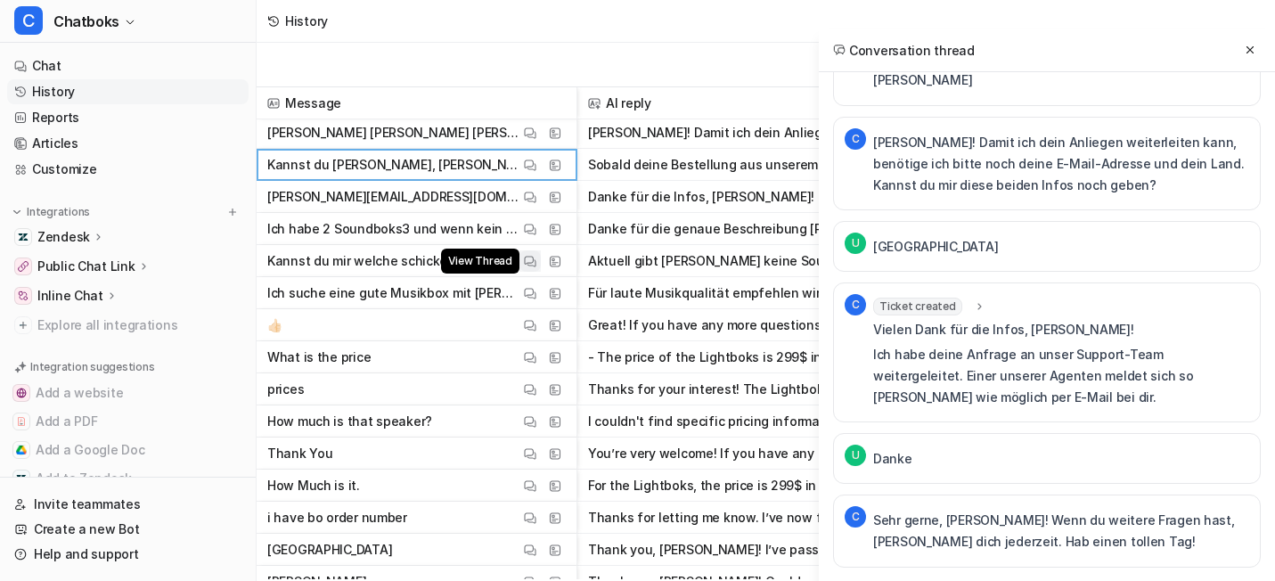
scroll to position [6130, 0]
click at [536, 296] on img at bounding box center [530, 292] width 12 height 13
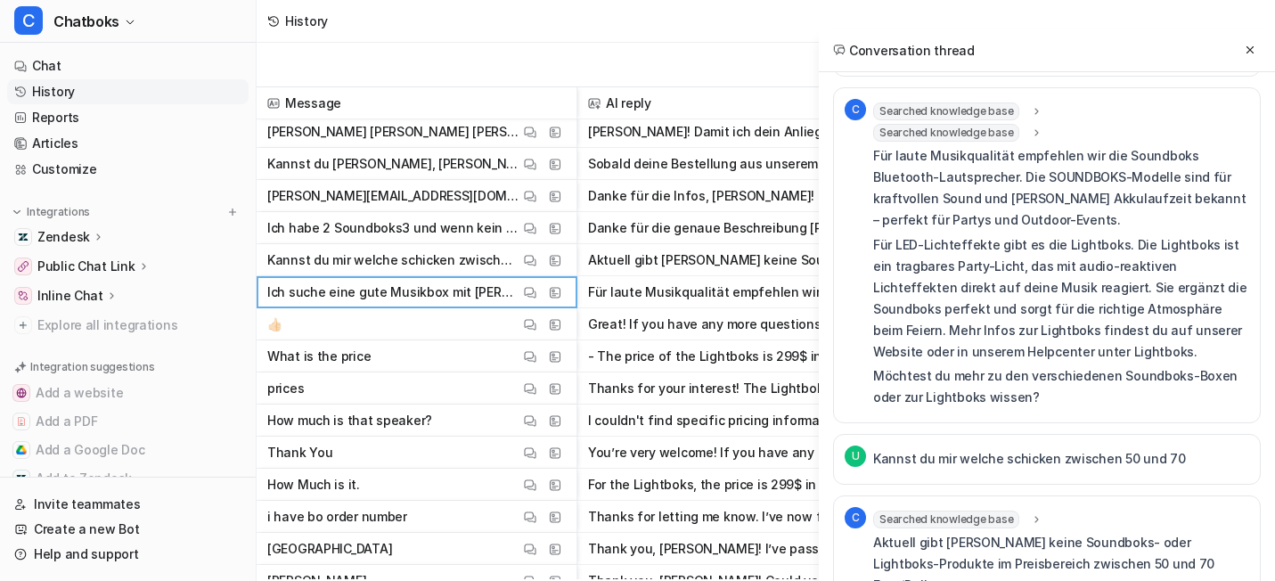
scroll to position [6278, 0]
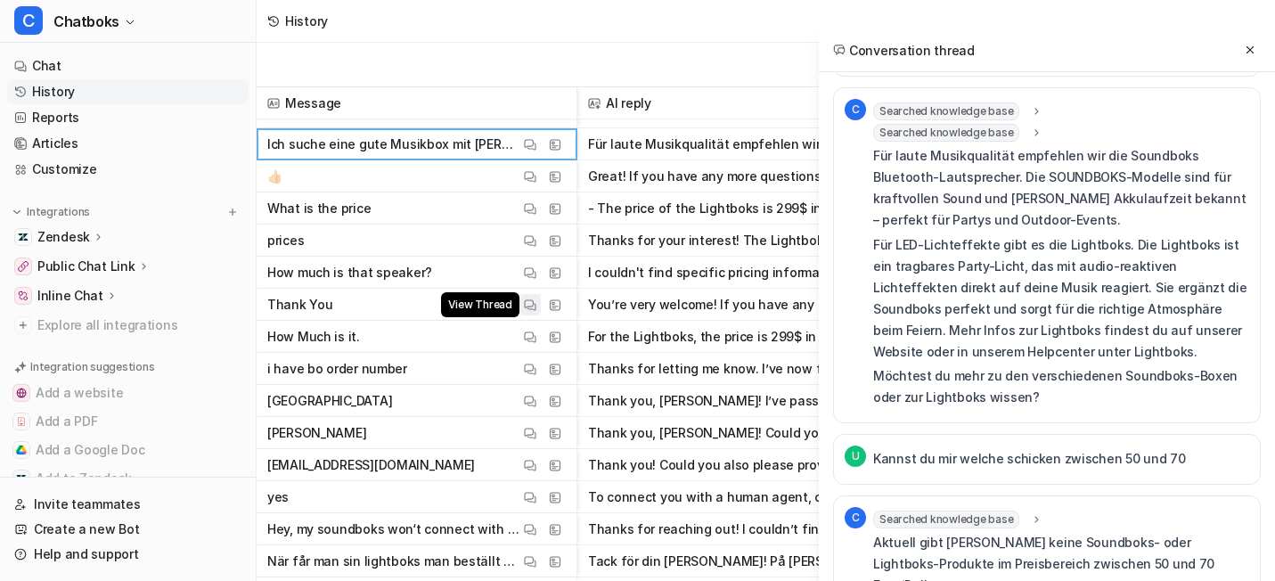
click at [541, 294] on button "View Thread" at bounding box center [529, 304] width 21 height 21
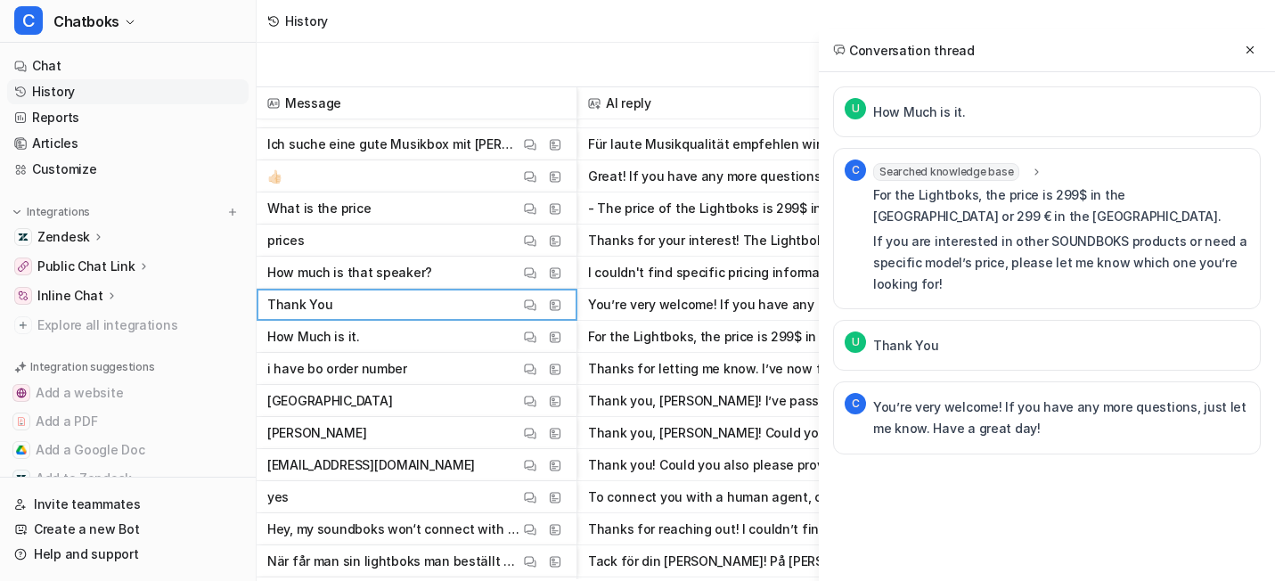
scroll to position [6454, 0]
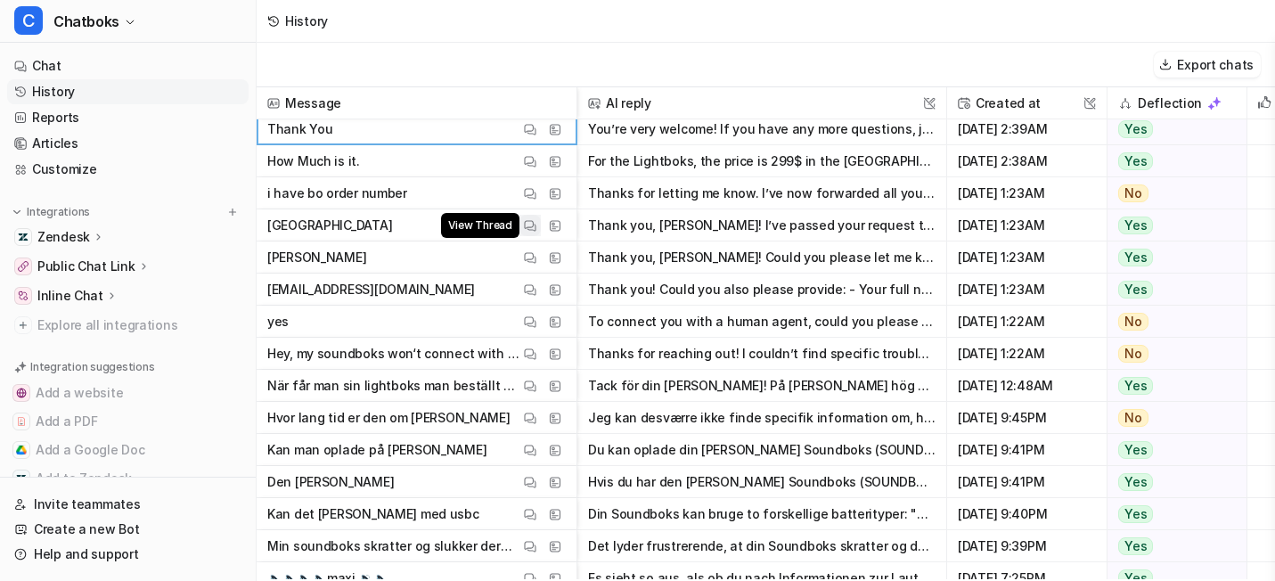
click at [536, 233] on img at bounding box center [530, 225] width 12 height 13
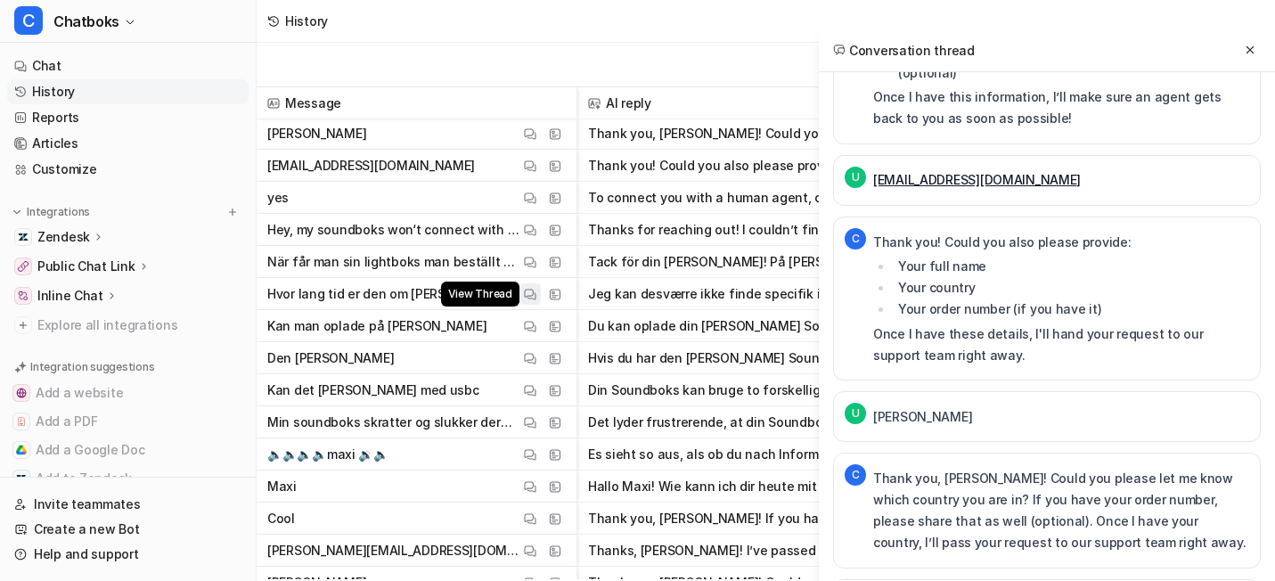
scroll to position [6625, 0]
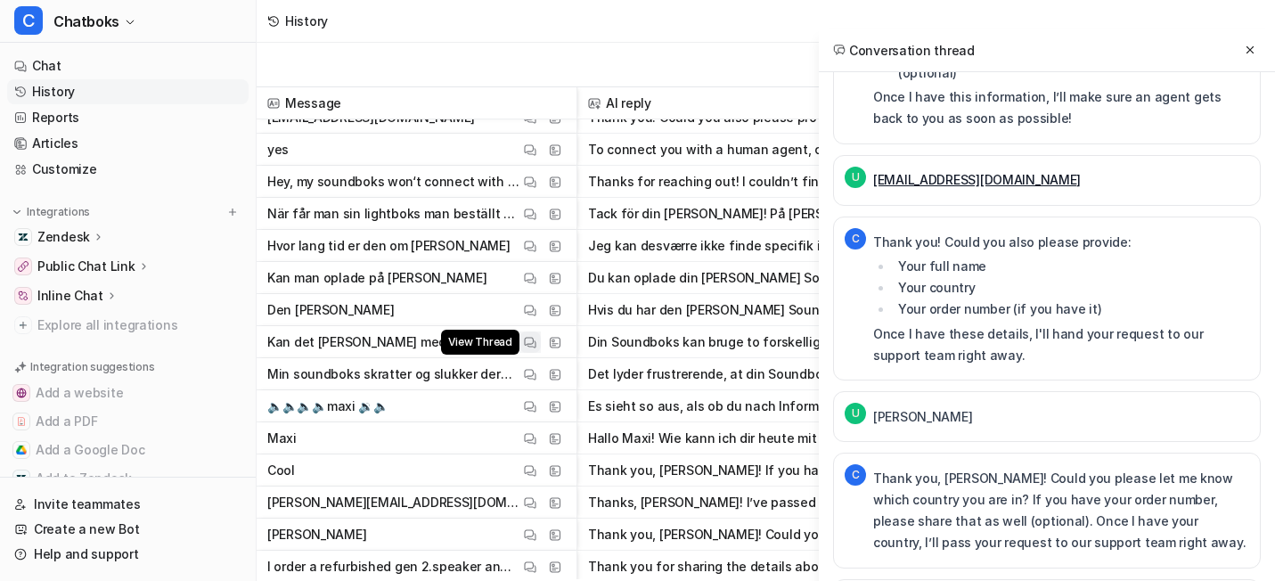
click at [536, 349] on img at bounding box center [530, 342] width 12 height 13
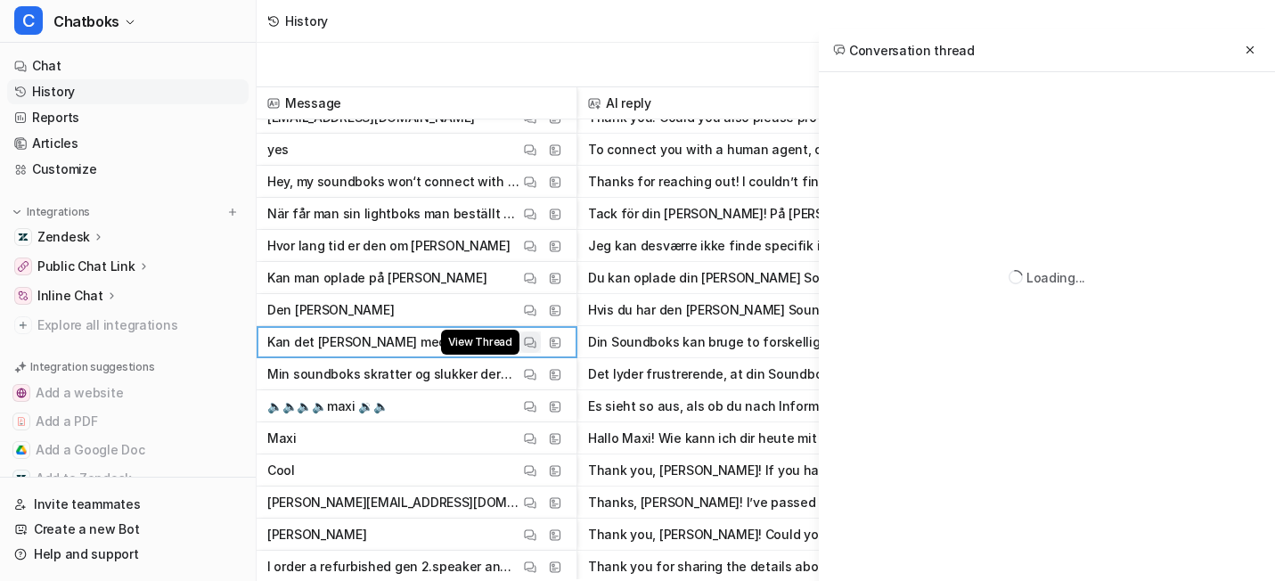
scroll to position [125, 0]
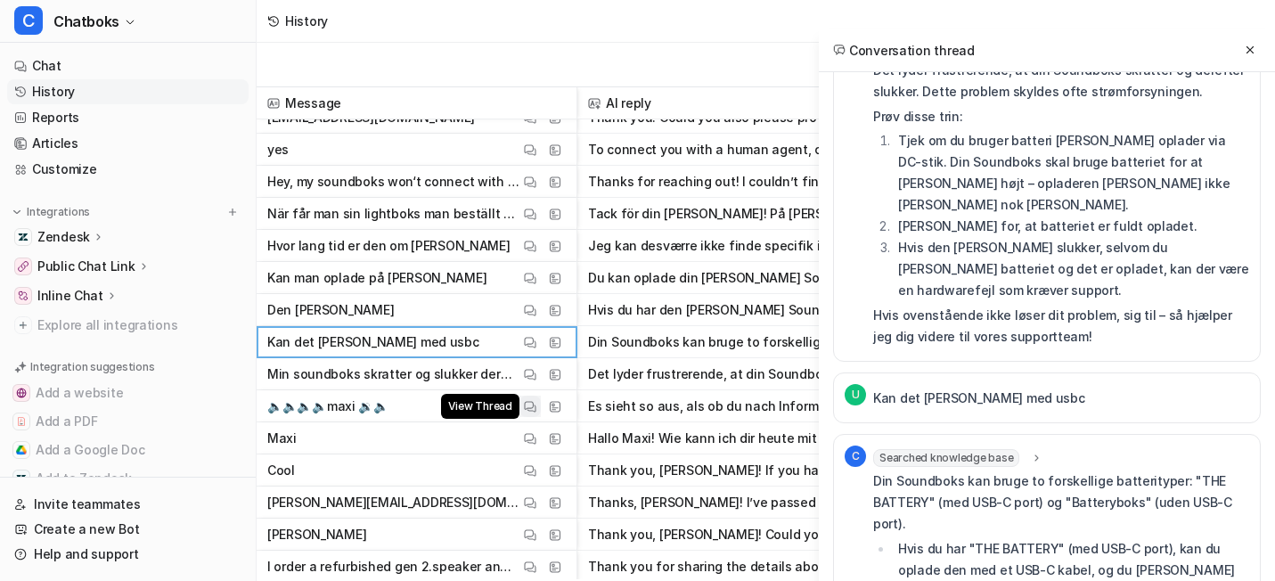
click at [541, 417] on button "View Thread" at bounding box center [529, 406] width 21 height 21
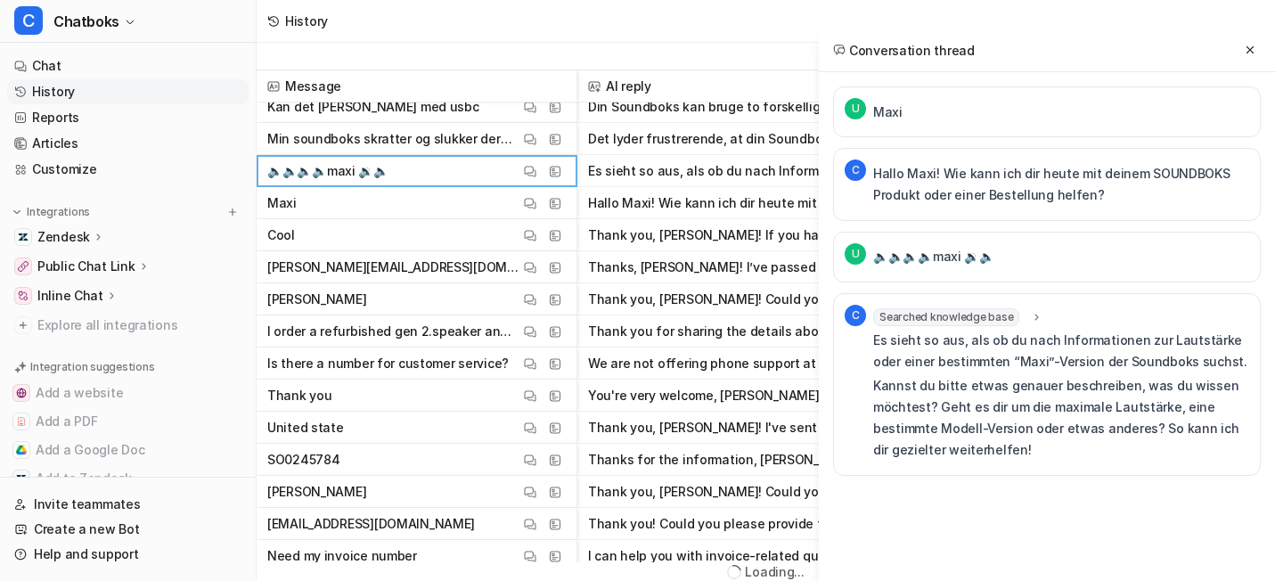
scroll to position [6845, 0]
click at [541, 384] on button "View Thread" at bounding box center [529, 394] width 21 height 21
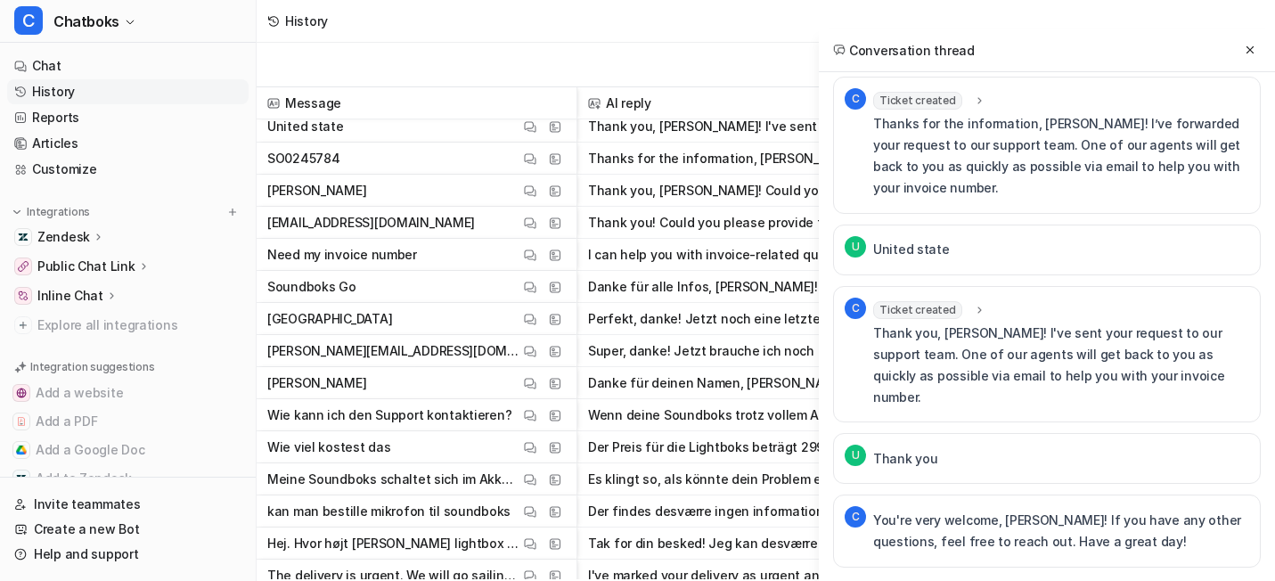
scroll to position [7165, 0]
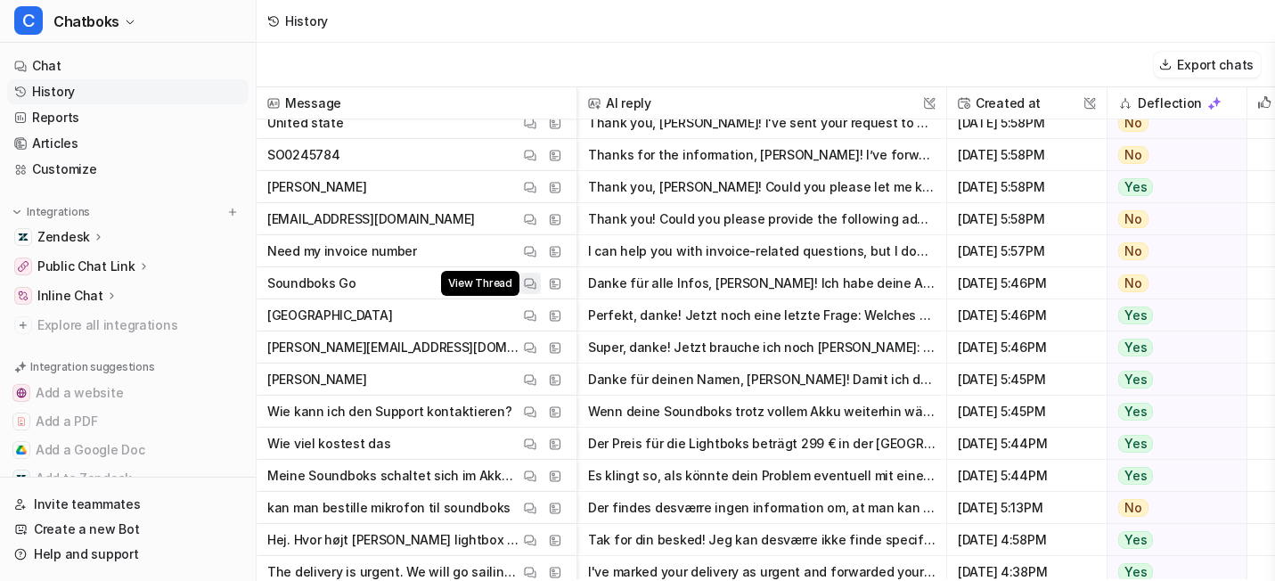
click at [541, 291] on button "View Thread" at bounding box center [529, 283] width 21 height 21
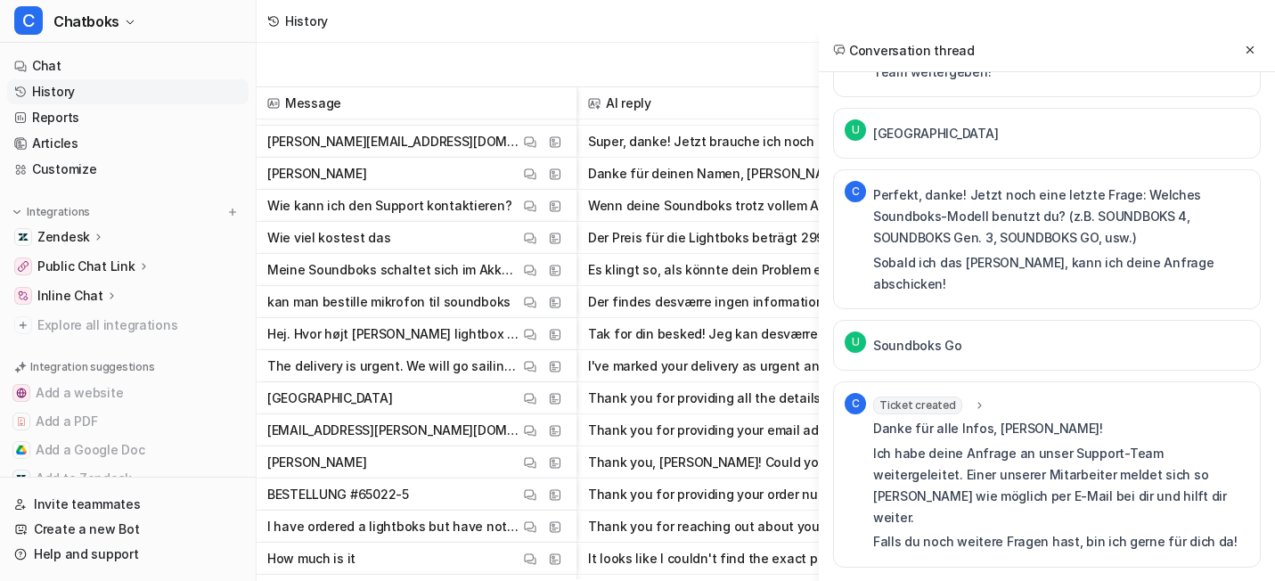
scroll to position [7374, 0]
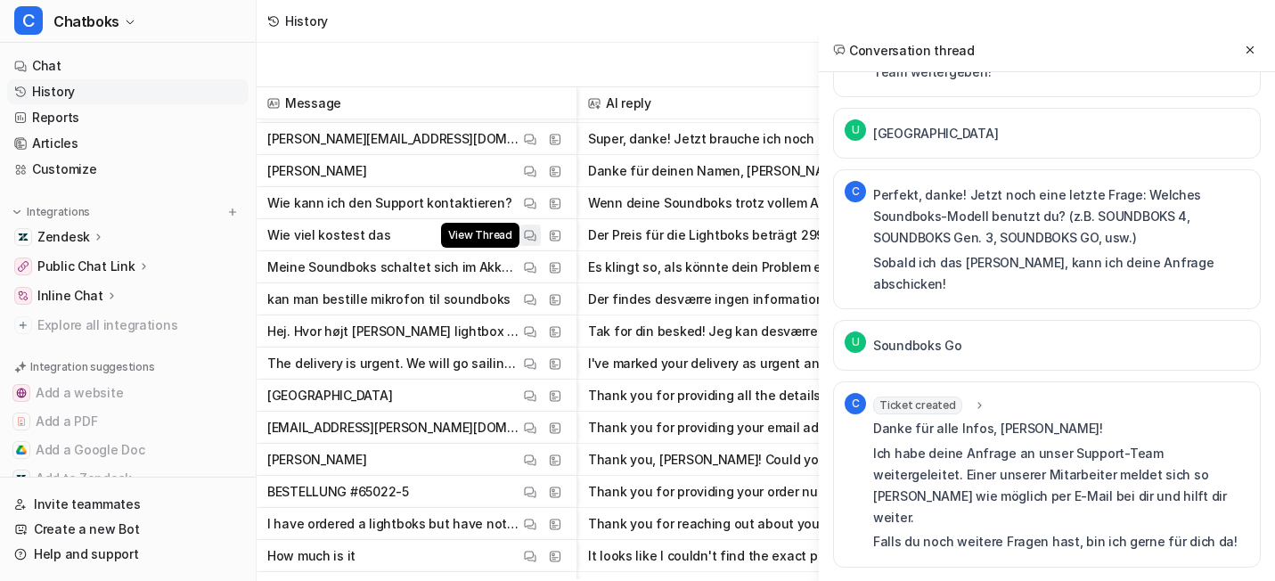
click at [536, 231] on img at bounding box center [530, 235] width 12 height 13
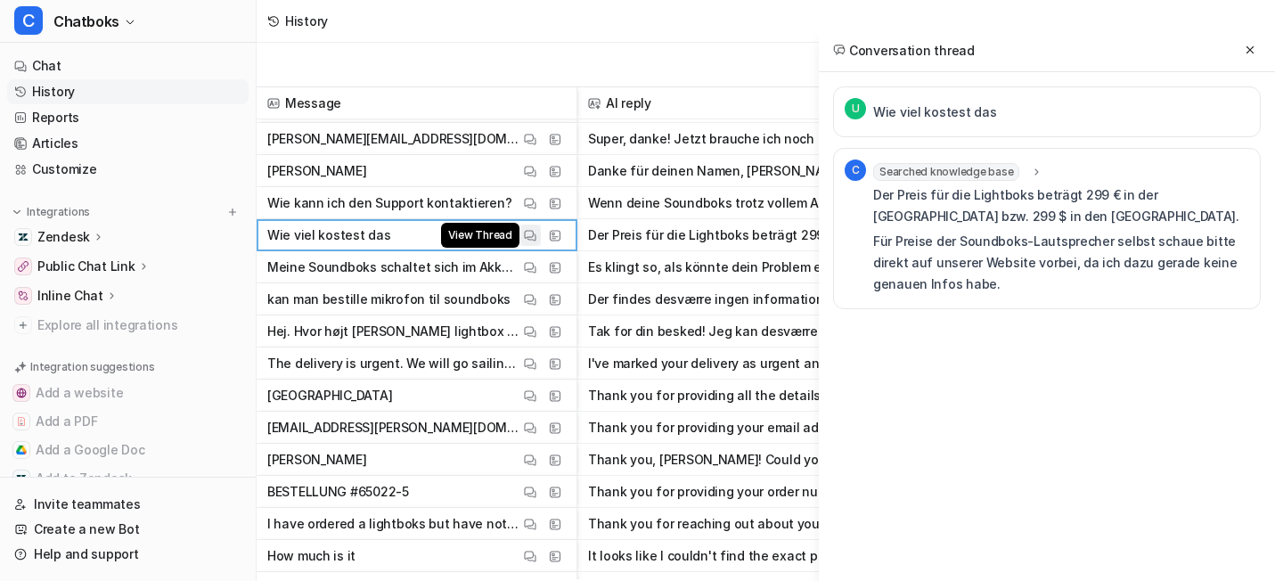
scroll to position [0, 0]
click at [536, 208] on img at bounding box center [530, 203] width 12 height 13
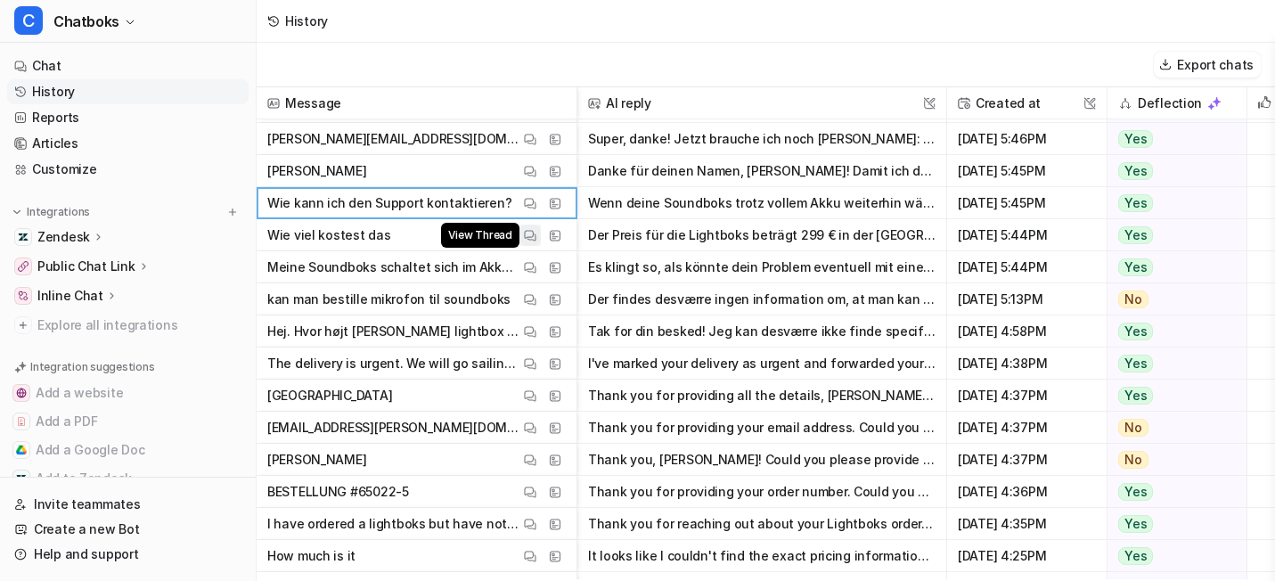
click at [536, 236] on img at bounding box center [530, 235] width 12 height 13
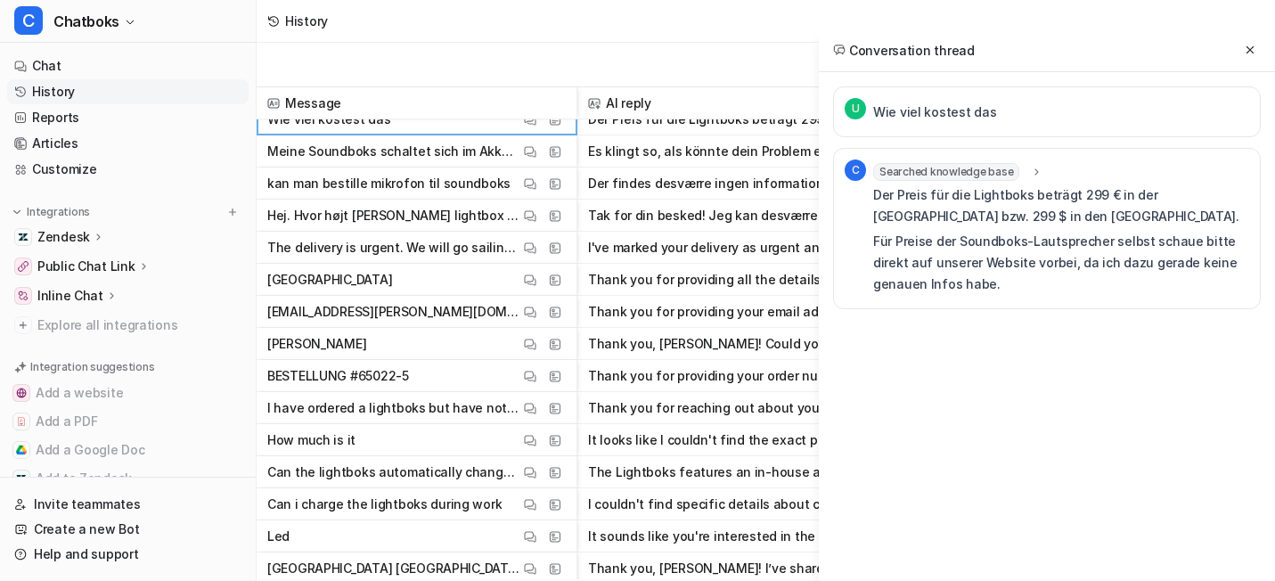
scroll to position [7491, 0]
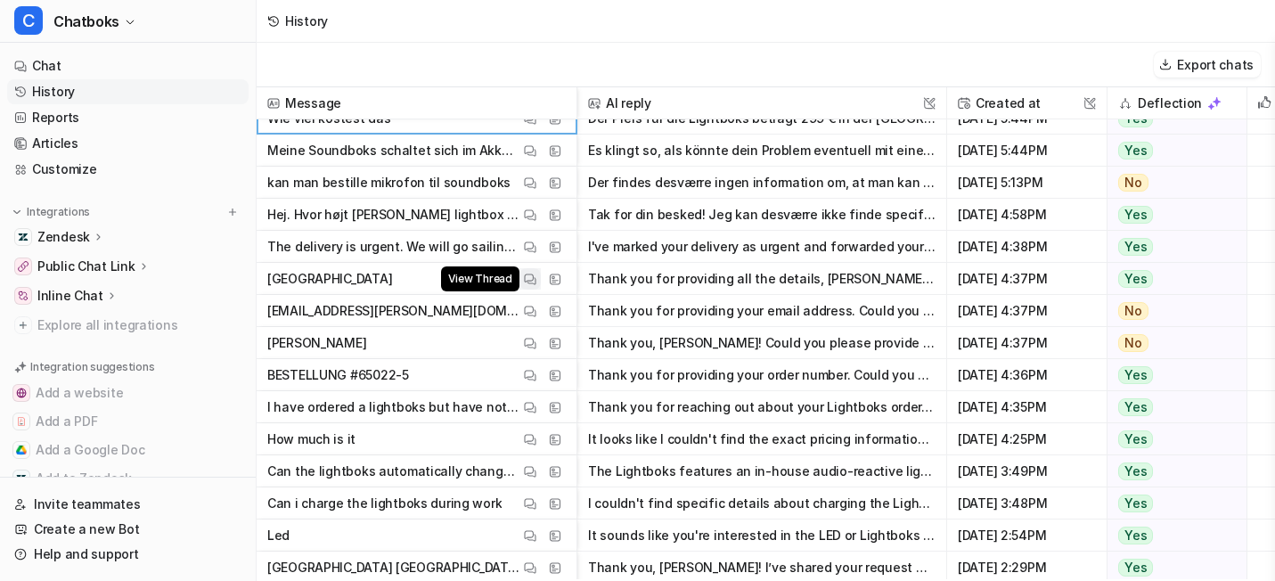
click at [536, 280] on img at bounding box center [530, 279] width 12 height 13
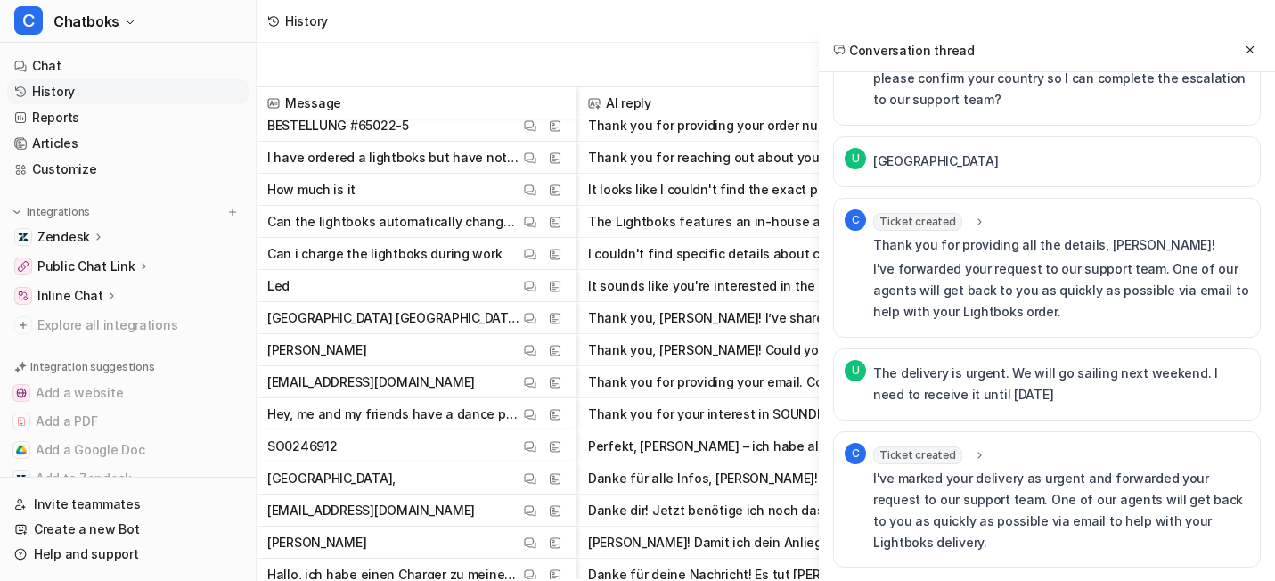
scroll to position [7743, 0]
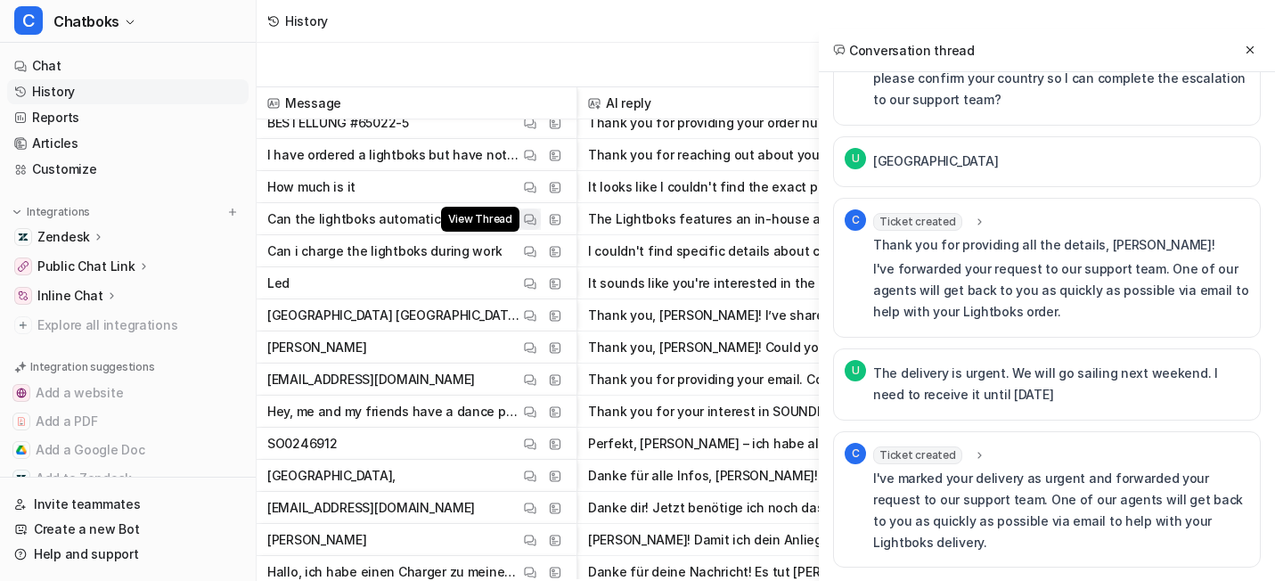
click at [536, 219] on img at bounding box center [530, 219] width 12 height 13
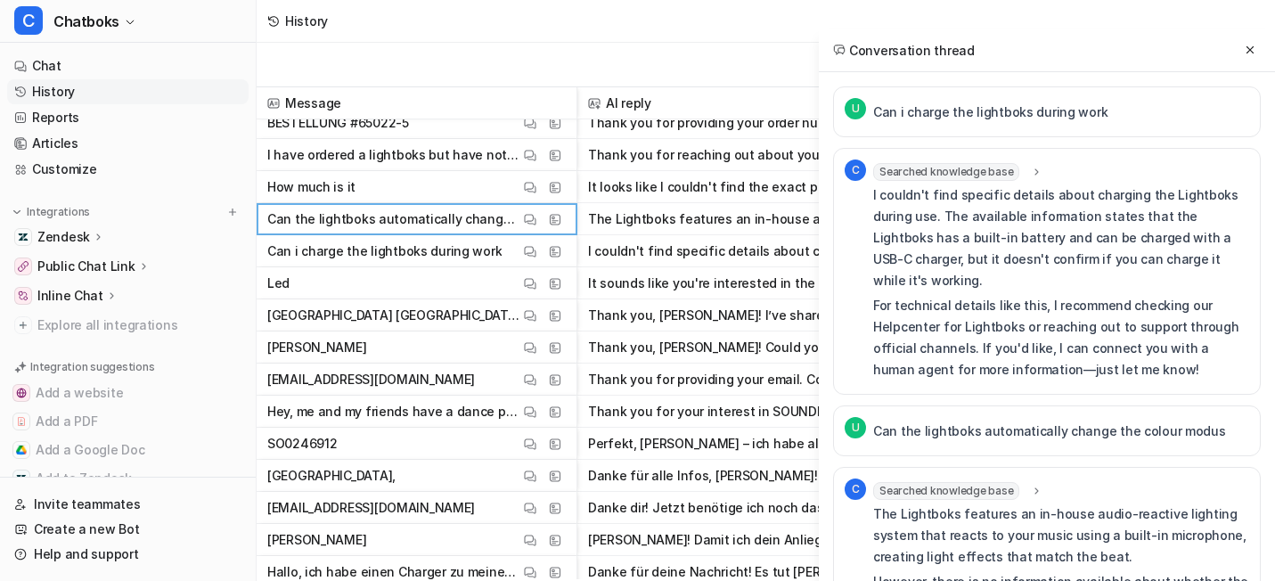
scroll to position [299, 0]
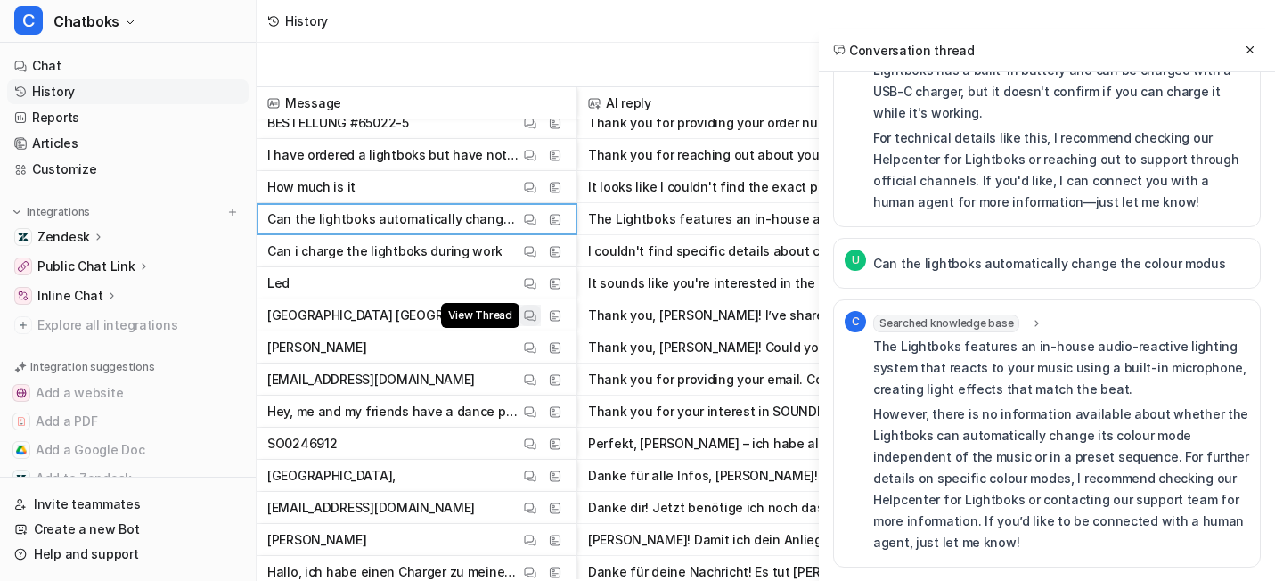
click at [536, 315] on img at bounding box center [530, 315] width 12 height 13
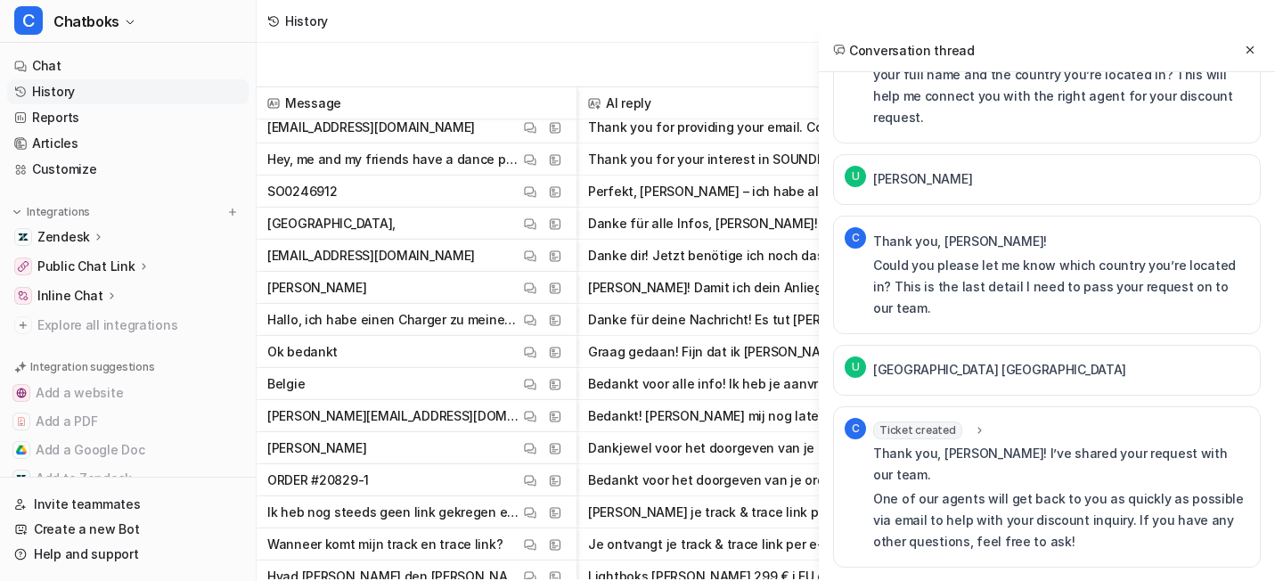
scroll to position [7995, 0]
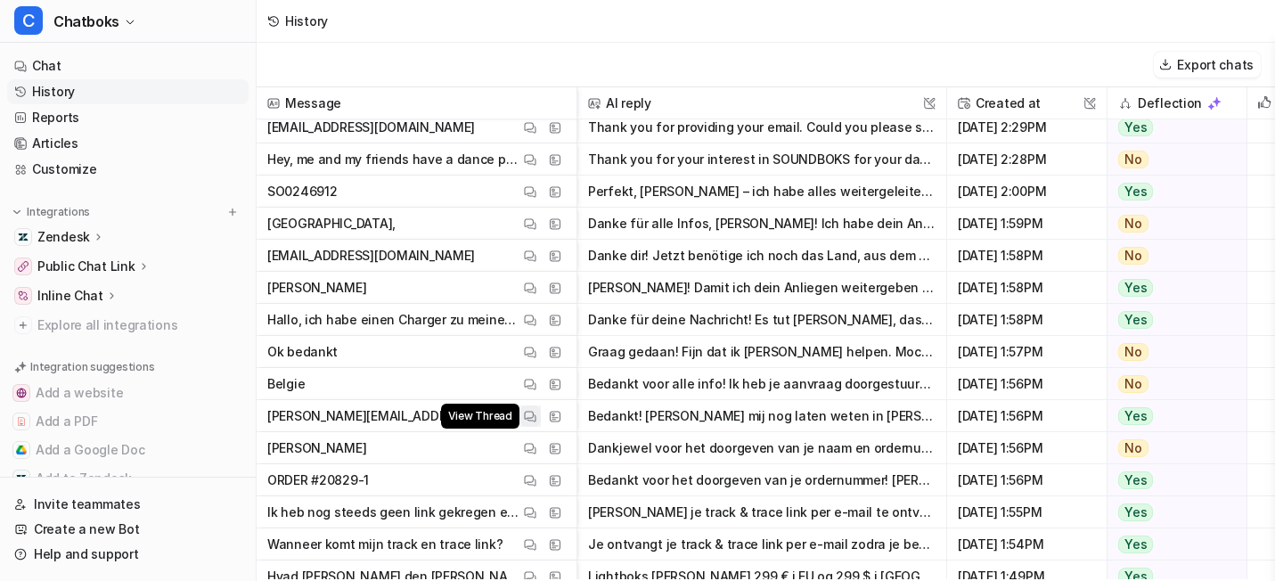
click at [536, 413] on img at bounding box center [530, 416] width 12 height 13
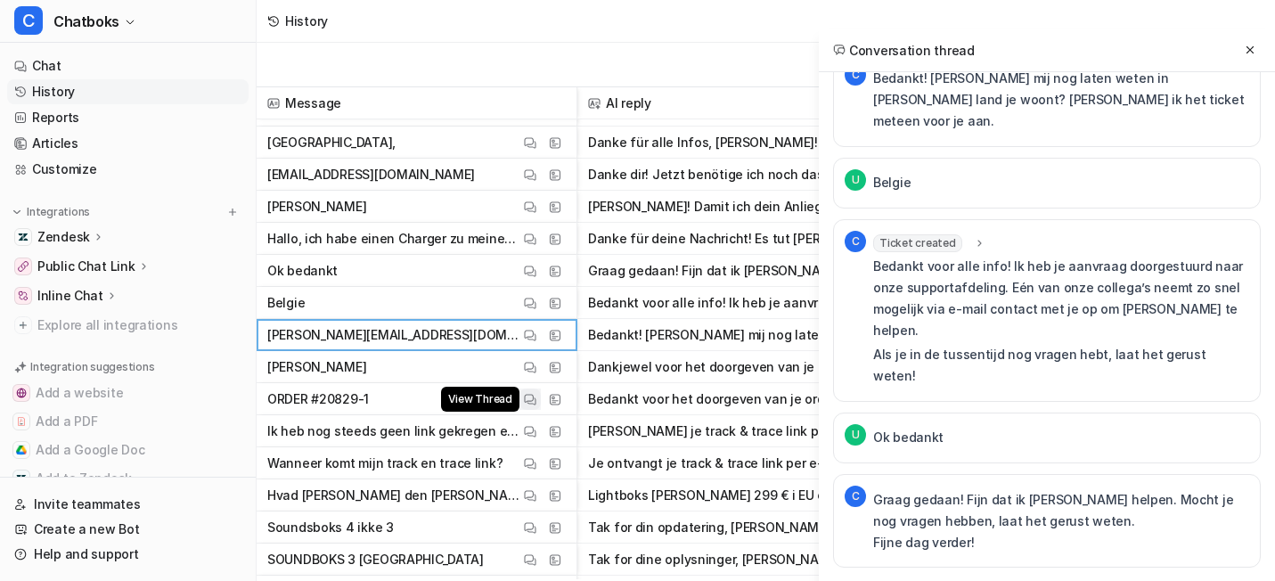
scroll to position [0, 0]
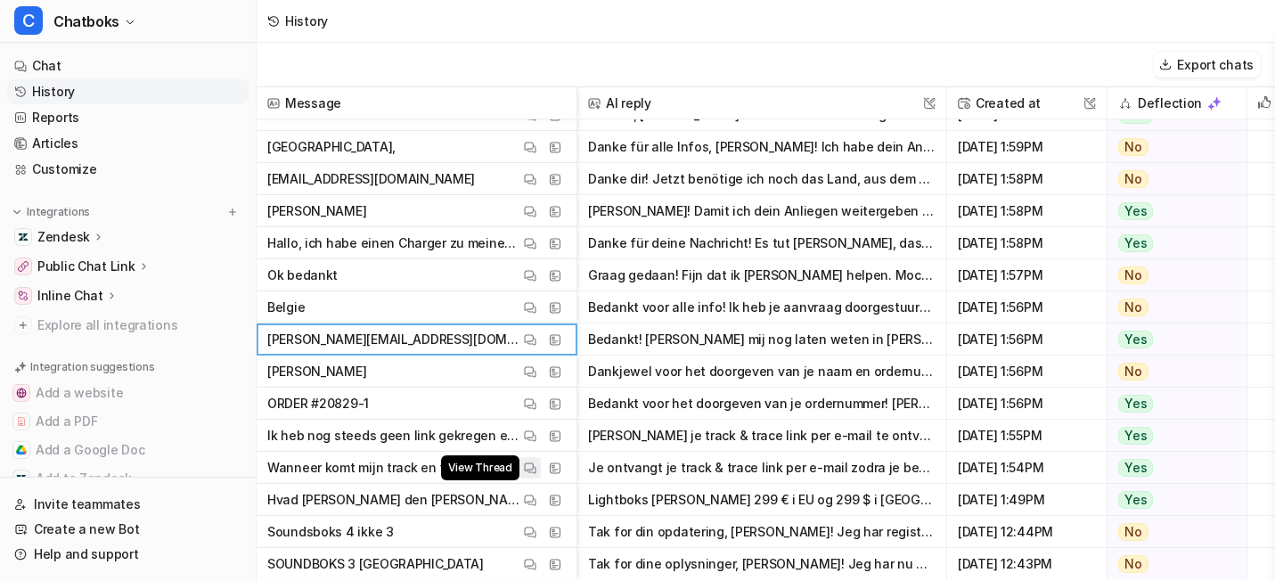
click at [541, 470] on button "View Thread" at bounding box center [529, 467] width 21 height 21
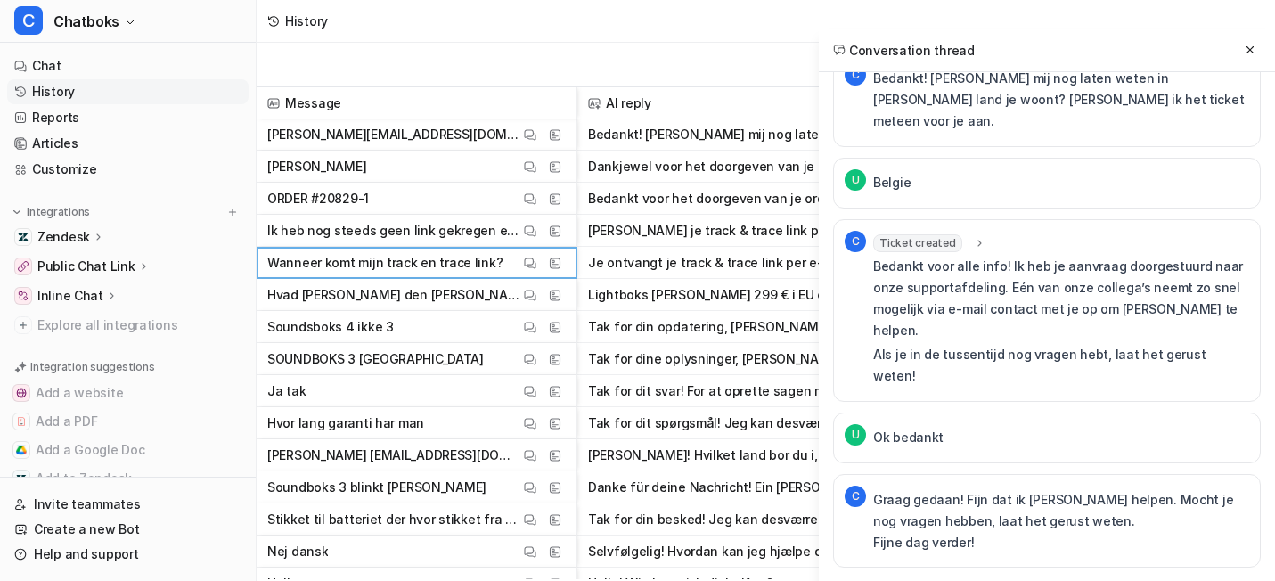
scroll to position [8288, 0]
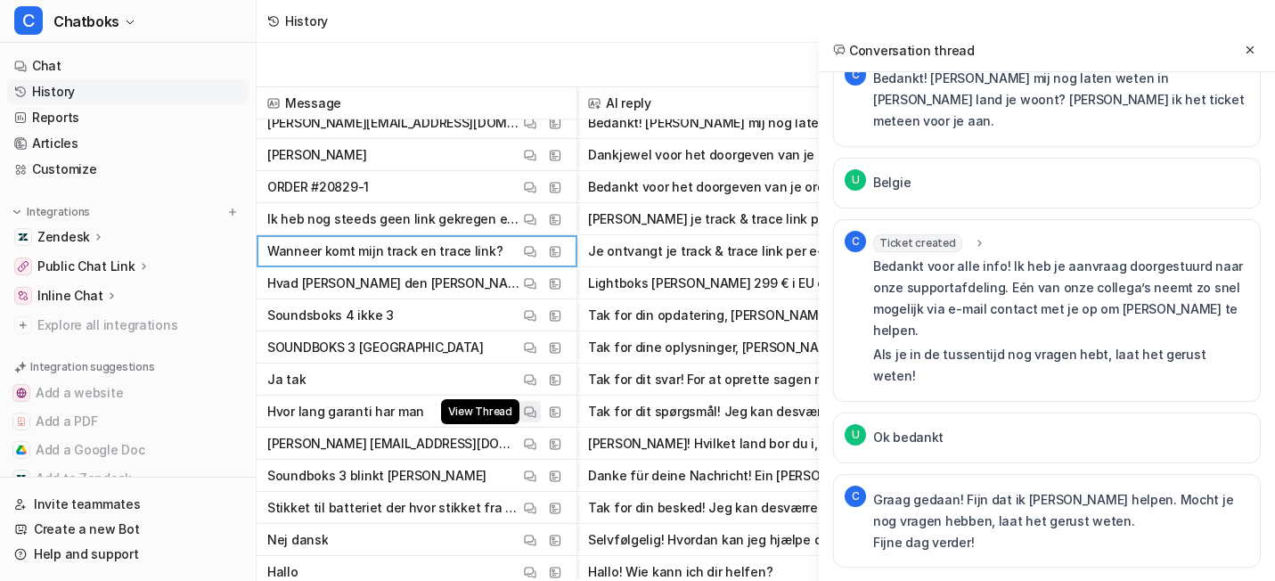
click at [536, 408] on img at bounding box center [530, 411] width 12 height 13
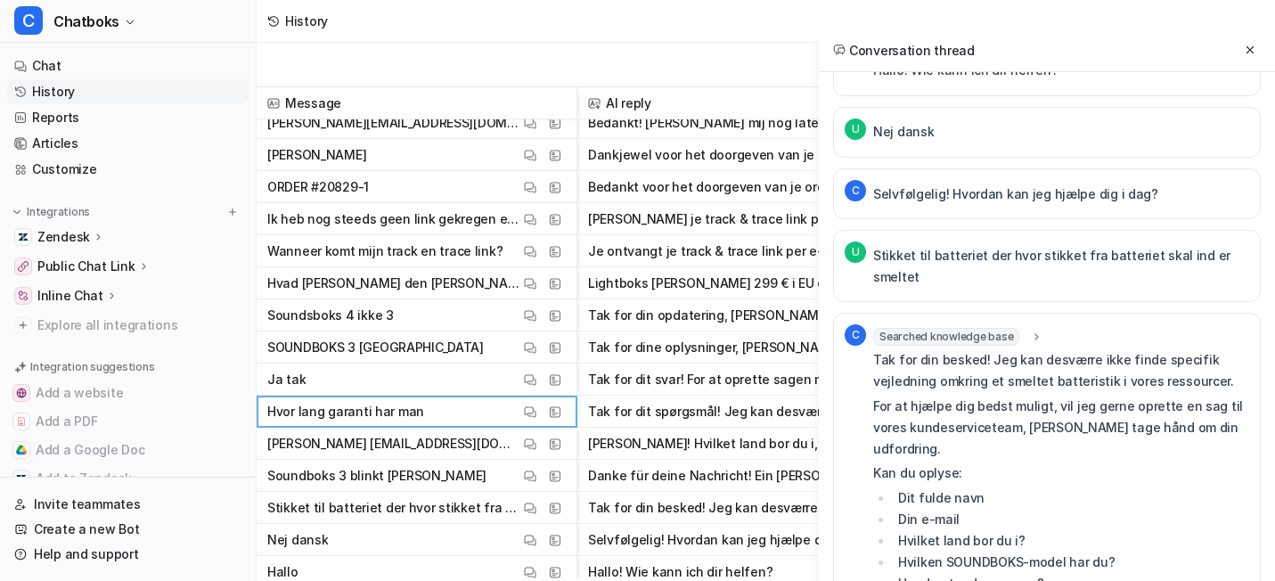
scroll to position [8399, 0]
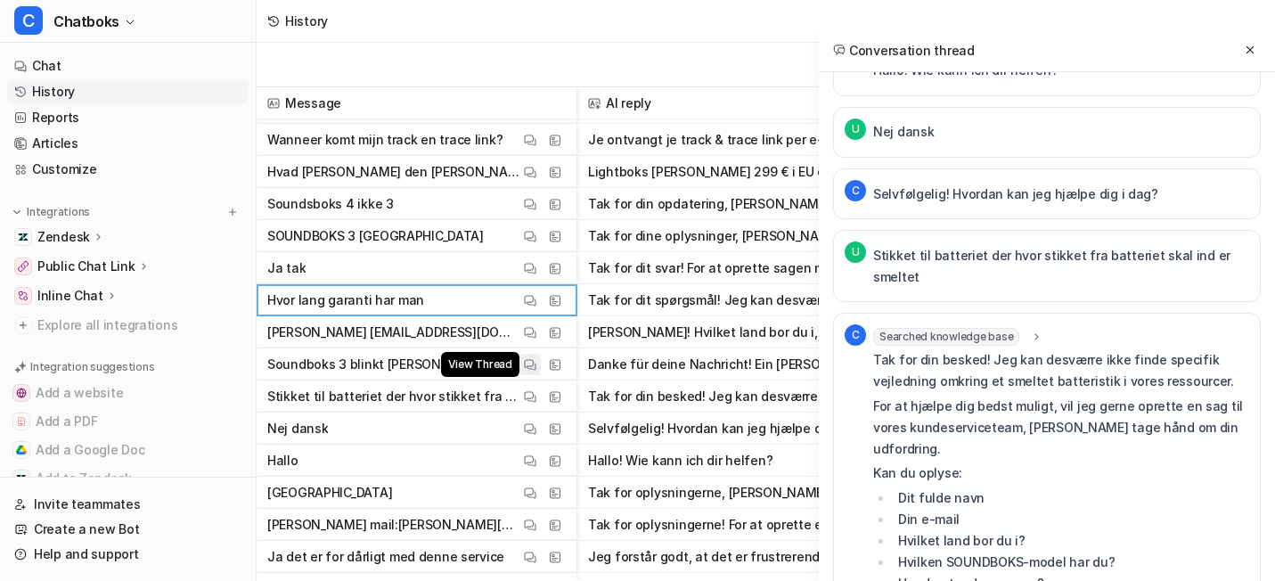
click at [536, 368] on img at bounding box center [530, 364] width 12 height 13
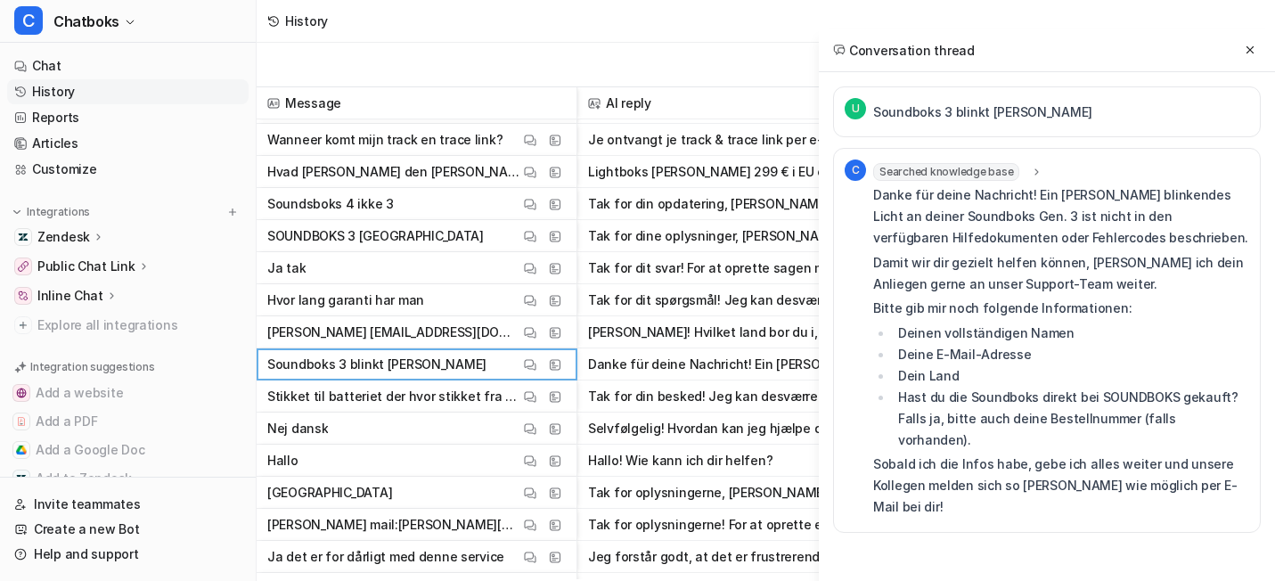
scroll to position [8530, 0]
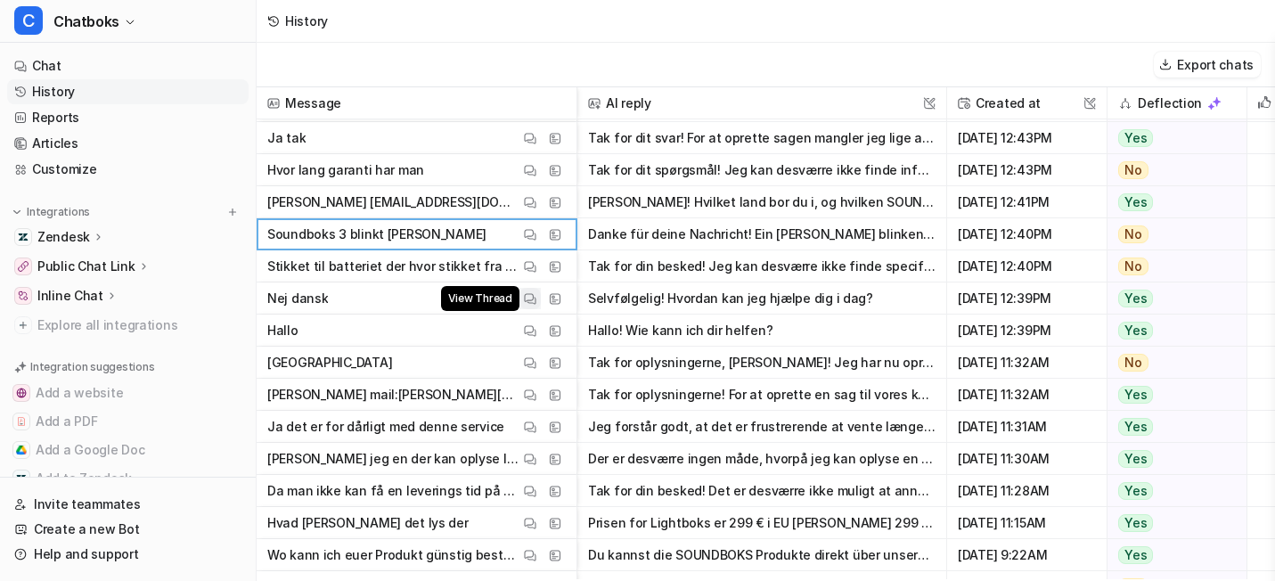
click at [536, 303] on img at bounding box center [530, 298] width 12 height 13
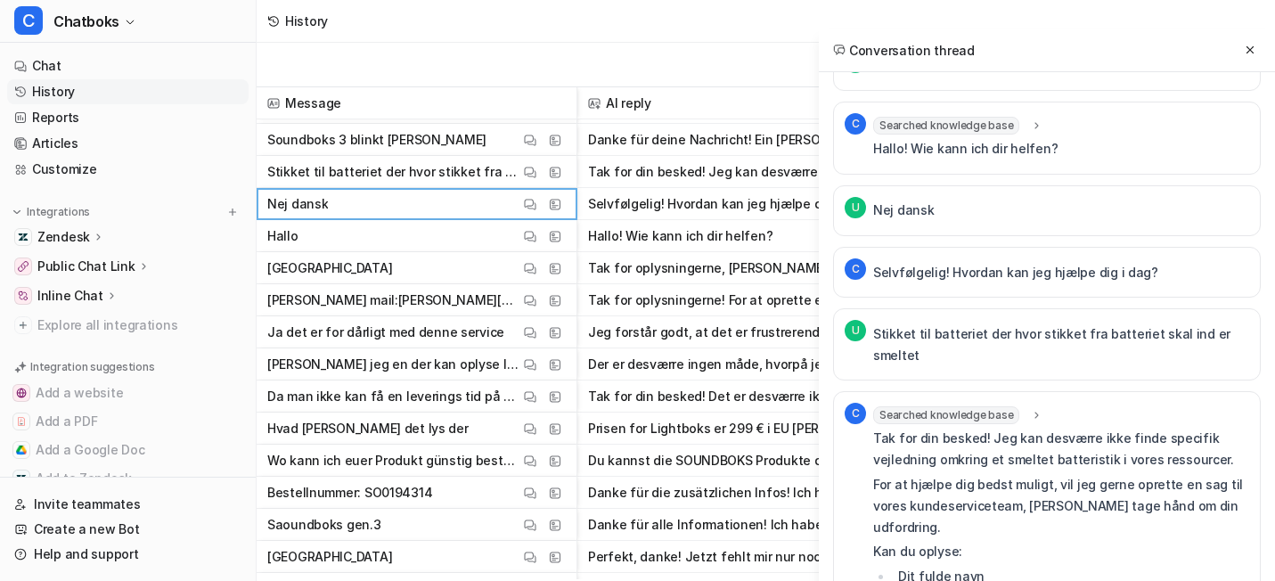
scroll to position [8667, 0]
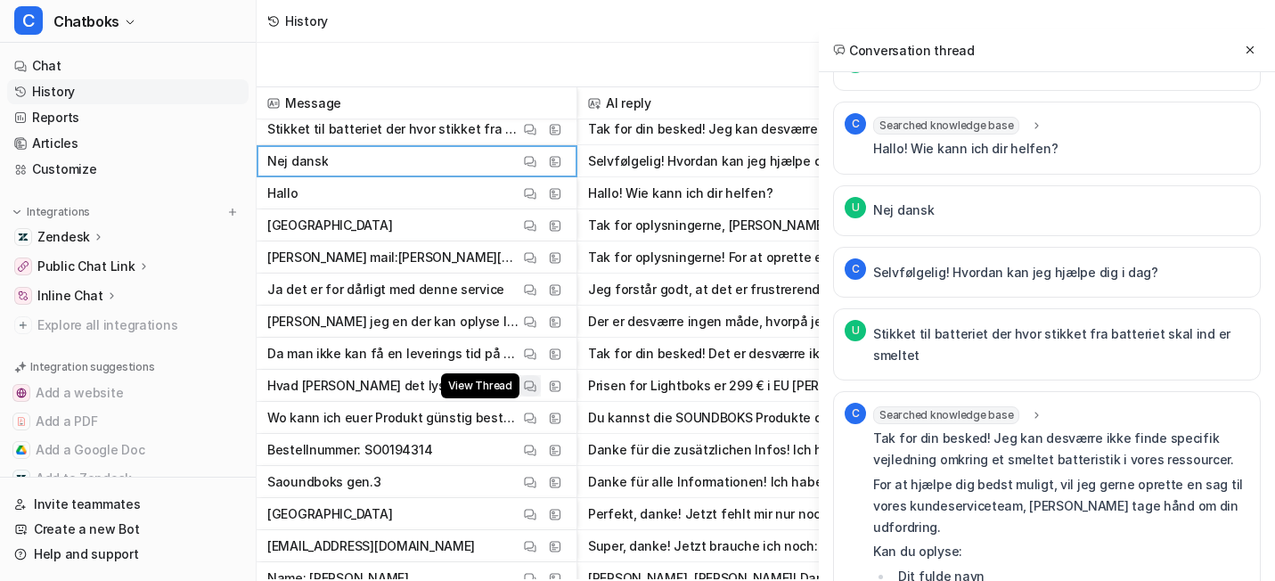
click at [536, 388] on img at bounding box center [530, 386] width 12 height 13
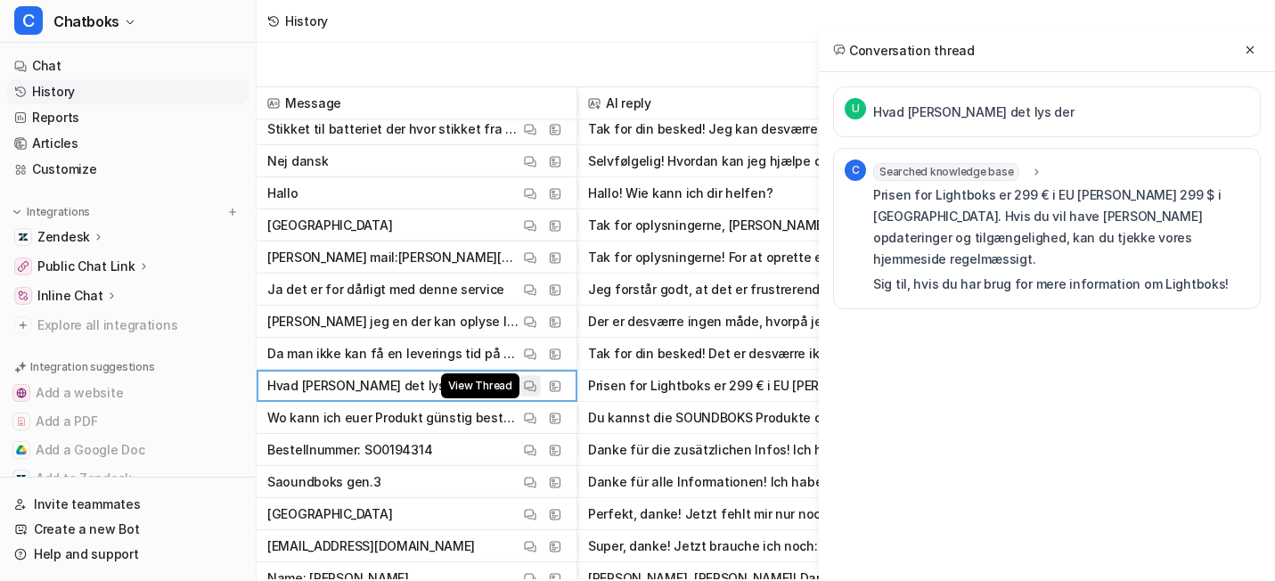
scroll to position [0, 0]
click at [541, 411] on button "View Thread" at bounding box center [529, 417] width 21 height 21
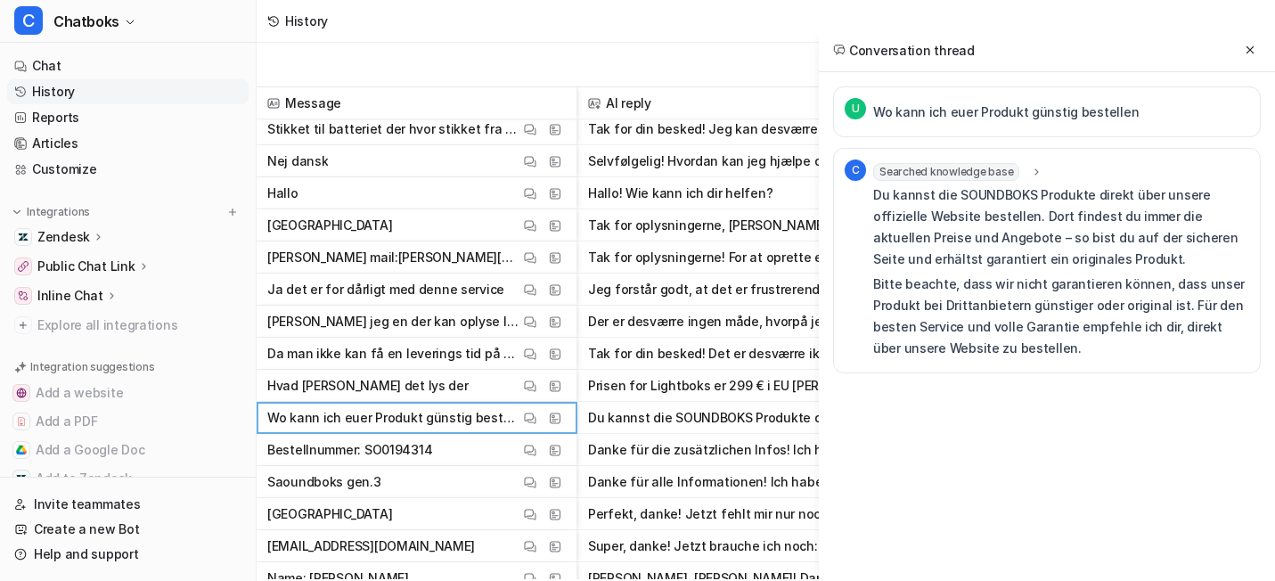
scroll to position [8805, 0]
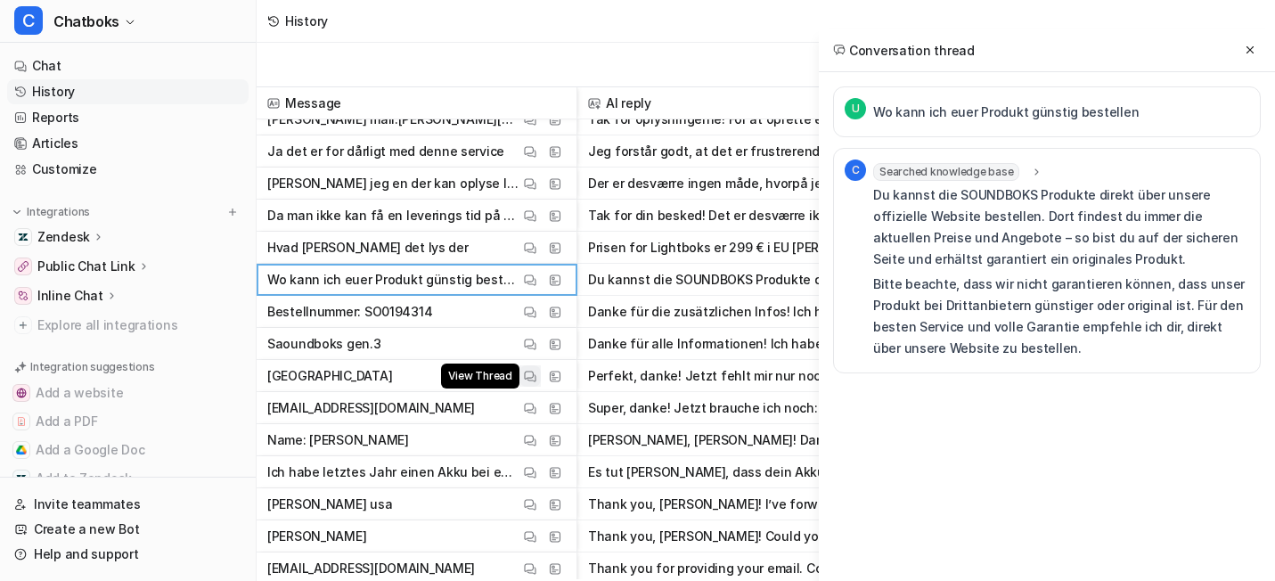
click at [541, 375] on button "View Thread" at bounding box center [529, 375] width 21 height 21
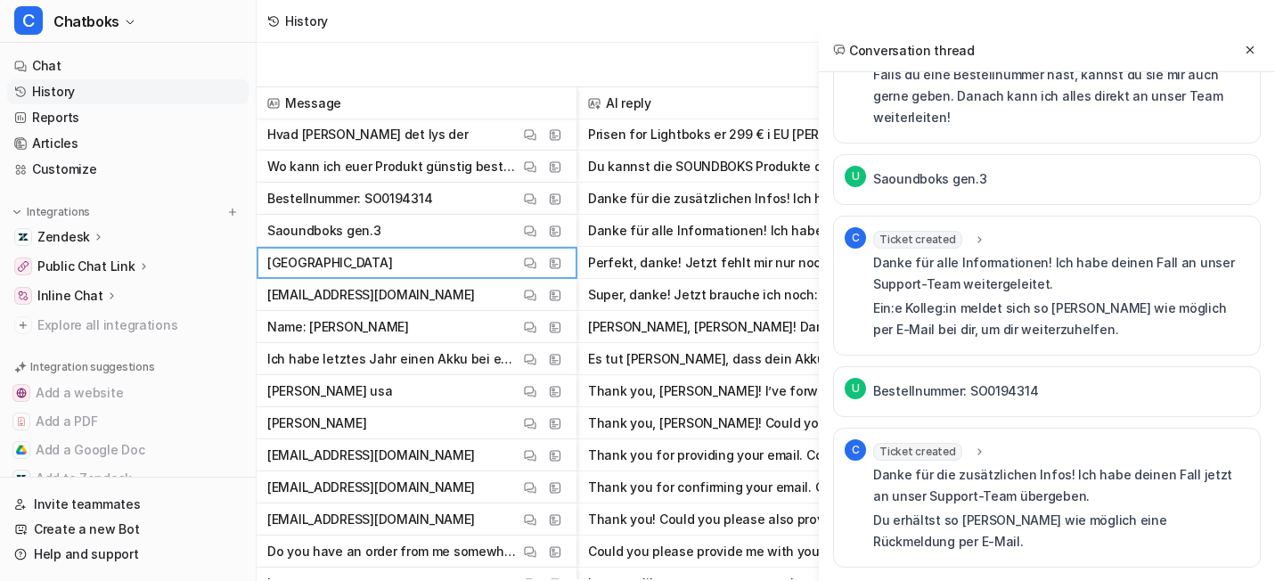
scroll to position [8920, 0]
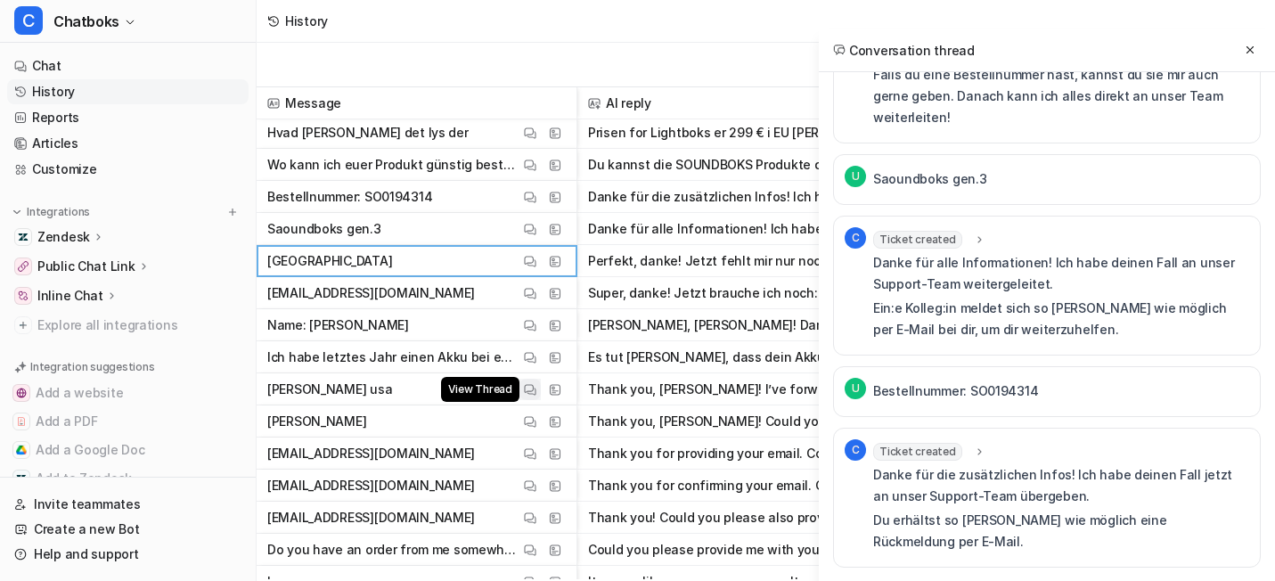
click at [536, 388] on img at bounding box center [530, 389] width 12 height 13
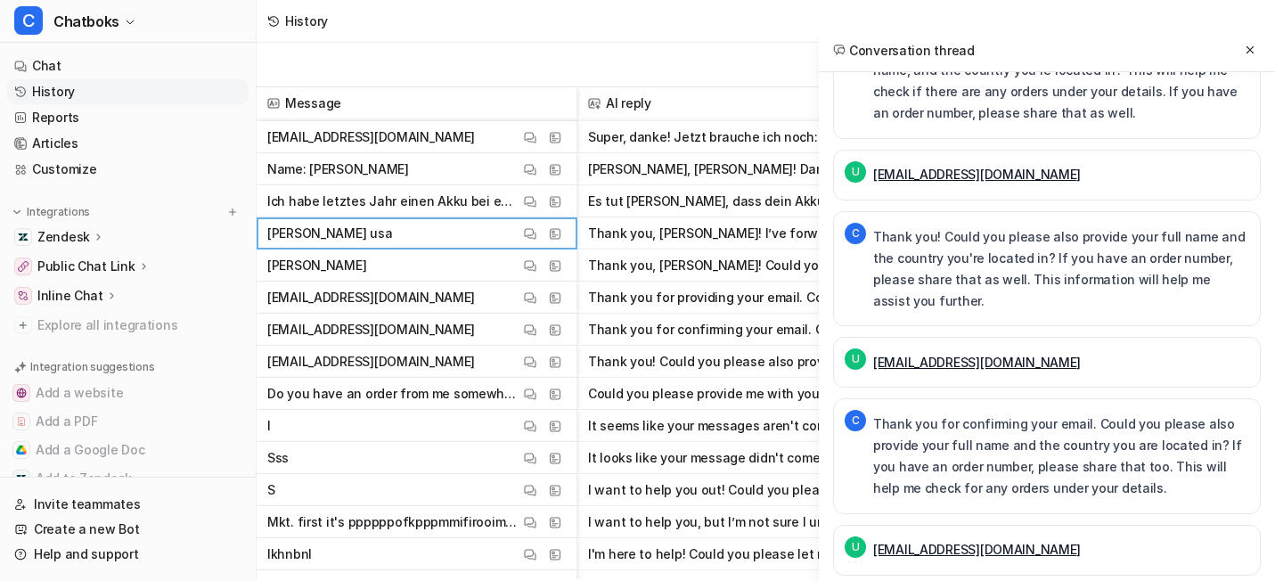
scroll to position [9078, 0]
click at [536, 392] on img at bounding box center [530, 392] width 12 height 13
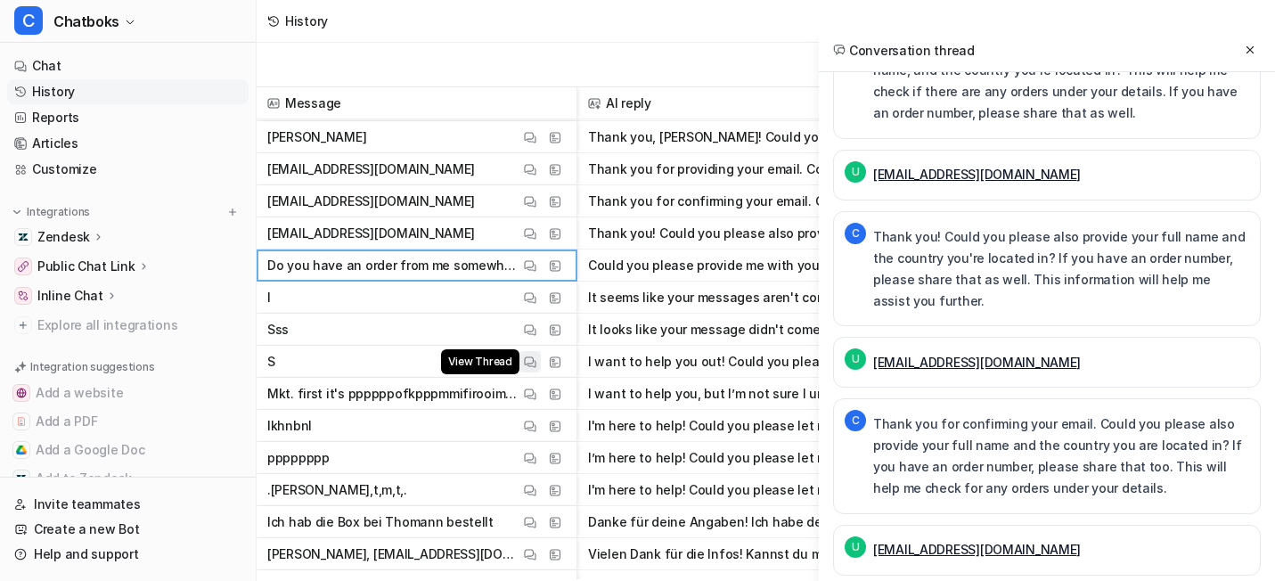
scroll to position [9205, 0]
click at [541, 382] on button "View Thread" at bounding box center [529, 392] width 21 height 21
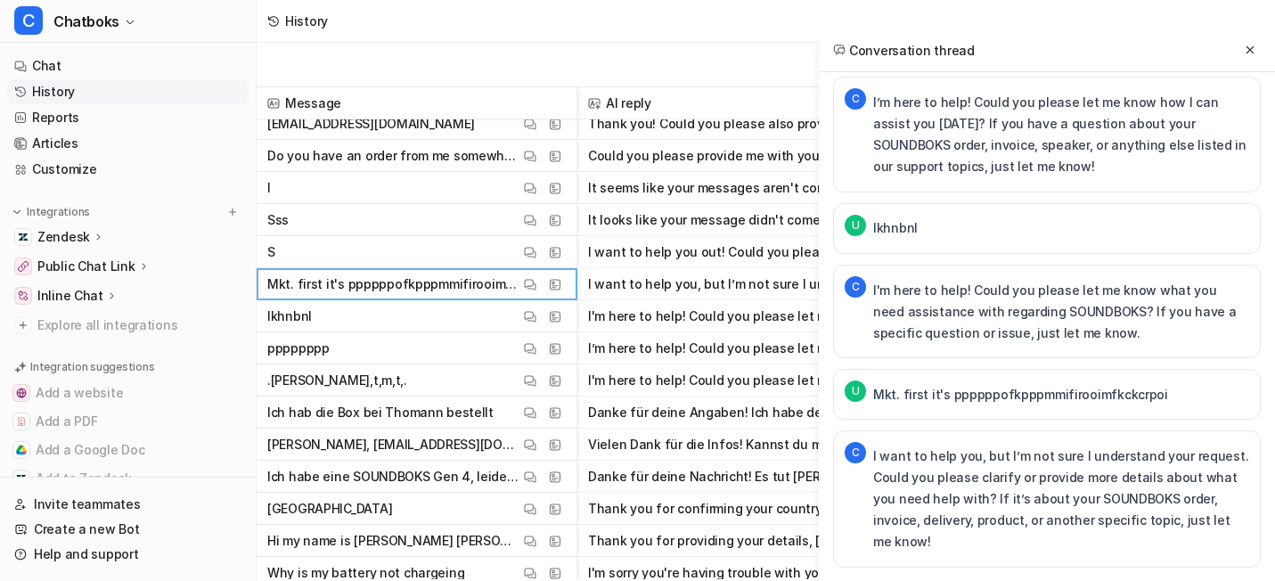
scroll to position [9322, 0]
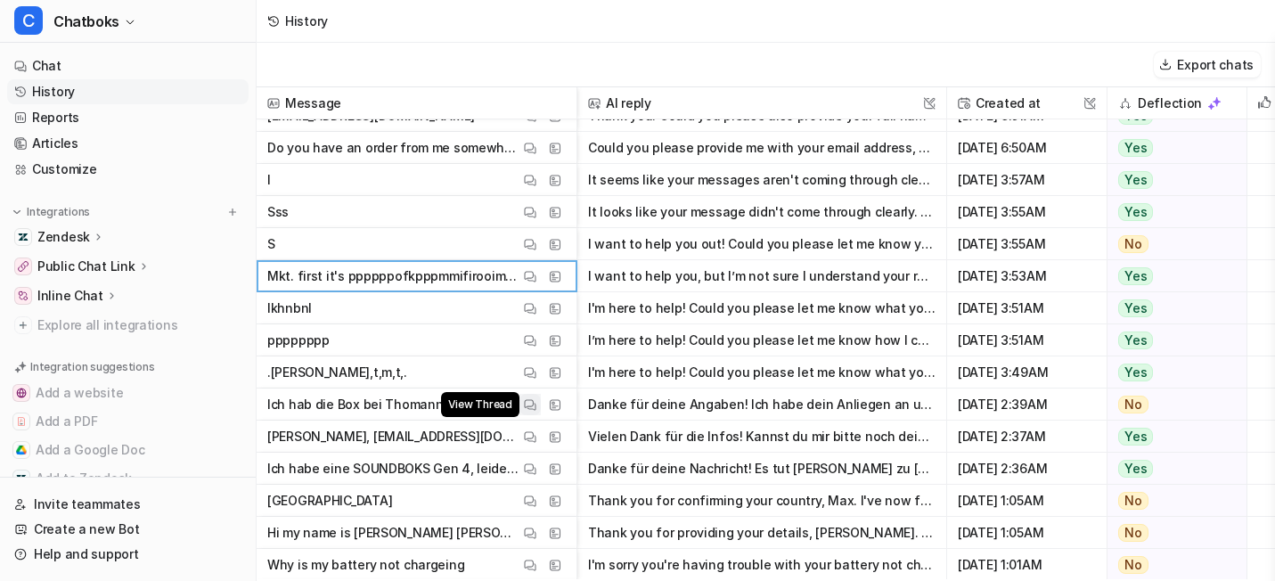
click at [536, 406] on img at bounding box center [530, 404] width 12 height 13
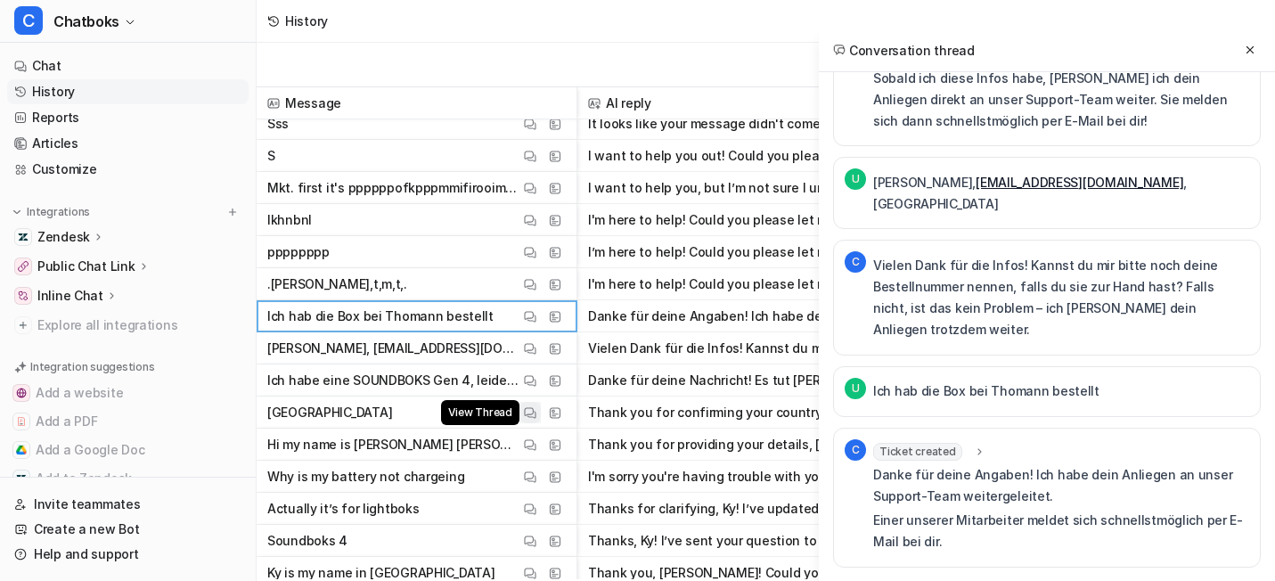
scroll to position [9421, 0]
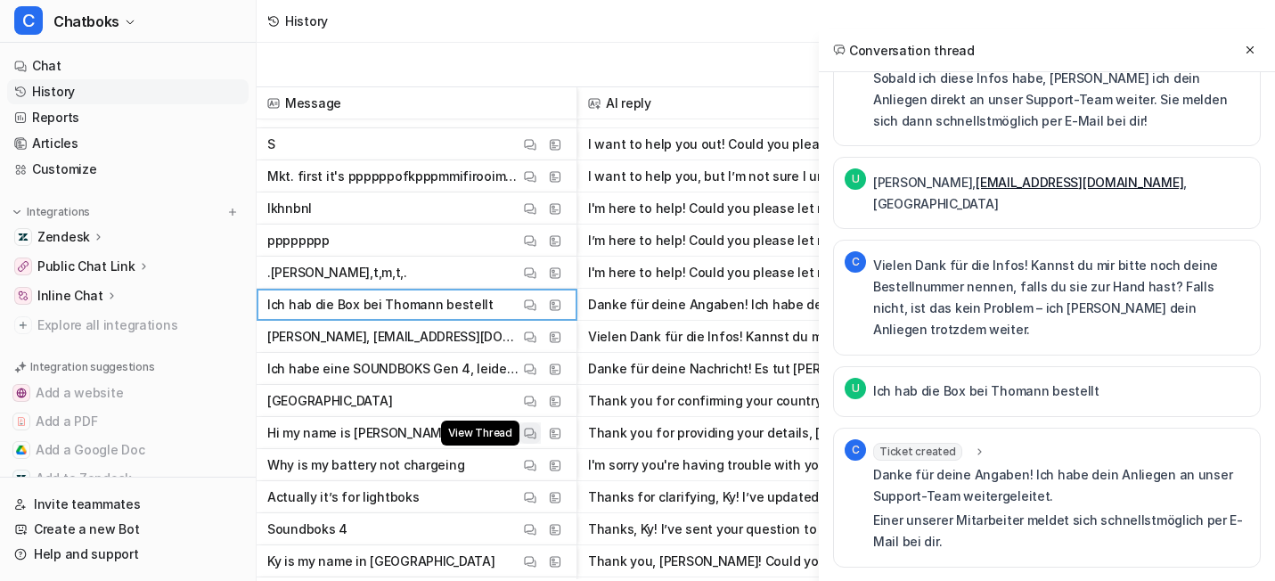
click at [536, 431] on img at bounding box center [530, 433] width 12 height 13
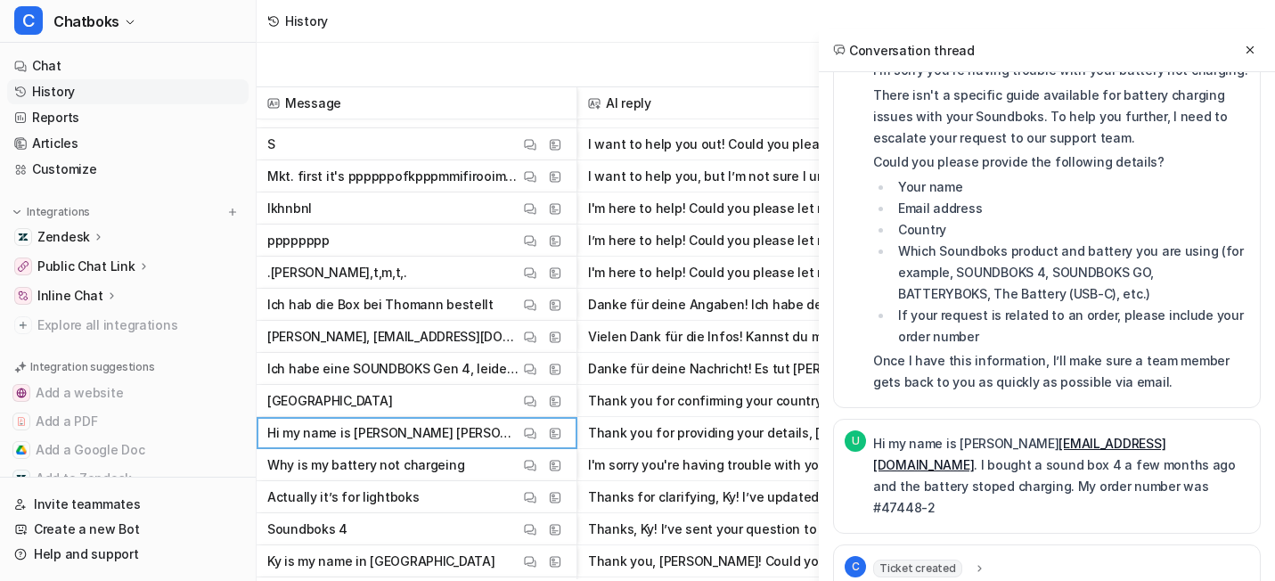
scroll to position [735, 0]
